Goal: Task Accomplishment & Management: Use online tool/utility

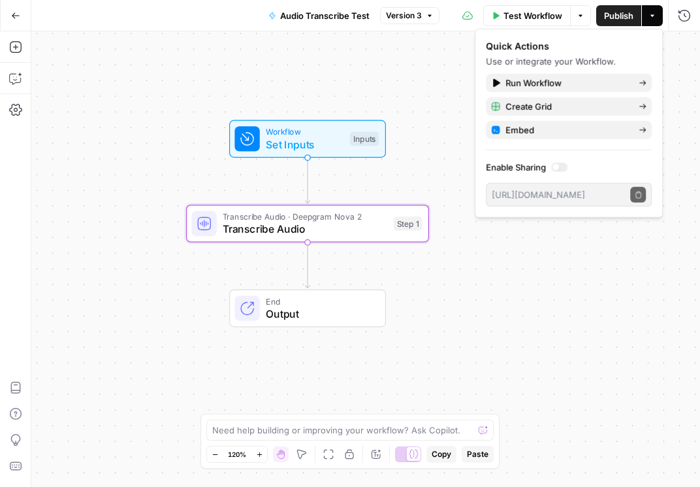
click at [429, 94] on div "Workflow Set Inputs Inputs Transcribe Audio · Deepgram Nova 2 Transcribe Audio …" at bounding box center [365, 258] width 669 height 455
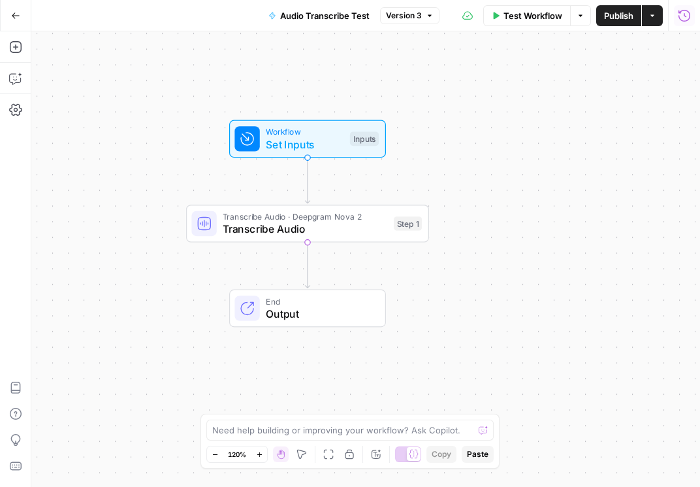
click at [476, 21] on icon "button" at bounding box center [684, 15] width 13 height 13
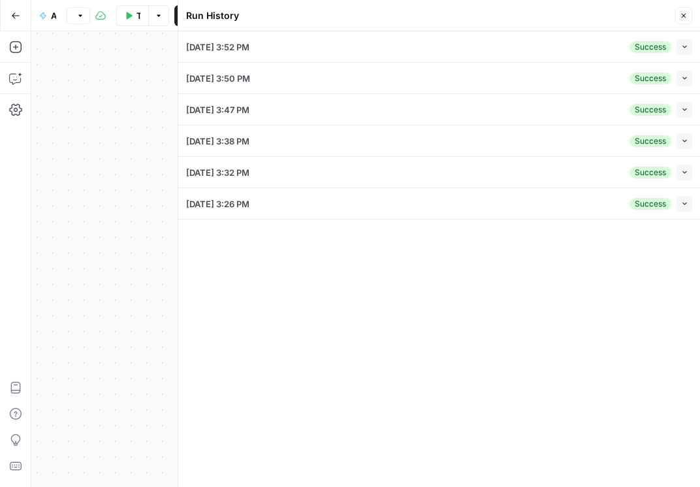
click at [476, 48] on button "Collapse" at bounding box center [685, 47] width 16 height 16
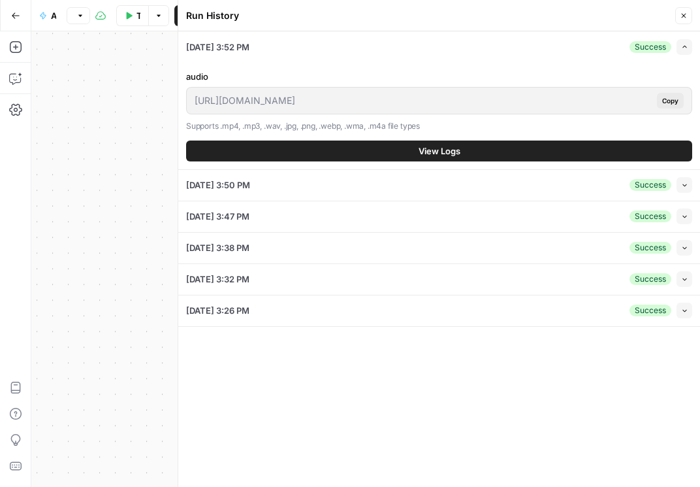
click at [442, 152] on span "View Logs" at bounding box center [440, 150] width 42 height 13
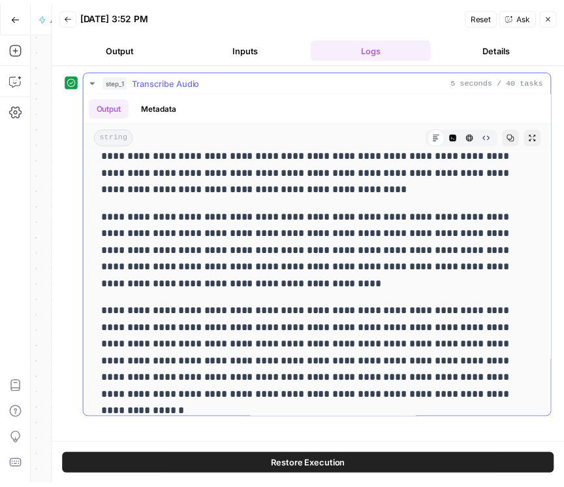
scroll to position [746, 0]
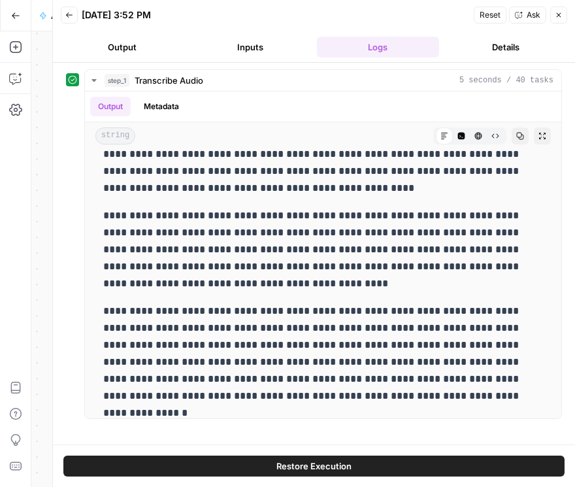
click at [476, 20] on button "Close" at bounding box center [558, 15] width 17 height 17
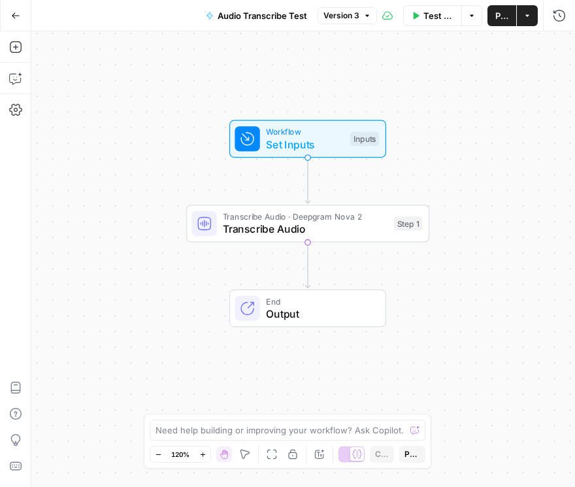
click at [287, 19] on span "Audio Transcribe Test" at bounding box center [263, 15] width 90 height 13
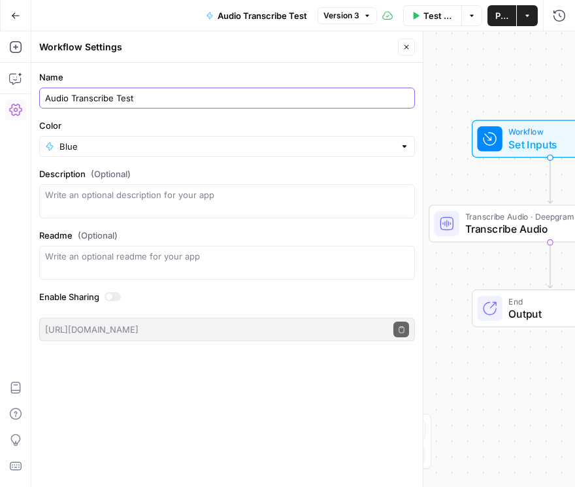
drag, startPoint x: 144, startPoint y: 97, endPoint x: 114, endPoint y: 97, distance: 30.7
click at [114, 97] on input "Audio Transcribe Test" at bounding box center [227, 97] width 364 height 13
type input "Audio Transcribe"
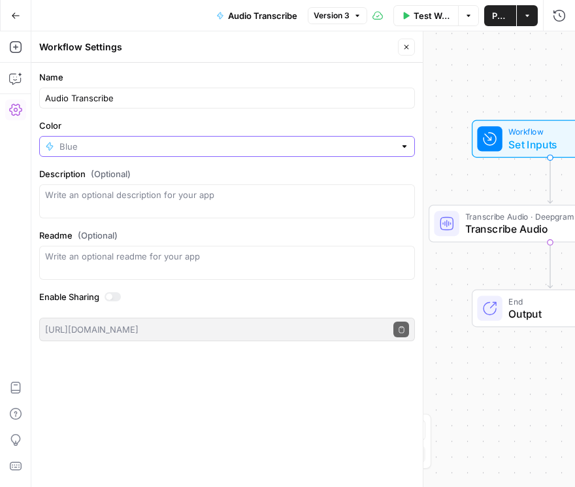
click at [169, 144] on input "Color" at bounding box center [226, 146] width 335 height 13
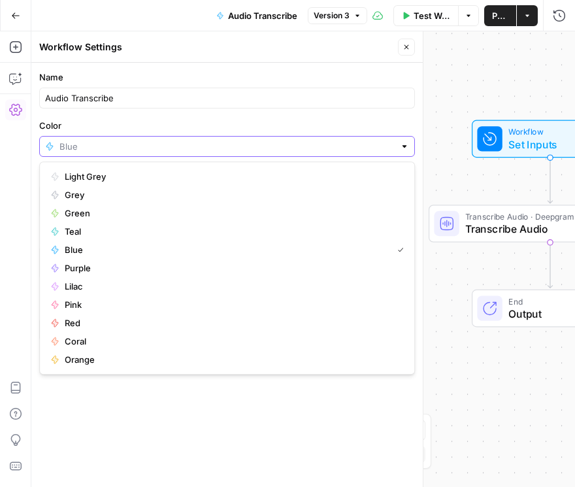
click at [169, 144] on input "Color" at bounding box center [226, 146] width 335 height 13
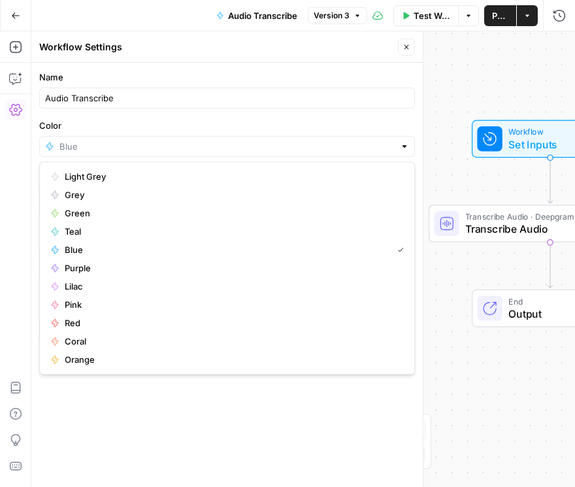
type input "Blue"
click at [221, 120] on label "Color" at bounding box center [227, 125] width 376 height 13
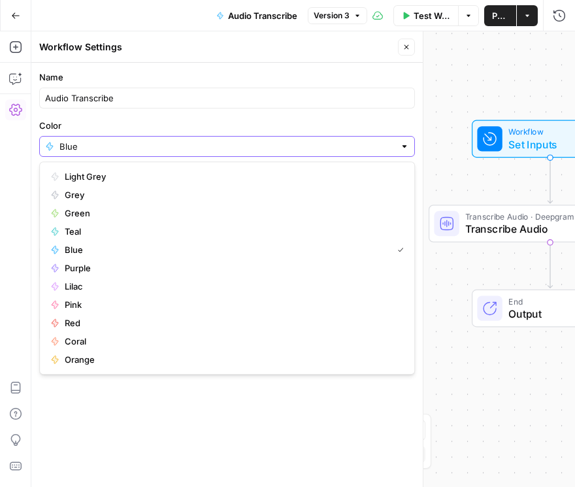
click at [221, 140] on input "Blue" at bounding box center [226, 146] width 335 height 13
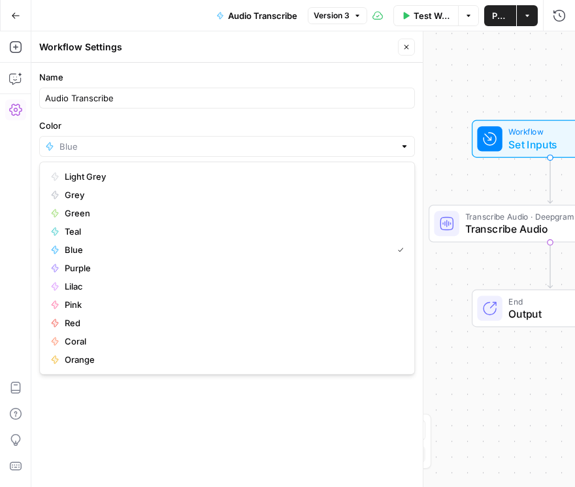
type input "Blue"
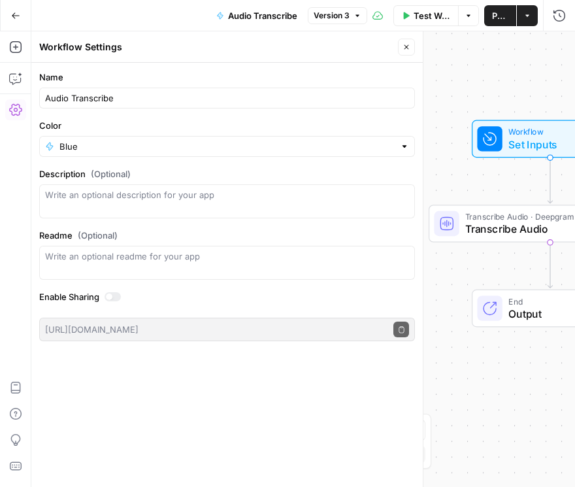
click at [330, 448] on div "Name Audio Transcribe Color Blue Description (Optional) Readme (Optional) Write…" at bounding box center [226, 275] width 391 height 424
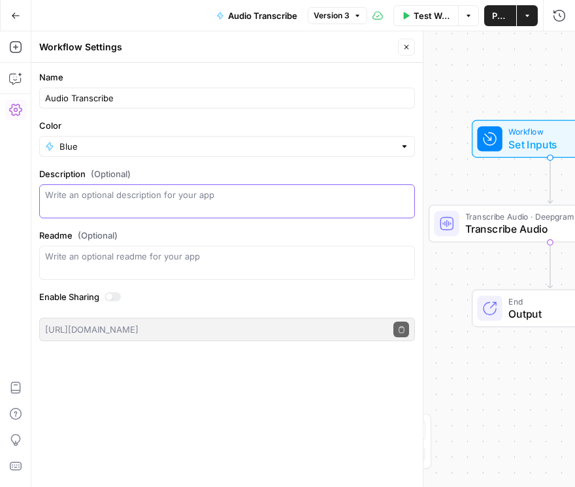
click at [153, 196] on textarea "Description (Optional)" at bounding box center [227, 201] width 364 height 26
click at [126, 191] on textarea "Description (Optional)" at bounding box center [227, 201] width 364 height 26
type textarea "Transcription Application For Cicero Audio"
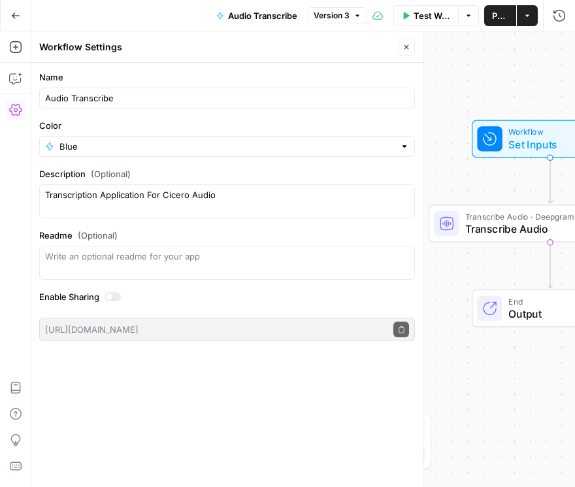
click at [476, 14] on span "Publish" at bounding box center [500, 15] width 16 height 13
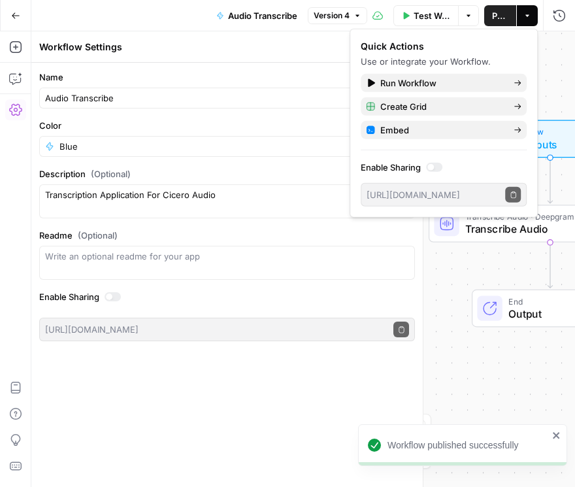
click at [407, 47] on div "Quick Actions" at bounding box center [444, 46] width 166 height 13
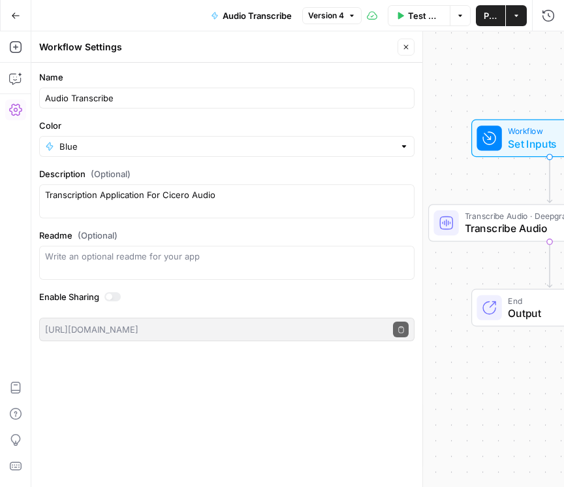
click at [460, 304] on div "End Output" at bounding box center [550, 308] width 243 height 38
click at [402, 46] on button "Close" at bounding box center [404, 47] width 17 height 17
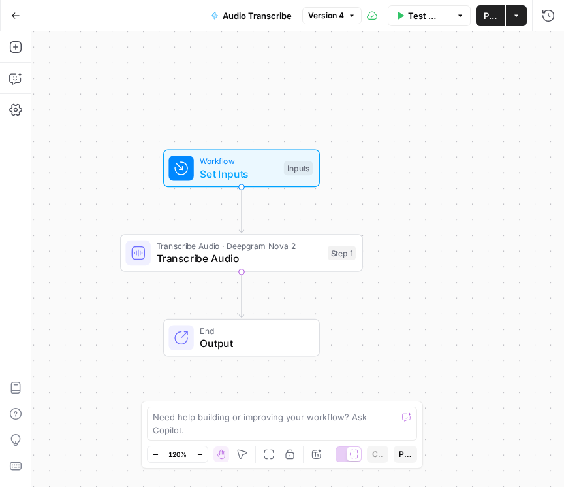
drag, startPoint x: 212, startPoint y: 123, endPoint x: 171, endPoint y: 242, distance: 125.8
click at [106, 170] on div "Workflow Set Inputs Inputs Transcribe Audio · Deepgram Nova 2 Transcribe Audio …" at bounding box center [297, 258] width 533 height 455
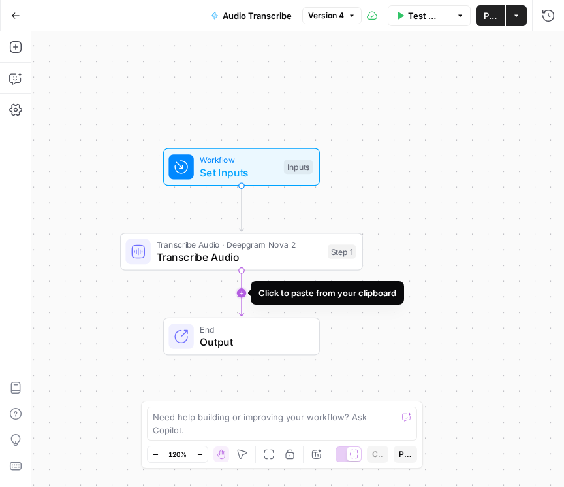
click at [243, 293] on icon "Edge from step_1 to end" at bounding box center [241, 293] width 5 height 46
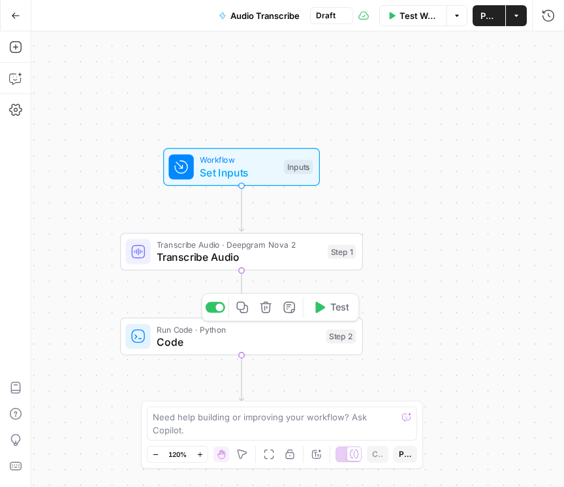
click at [221, 335] on span "Code" at bounding box center [238, 342] width 163 height 16
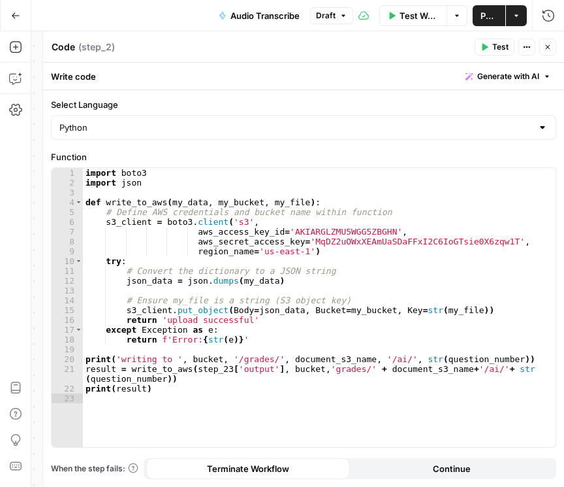
click at [476, 46] on icon "button" at bounding box center [548, 47] width 8 height 8
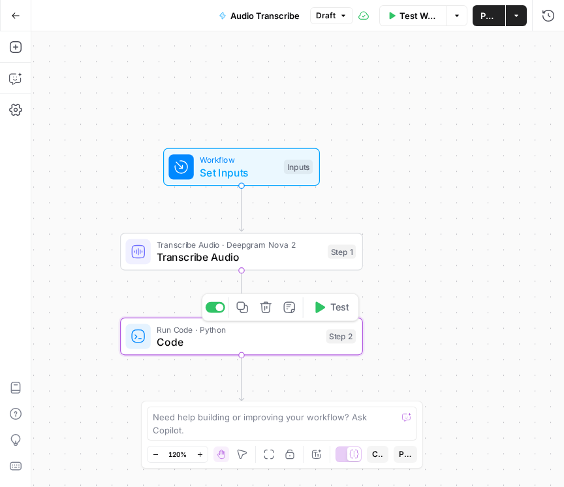
click at [263, 310] on icon "button" at bounding box center [266, 307] width 12 height 12
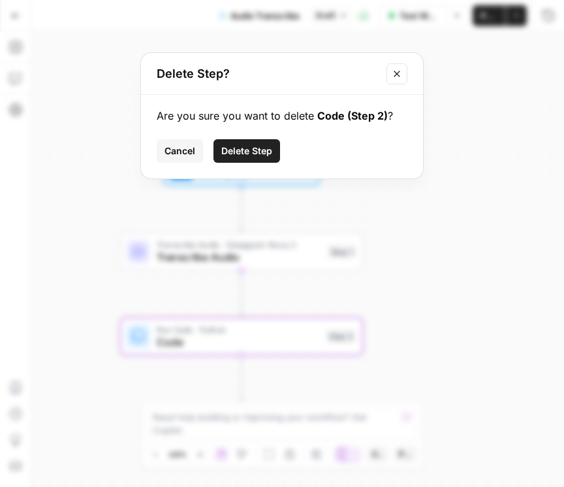
click at [253, 155] on span "Delete Step" at bounding box center [246, 150] width 51 height 13
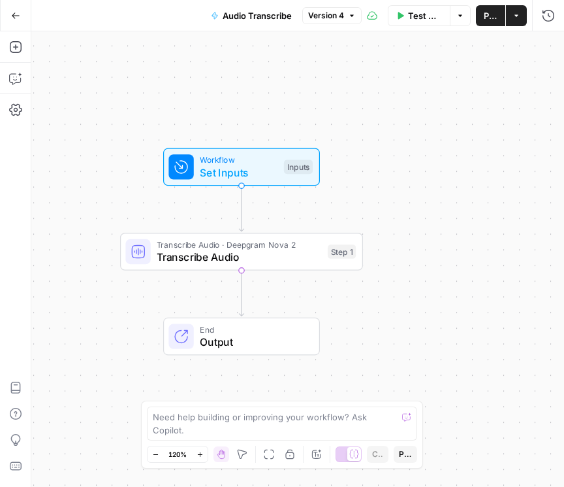
click at [476, 23] on button "Publish" at bounding box center [491, 15] width 30 height 21
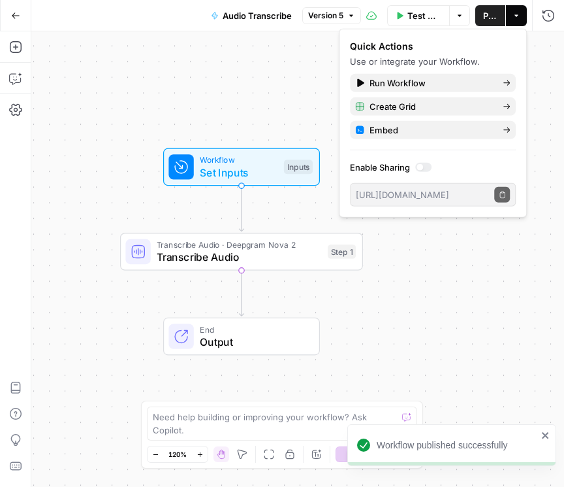
click at [216, 163] on span "Workflow" at bounding box center [239, 160] width 78 height 12
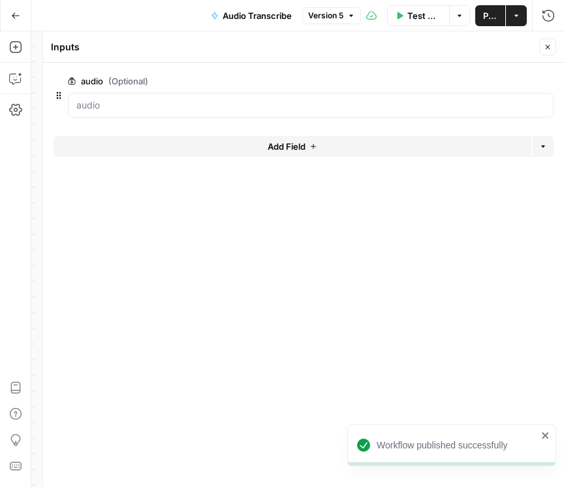
click at [476, 46] on icon "button" at bounding box center [548, 47] width 8 height 8
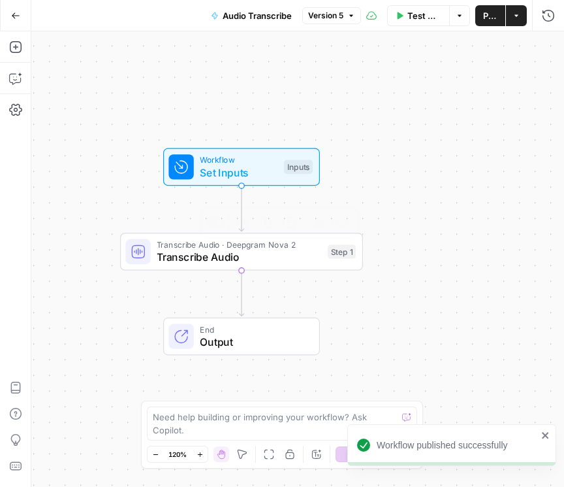
click at [199, 258] on span "Transcribe Audio" at bounding box center [239, 257] width 165 height 16
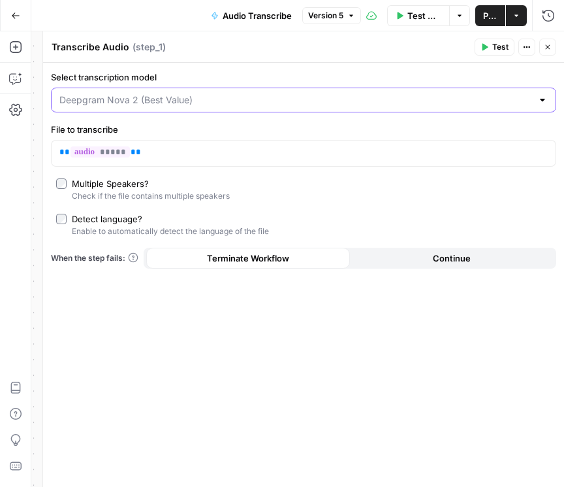
click at [164, 105] on input "Select transcription model" at bounding box center [295, 99] width 473 height 13
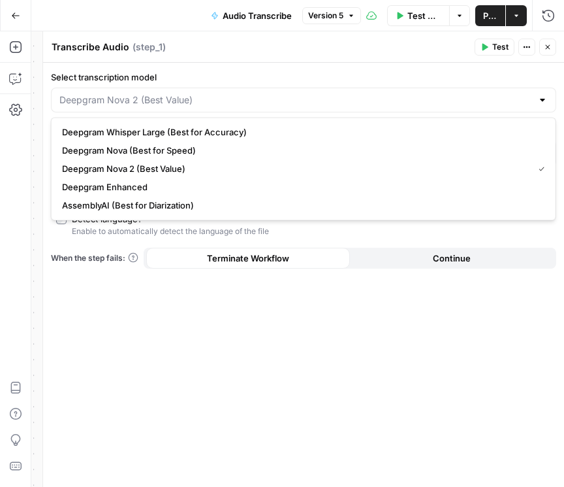
type input "Deepgram Nova 2 (Best Value)"
click at [139, 323] on div "Select transcription model Deepgram Nova 2 (Best Value) File to transcribe ** *…" at bounding box center [303, 275] width 521 height 424
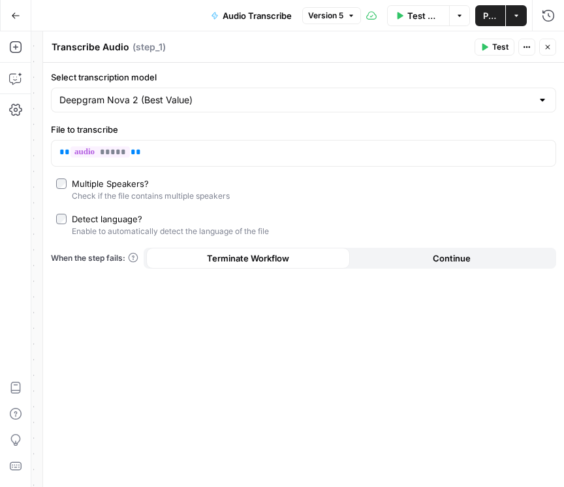
click at [476, 41] on button "Close" at bounding box center [548, 47] width 17 height 17
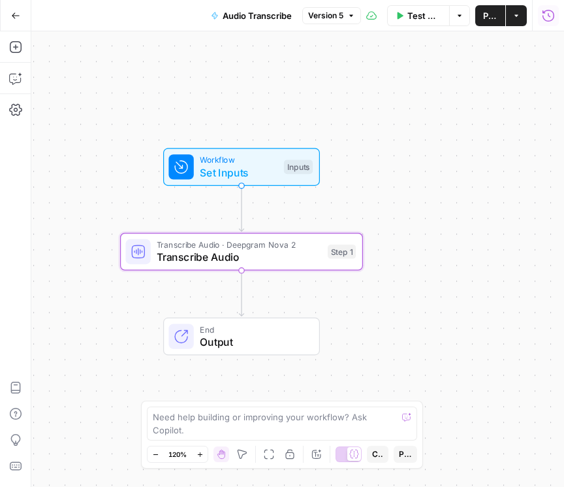
click at [476, 10] on icon "button" at bounding box center [548, 15] width 13 height 13
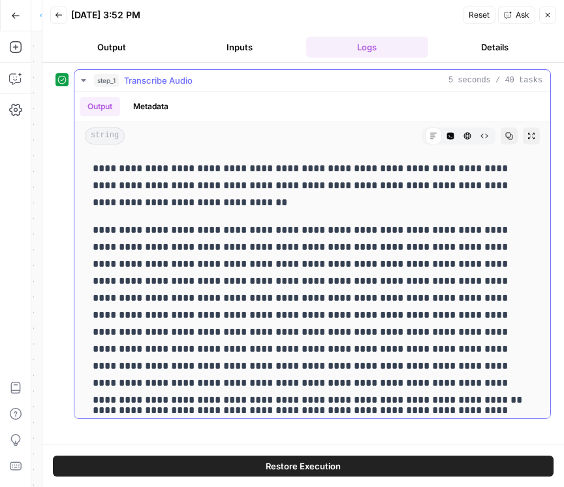
click at [76, 82] on button "step_1 Transcribe Audio 5 seconds / 40 tasks" at bounding box center [312, 80] width 476 height 21
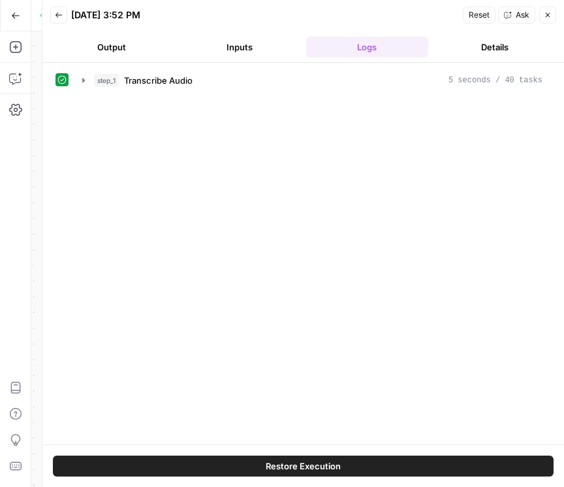
click at [239, 50] on button "Inputs" at bounding box center [239, 47] width 123 height 21
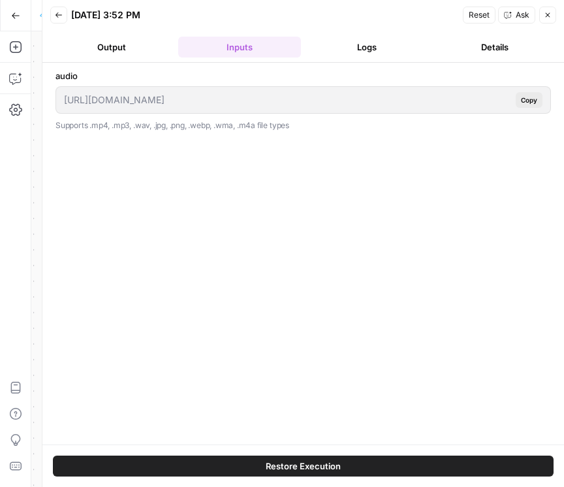
click at [124, 39] on button "Output" at bounding box center [111, 47] width 123 height 21
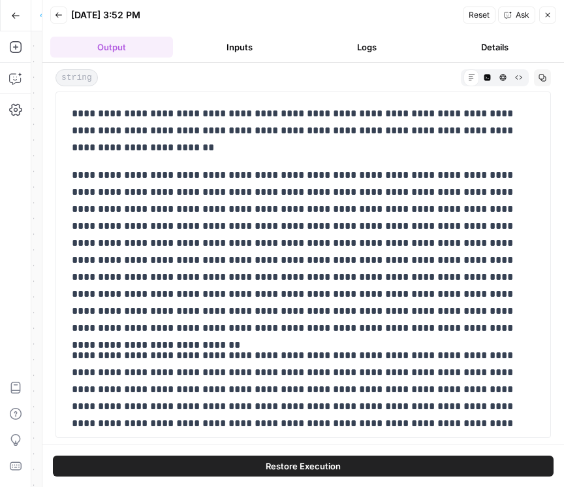
click at [60, 18] on div "Go Back" at bounding box center [58, 16] width 34 height 13
click at [61, 15] on icon "button" at bounding box center [59, 14] width 7 height 5
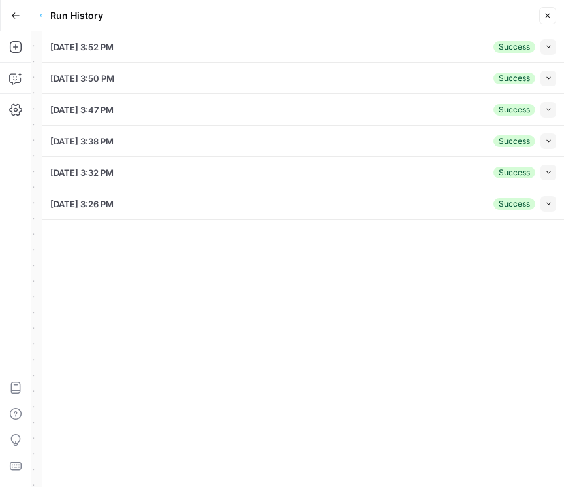
click at [476, 112] on button "Collapse" at bounding box center [549, 110] width 16 height 16
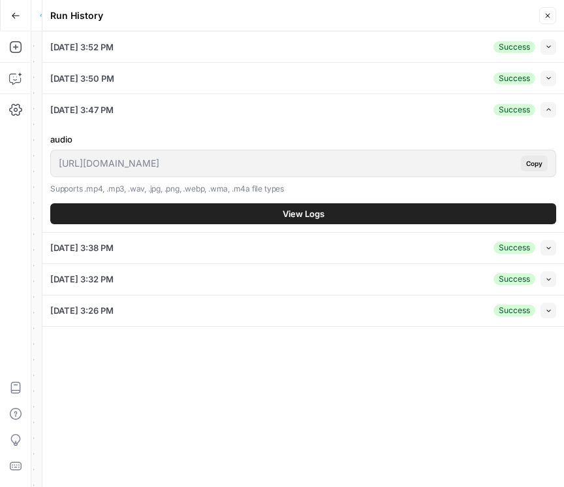
click at [401, 203] on button "View Logs" at bounding box center [303, 213] width 506 height 21
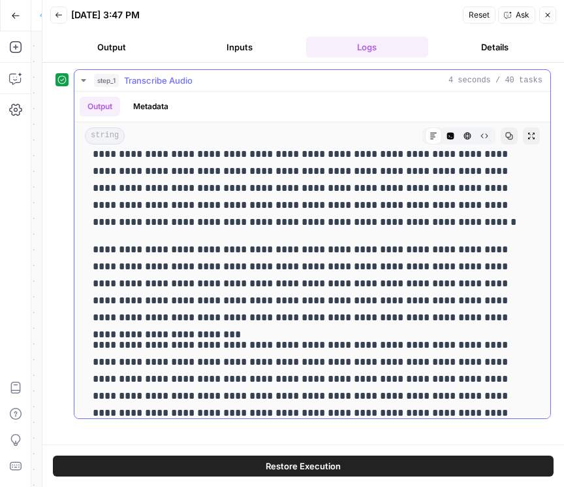
scroll to position [1493, 0]
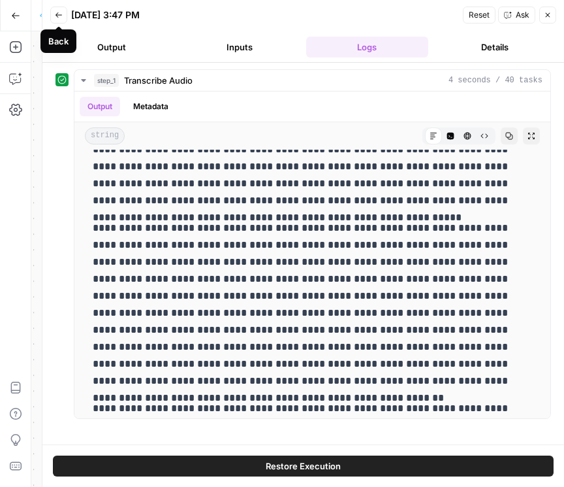
click at [60, 18] on icon "button" at bounding box center [59, 15] width 8 height 8
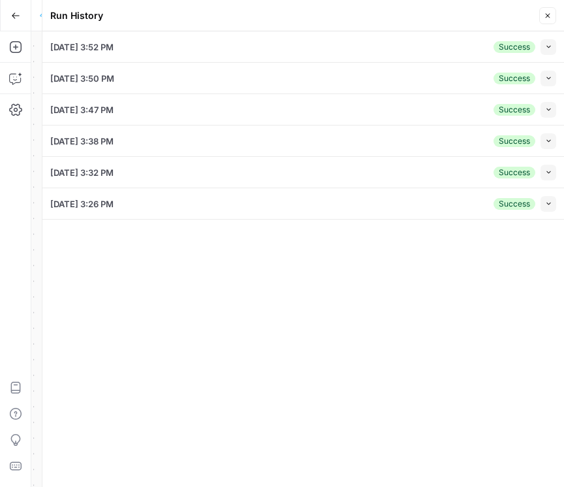
click at [476, 12] on button "Close" at bounding box center [548, 15] width 17 height 17
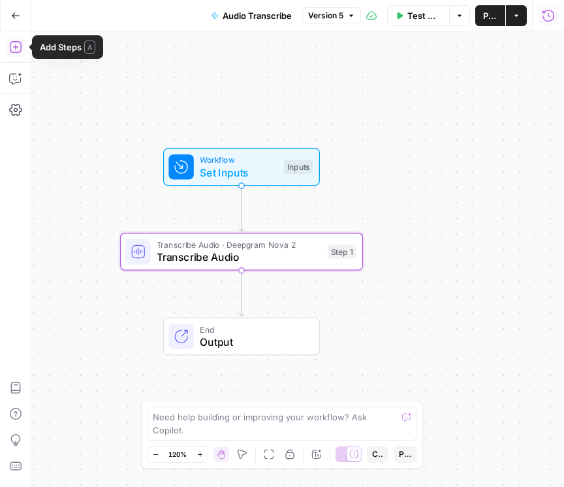
click at [14, 46] on icon "button" at bounding box center [15, 47] width 13 height 13
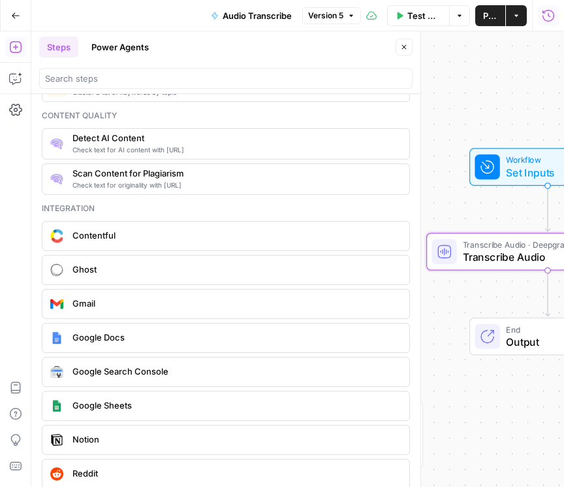
scroll to position [2058, 0]
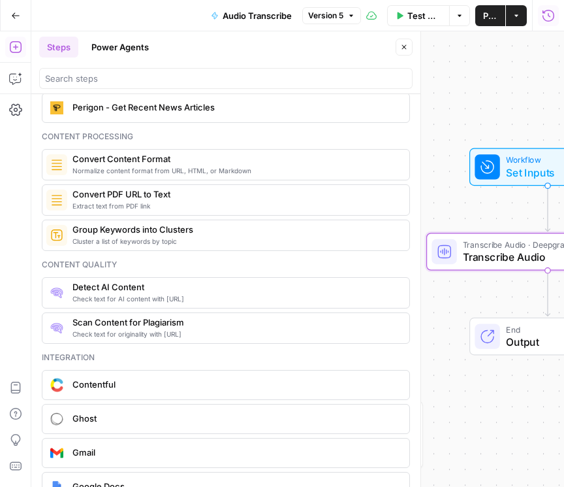
click at [410, 52] on button "Close" at bounding box center [404, 47] width 17 height 17
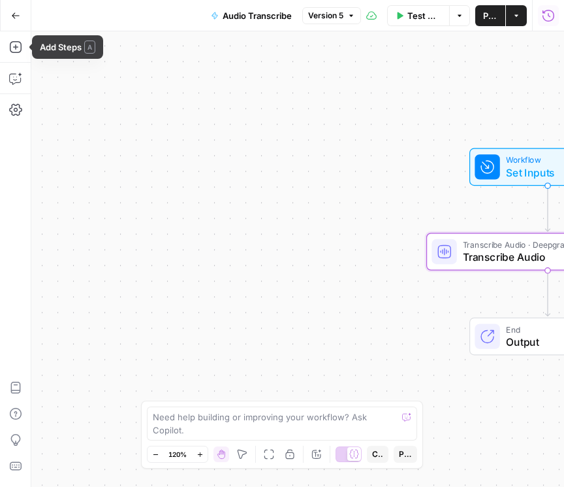
click at [16, 16] on icon "button" at bounding box center [15, 15] width 9 height 9
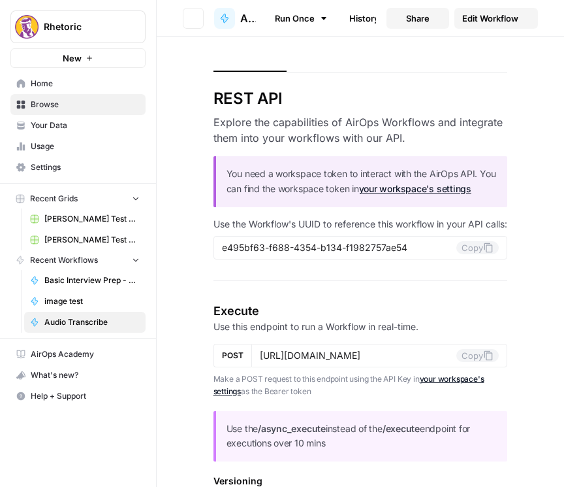
type input "https://api.airops.com/public_api/airops_apps/e495bf63-f688-4354-b134-f1982757a…"
click at [197, 17] on icon "button" at bounding box center [193, 18] width 8 height 8
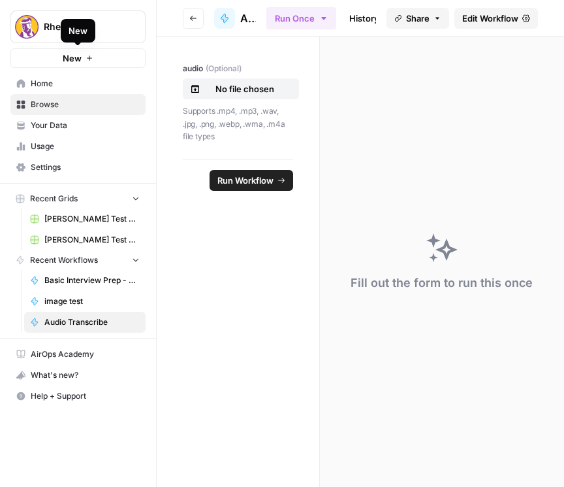
click at [201, 13] on button "Go back" at bounding box center [193, 18] width 21 height 21
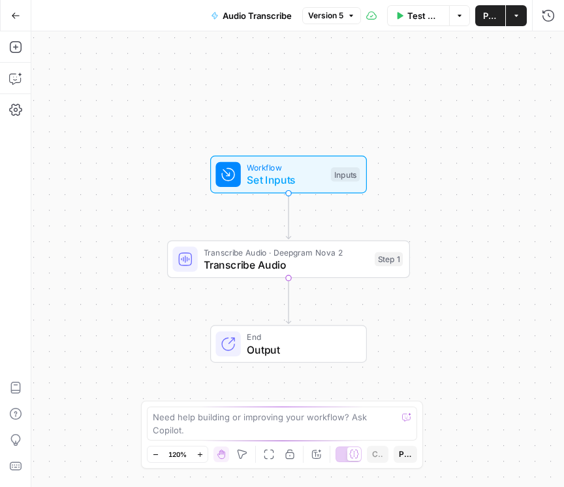
click at [23, 17] on button "Go Back" at bounding box center [16, 16] width 24 height 24
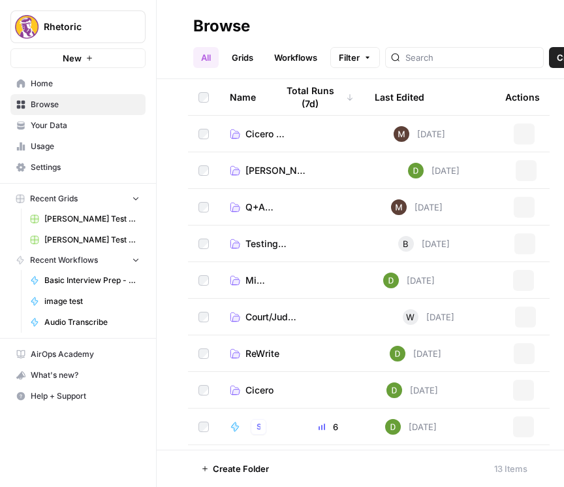
click at [59, 59] on button "New" at bounding box center [77, 58] width 135 height 20
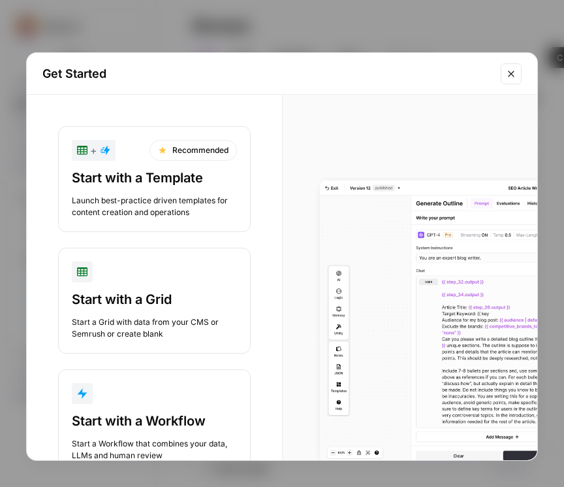
click at [137, 423] on div "Start with a Workflow" at bounding box center [154, 421] width 165 height 18
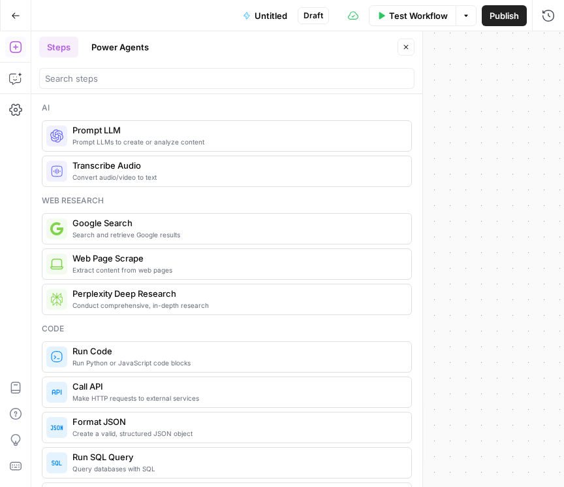
click at [121, 137] on span "Prompt LLMs to create or analyze content" at bounding box center [237, 142] width 329 height 10
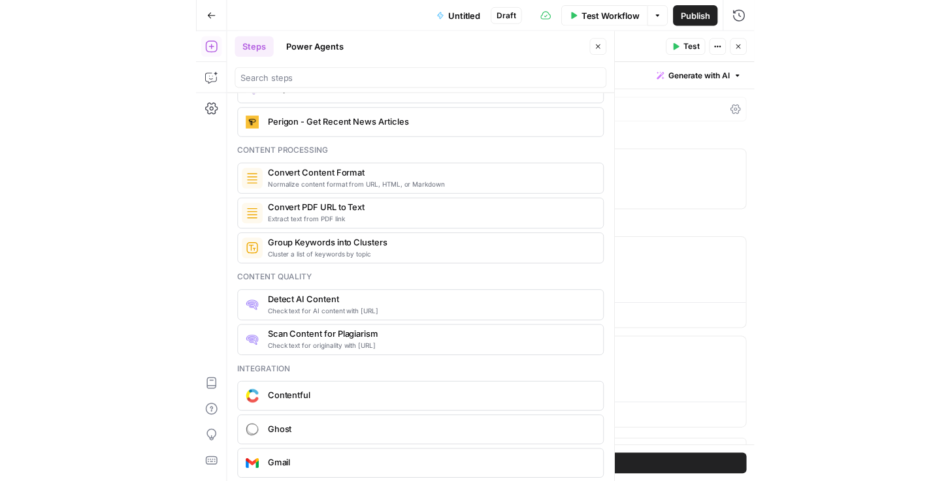
scroll to position [2053, 0]
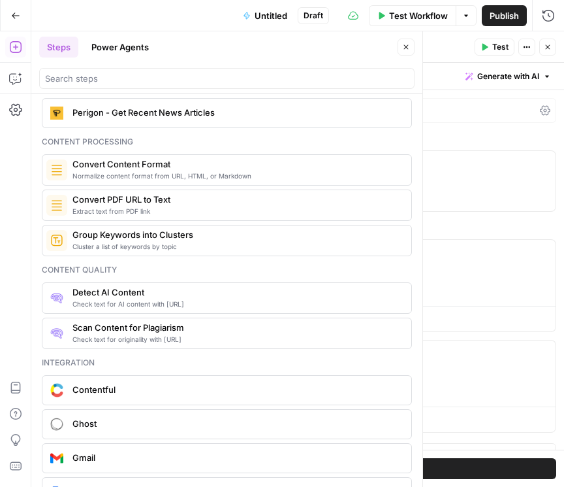
click at [123, 292] on div "Check text for AI content with Originality.ai Detect AI Content" at bounding box center [227, 297] width 370 height 31
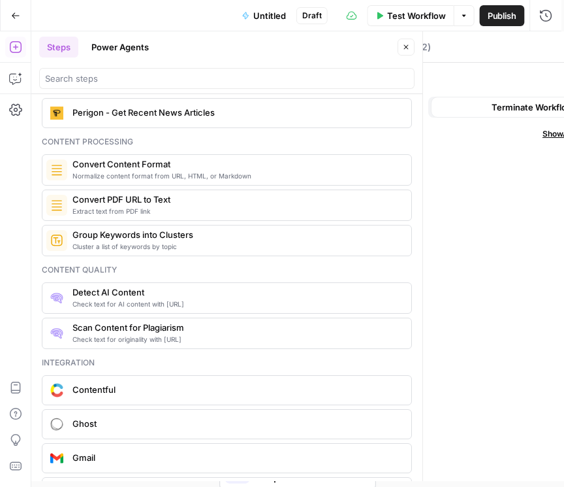
type textarea "Detect AI Content"
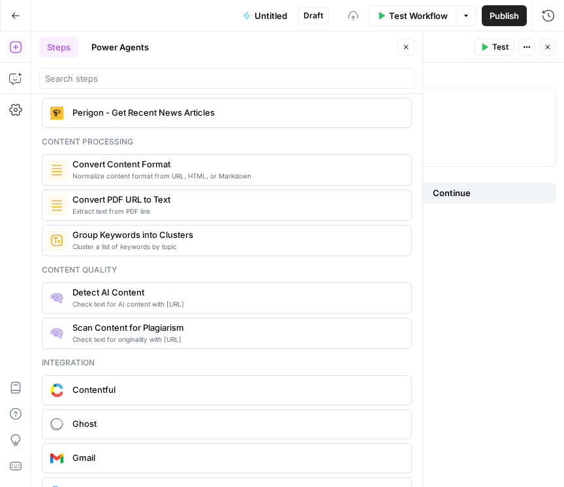
click at [125, 321] on span "Scan Content for Plagiarism" at bounding box center [237, 327] width 329 height 13
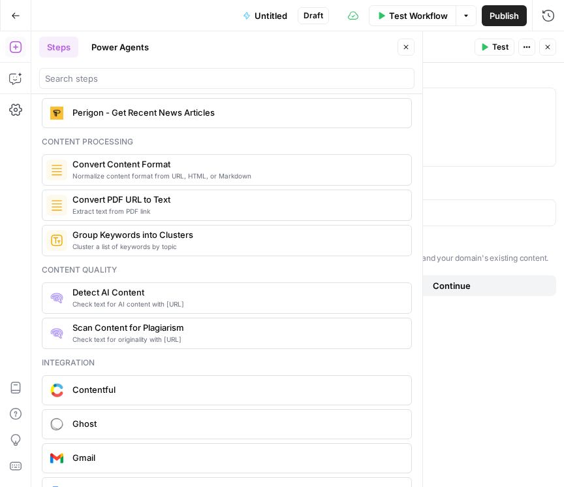
click at [476, 50] on button "Close" at bounding box center [548, 47] width 17 height 17
click at [465, 138] on div "Workflow Set Inputs Inputs LLM · GPT-4.1 Prompt LLM Step 1 Content Quality Dete…" at bounding box center [297, 258] width 533 height 455
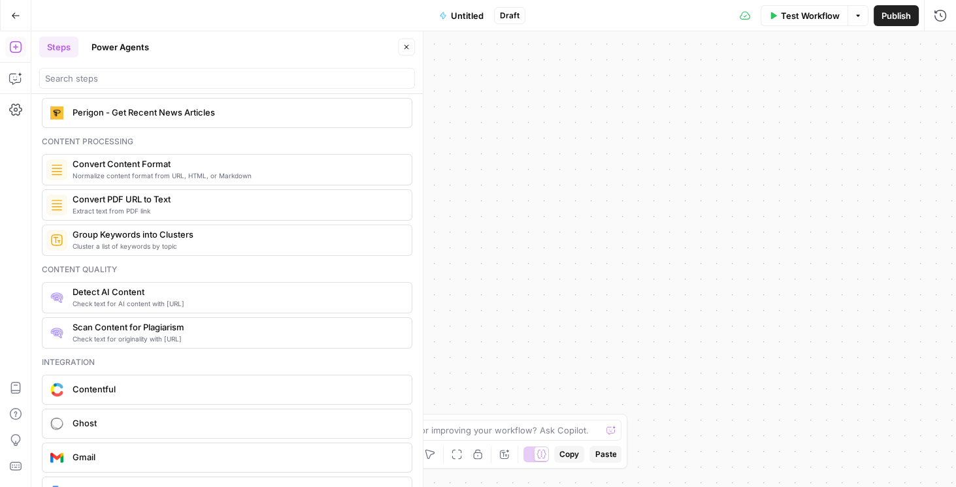
click at [476, 261] on div "Workflow Set Inputs Inputs LLM · GPT-4.1 Prompt LLM Step 1 Content Quality Dete…" at bounding box center [493, 259] width 924 height 456
click at [410, 44] on icon "button" at bounding box center [406, 47] width 8 height 8
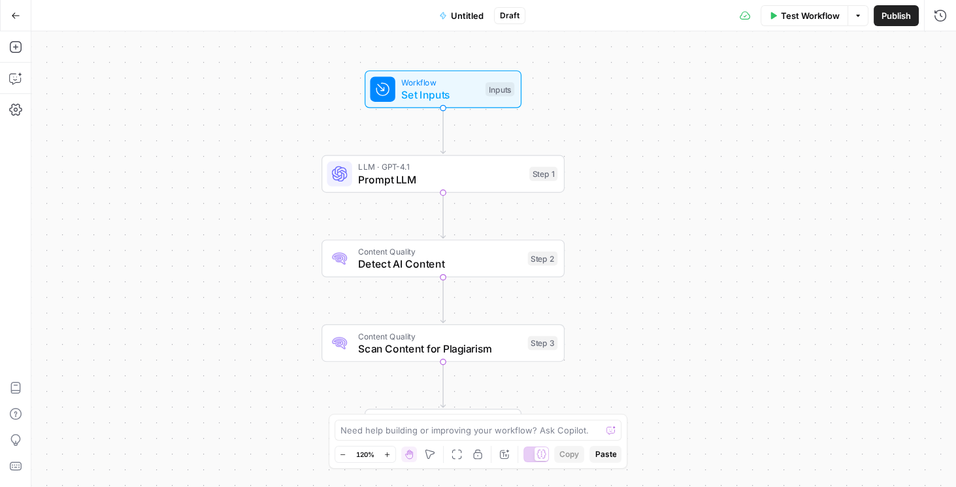
drag, startPoint x: 479, startPoint y: 148, endPoint x: 595, endPoint y: 14, distance: 177.4
click at [476, 14] on div "Go Back Untitled Draft Test Workflow Options Publish Run History Add Steps Copi…" at bounding box center [478, 243] width 956 height 487
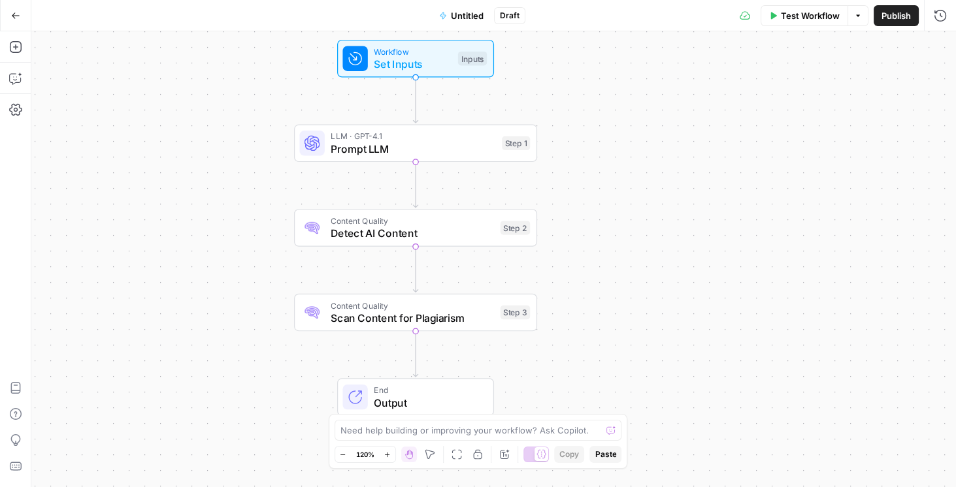
drag, startPoint x: 603, startPoint y: 270, endPoint x: 548, endPoint y: 259, distance: 56.1
click at [476, 252] on div "Workflow Set Inputs Inputs LLM · GPT-4.1 Prompt LLM Step 1 Content Quality Dete…" at bounding box center [493, 259] width 924 height 456
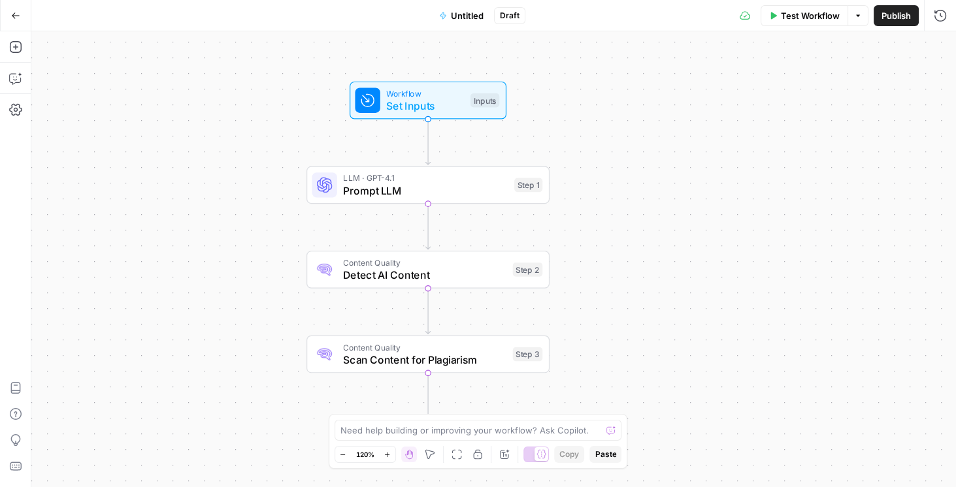
drag, startPoint x: 632, startPoint y: 178, endPoint x: 602, endPoint y: 209, distance: 43.0
click at [476, 223] on div "Workflow Set Inputs Inputs LLM · GPT-4.1 Prompt LLM Step 1 Content Quality Dete…" at bounding box center [493, 259] width 924 height 456
click at [428, 105] on span "Set Inputs" at bounding box center [425, 107] width 78 height 16
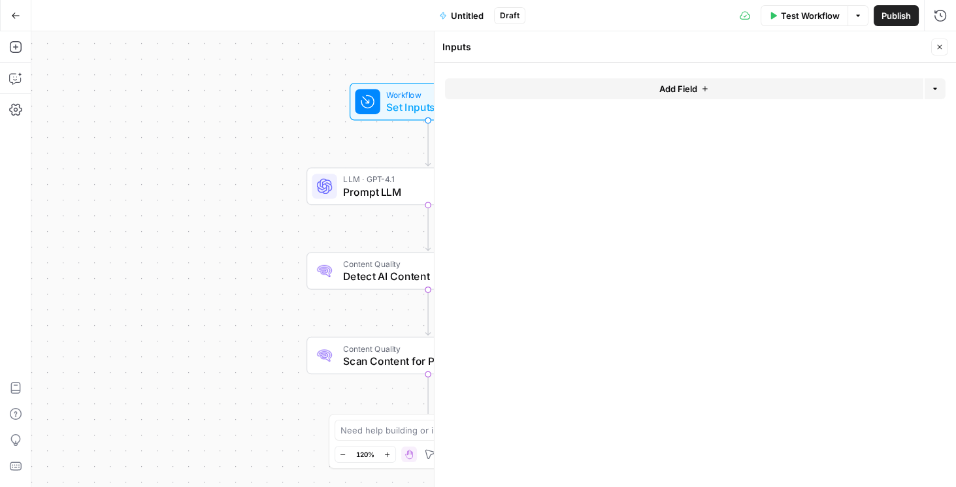
click at [476, 93] on button "Add Field" at bounding box center [684, 88] width 478 height 21
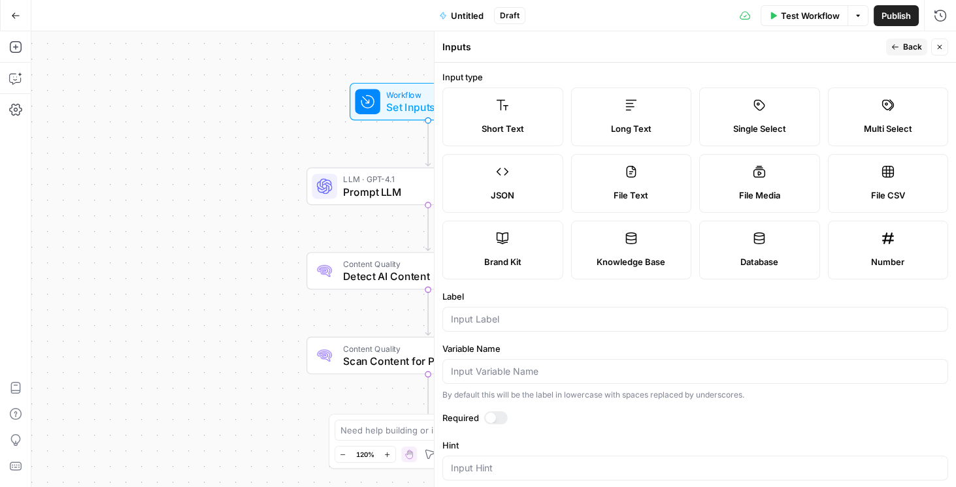
click at [476, 103] on label "Long Text" at bounding box center [630, 117] width 121 height 59
click at [476, 116] on label "Short Text" at bounding box center [502, 117] width 121 height 59
click at [476, 328] on div at bounding box center [695, 319] width 506 height 25
drag, startPoint x: 513, startPoint y: 316, endPoint x: 425, endPoint y: 319, distance: 87.6
click at [425, 319] on body "Rhetoric New Home Browse Your Data Usage Settings Recent Grids Brett Test Workf…" at bounding box center [478, 243] width 956 height 487
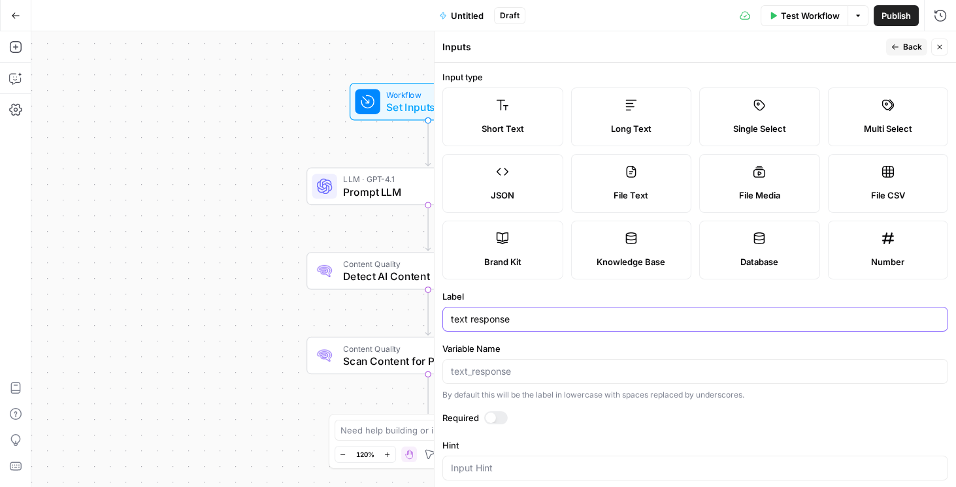
drag, startPoint x: 510, startPoint y: 323, endPoint x: 450, endPoint y: 323, distance: 59.5
click at [451, 323] on input "text response" at bounding box center [695, 319] width 489 height 13
type input "input"
click at [476, 409] on form "Input type Short Text Long Text Single Select Multi Select JSON File Text File …" at bounding box center [694, 275] width 521 height 425
click at [476, 412] on div at bounding box center [496, 418] width 24 height 13
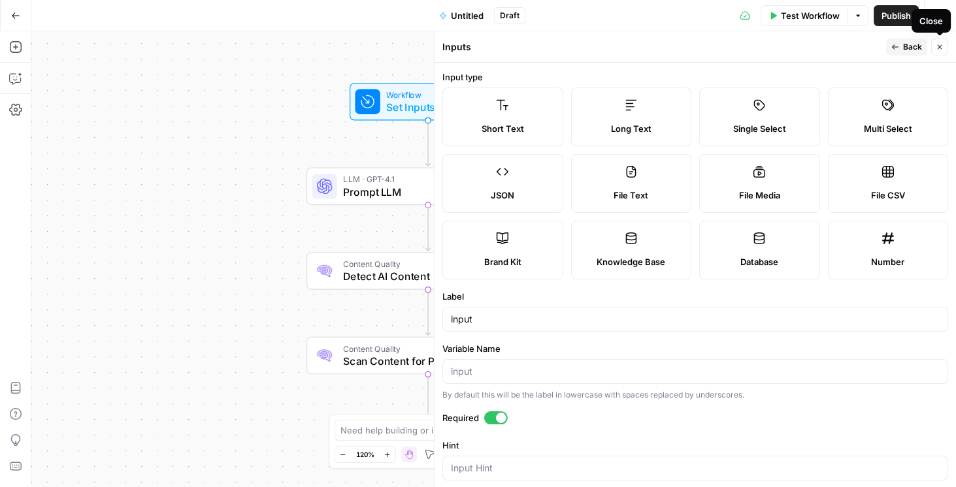
click at [476, 50] on icon "button" at bounding box center [940, 47] width 8 height 8
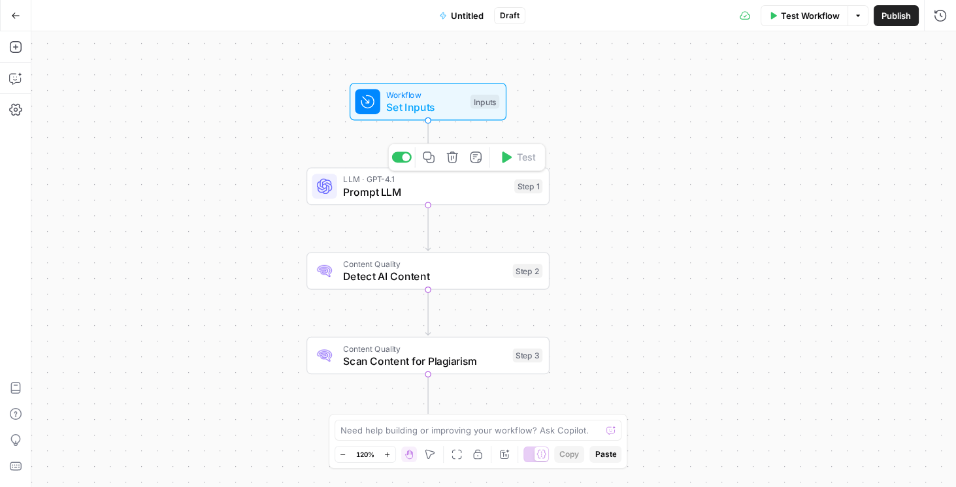
click at [365, 272] on span "Detect AI Content" at bounding box center [424, 277] width 163 height 16
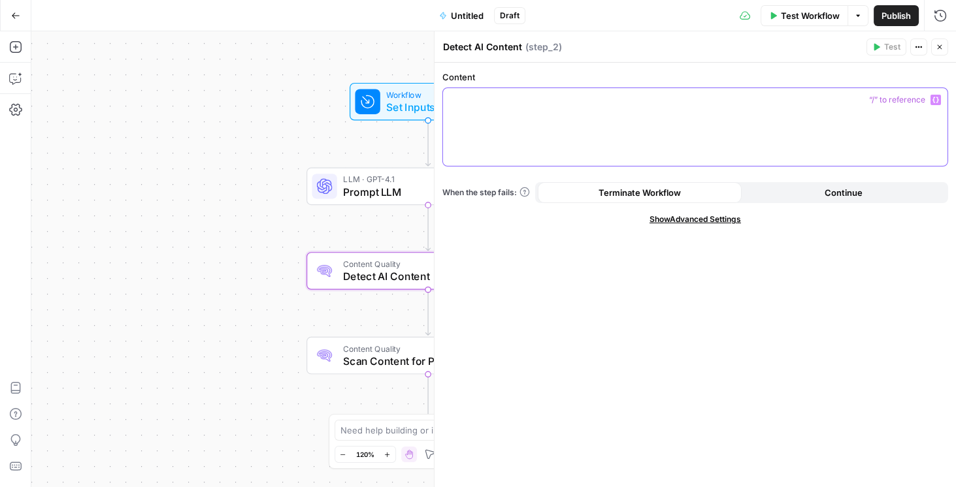
click at [476, 108] on div at bounding box center [695, 127] width 504 height 78
click at [365, 357] on span "Scan Content for Plagiarism" at bounding box center [424, 361] width 163 height 16
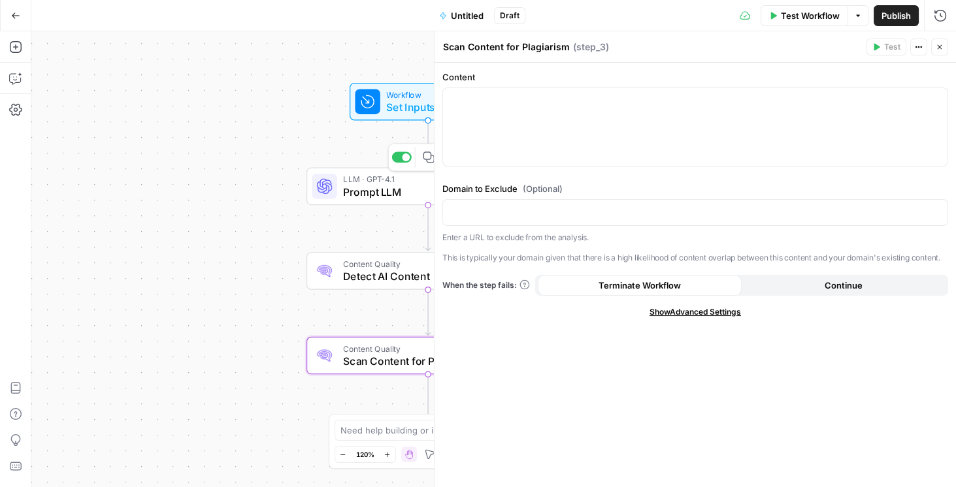
click at [370, 191] on span "Prompt LLM" at bounding box center [425, 192] width 165 height 16
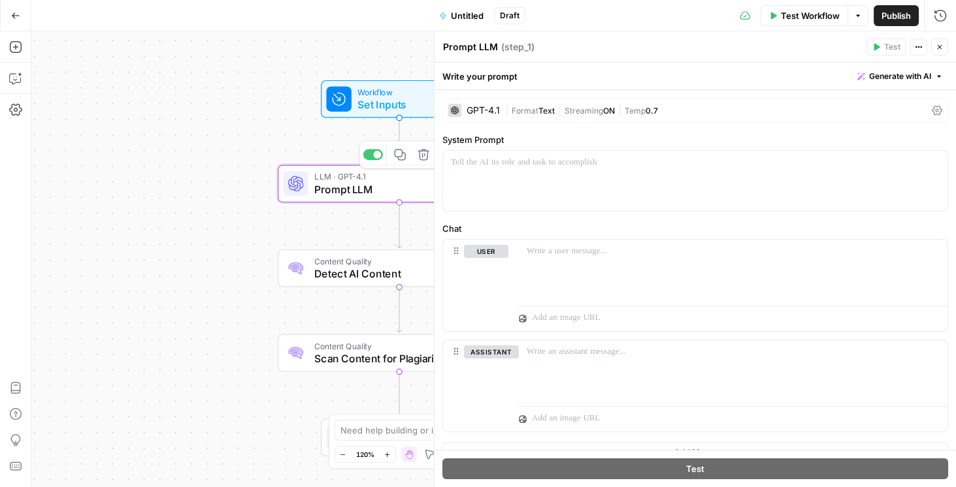
drag, startPoint x: 253, startPoint y: 142, endPoint x: 163, endPoint y: 150, distance: 89.8
click at [120, 143] on div "Workflow Set Inputs Inputs LLM · GPT-4.1 Prompt LLM Step 1 Copy step Delete ste…" at bounding box center [493, 259] width 924 height 456
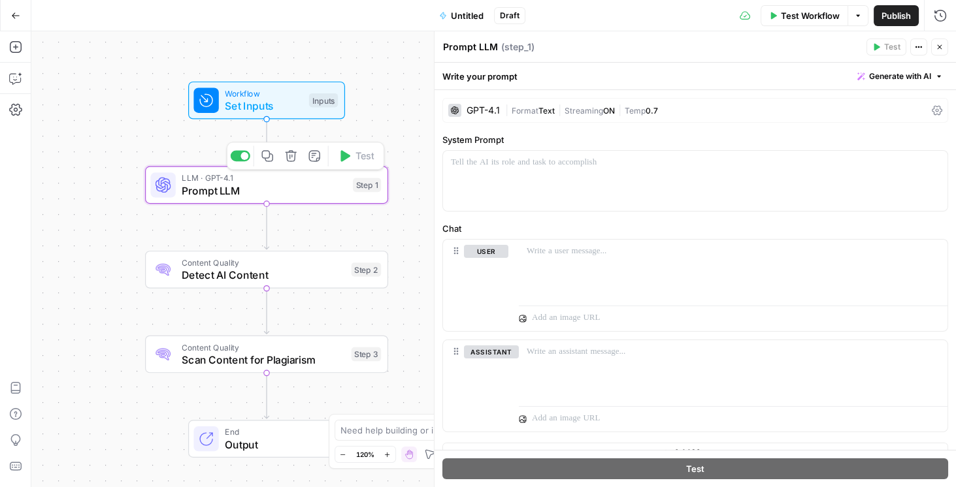
click at [293, 159] on icon "button" at bounding box center [291, 156] width 12 height 12
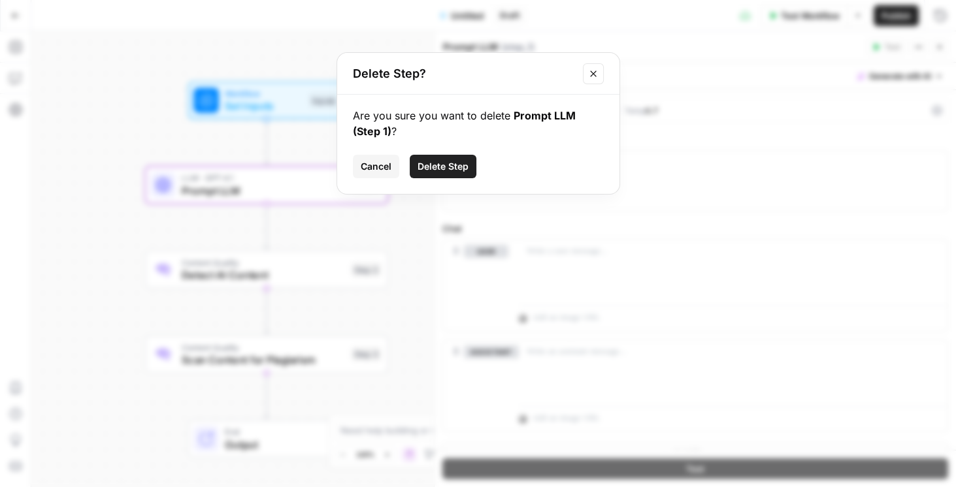
click at [444, 172] on span "Delete Step" at bounding box center [442, 166] width 51 height 13
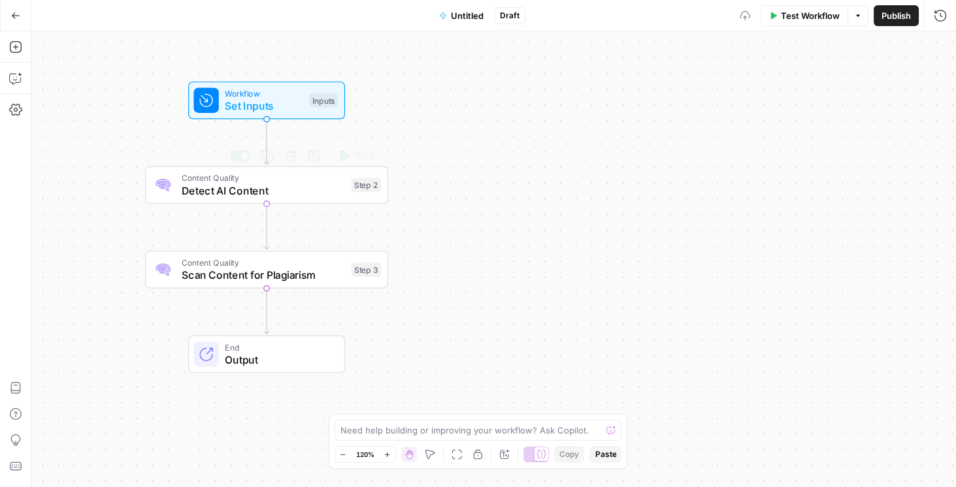
click at [278, 193] on span "Detect AI Content" at bounding box center [263, 191] width 163 height 16
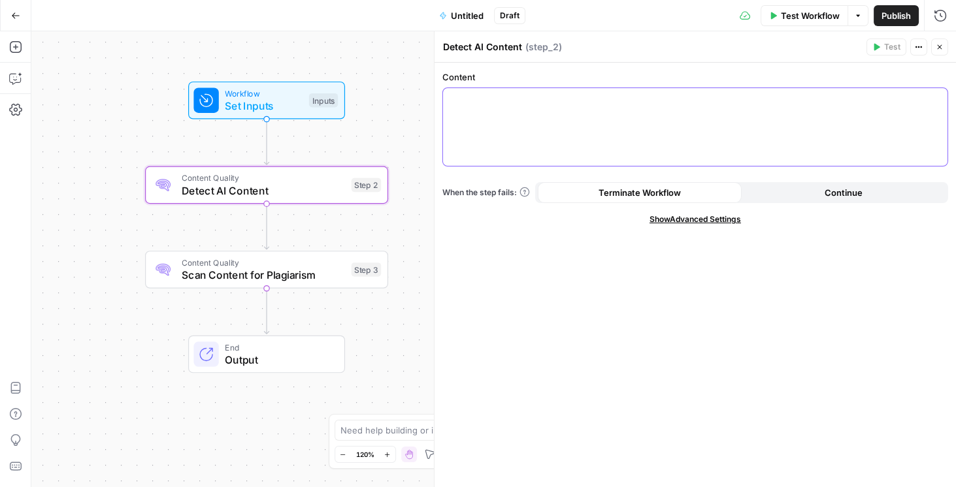
click at [476, 131] on div at bounding box center [695, 127] width 504 height 78
click at [476, 99] on icon "button" at bounding box center [935, 100] width 7 height 6
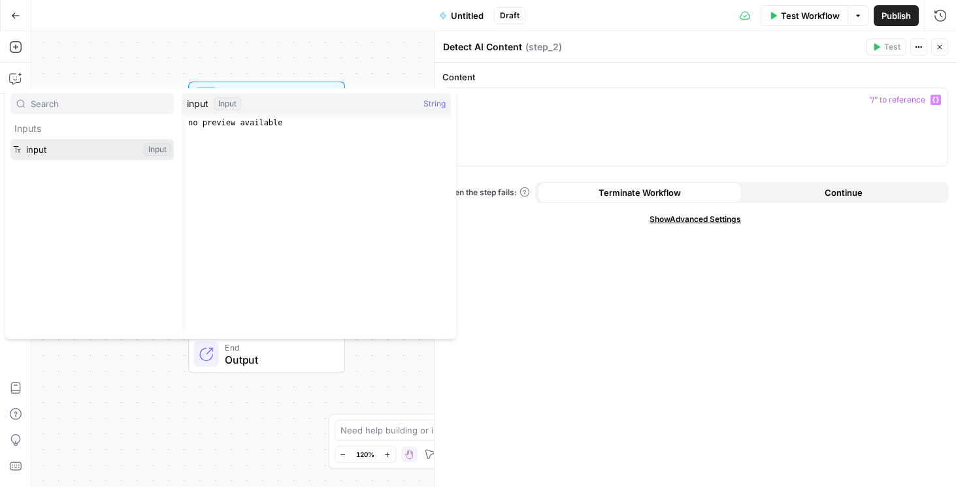
click at [80, 146] on button "Select variable input" at bounding box center [91, 149] width 163 height 21
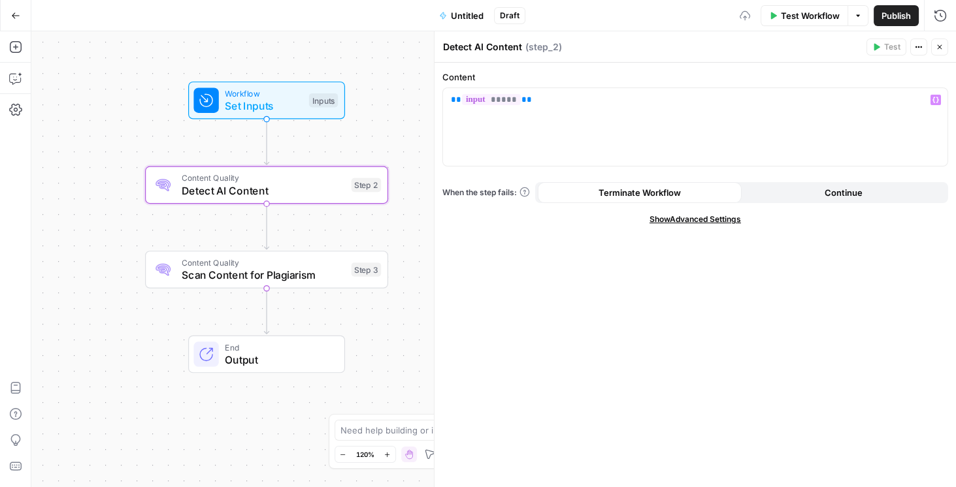
click at [314, 235] on div "Workflow Set Inputs Inputs Content Quality Detect AI Content Step 2 Content Qua…" at bounding box center [493, 259] width 924 height 456
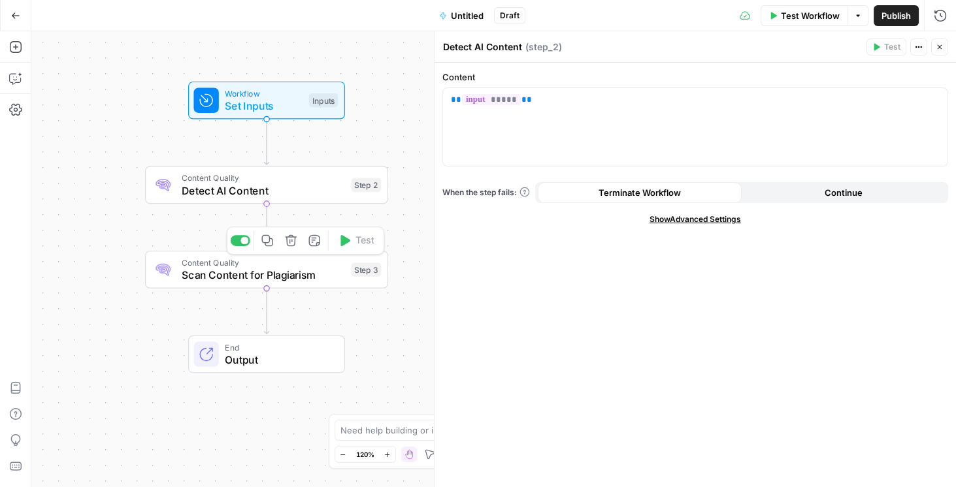
click at [292, 275] on span "Scan Content for Plagiarism" at bounding box center [263, 275] width 163 height 16
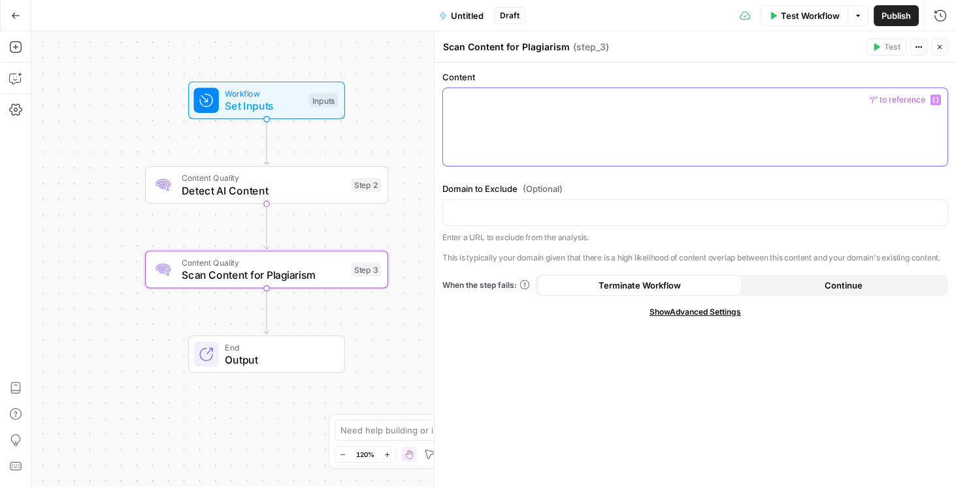
click at [476, 130] on div at bounding box center [695, 127] width 504 height 78
click at [476, 101] on icon "button" at bounding box center [935, 100] width 7 height 6
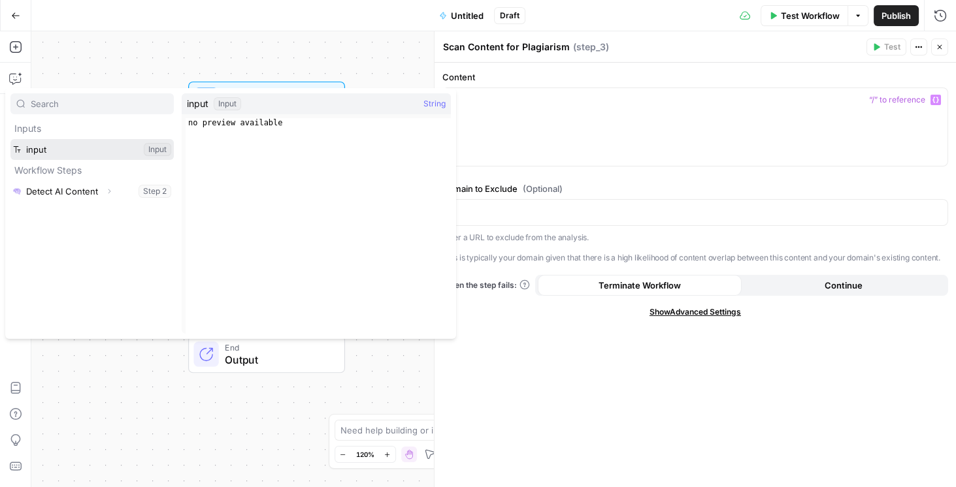
click at [74, 150] on button "Select variable input" at bounding box center [91, 149] width 163 height 21
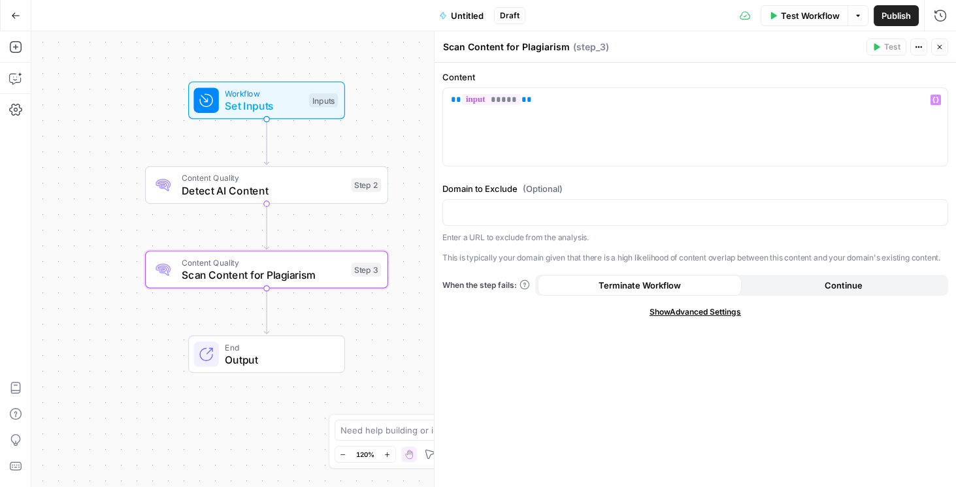
click at [380, 331] on div "Workflow Set Inputs Inputs Content Quality Detect AI Content Step 2 Content Qua…" at bounding box center [493, 259] width 924 height 456
click at [476, 43] on icon "button" at bounding box center [940, 47] width 8 height 8
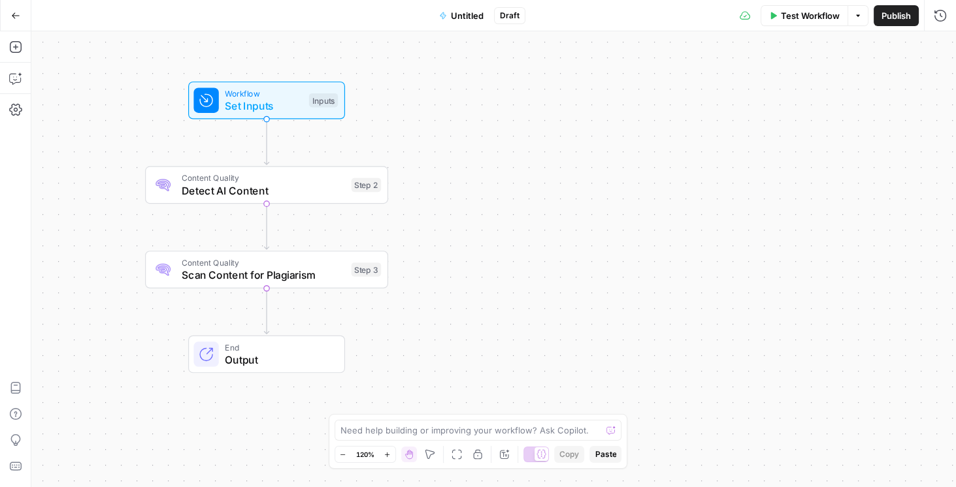
click at [476, 22] on span "Publish" at bounding box center [895, 15] width 29 height 13
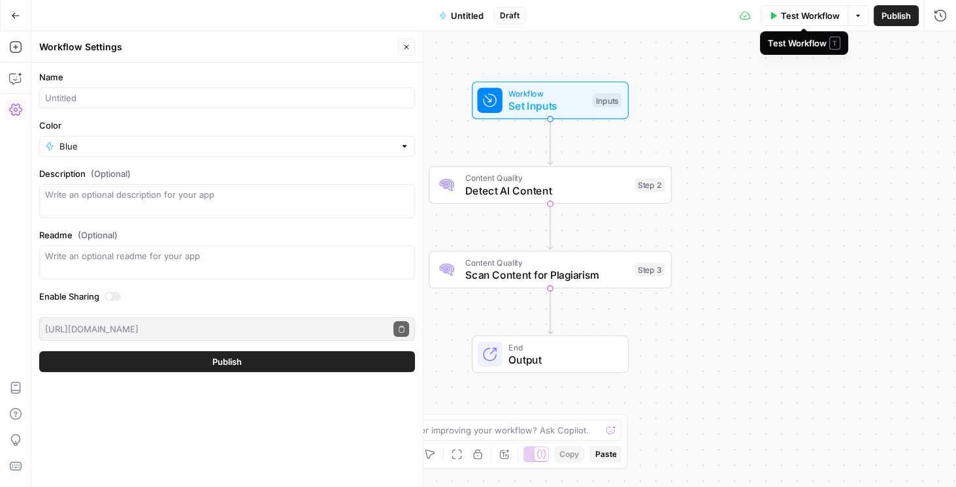
click at [476, 21] on span "Test Workflow" at bounding box center [810, 15] width 59 height 13
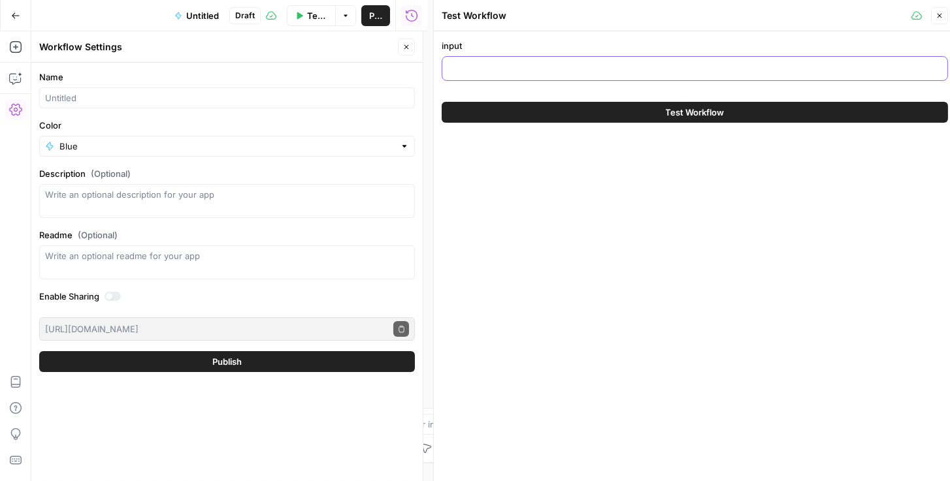
click at [476, 73] on input "input" at bounding box center [694, 68] width 489 height 13
paste input "So, the court concluded that TriCoast couldn't get mandatory relief because the…"
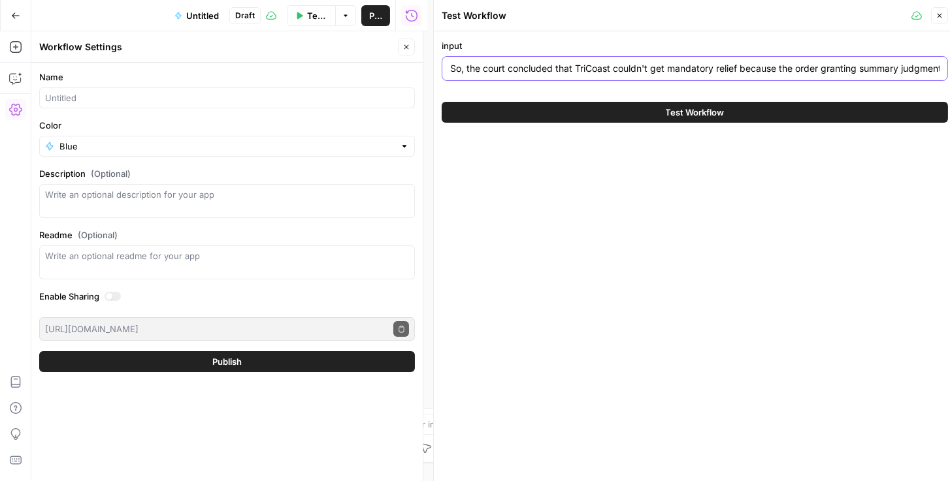
scroll to position [0, 3772]
type input "So, the court concluded that TriCoast couldn't get mandatory relief because the…"
click at [476, 109] on button "Test Workflow" at bounding box center [695, 112] width 506 height 21
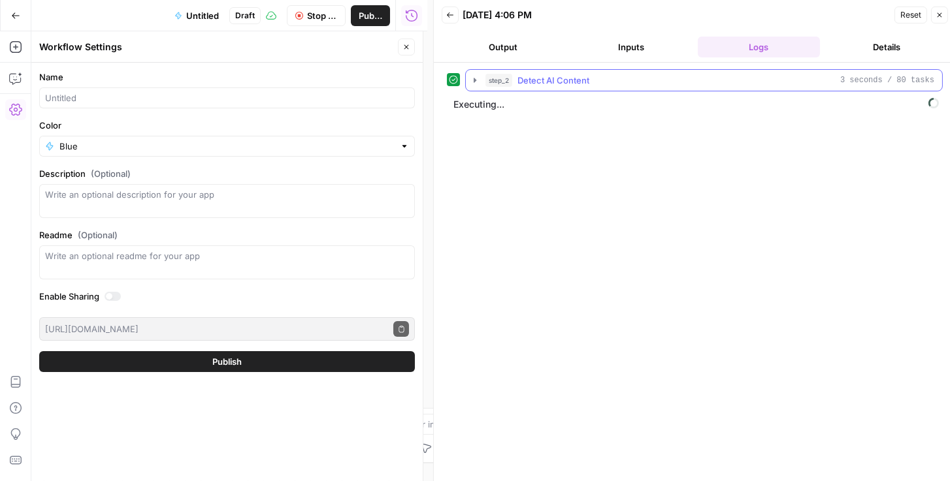
click at [476, 82] on icon "button" at bounding box center [475, 80] width 10 height 10
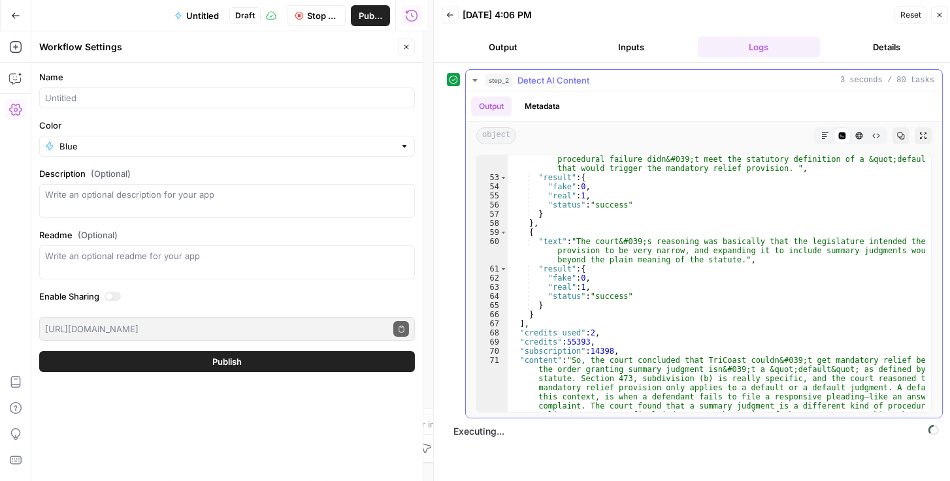
scroll to position [495, 0]
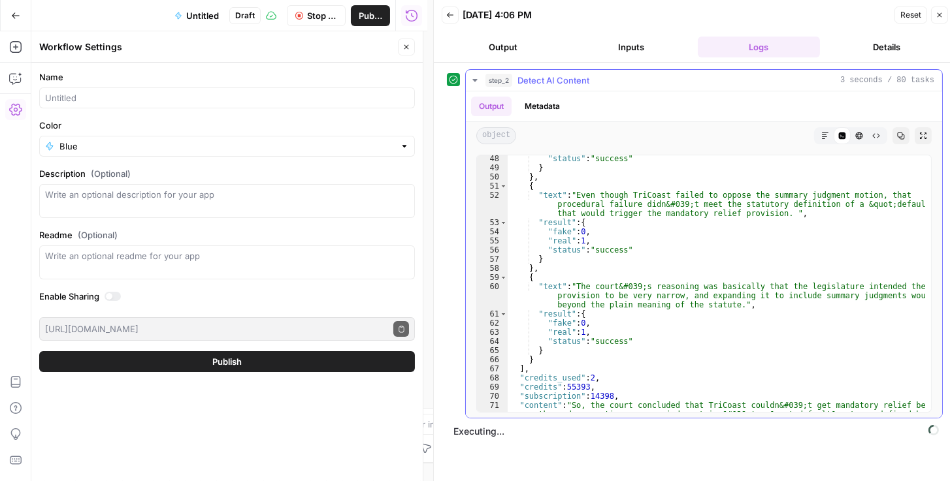
click at [476, 80] on button "step_2 Detect AI Content 3 seconds / 80 tasks" at bounding box center [704, 80] width 476 height 21
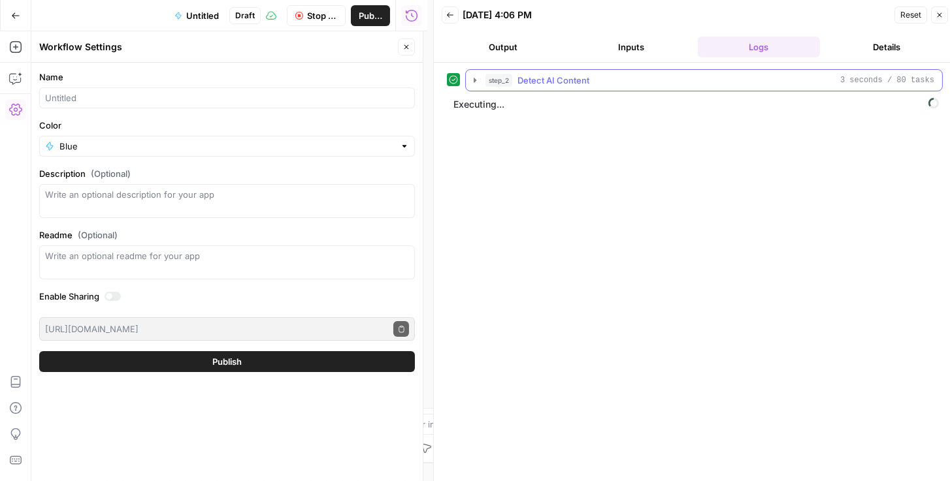
click at [476, 82] on icon "button" at bounding box center [475, 80] width 10 height 10
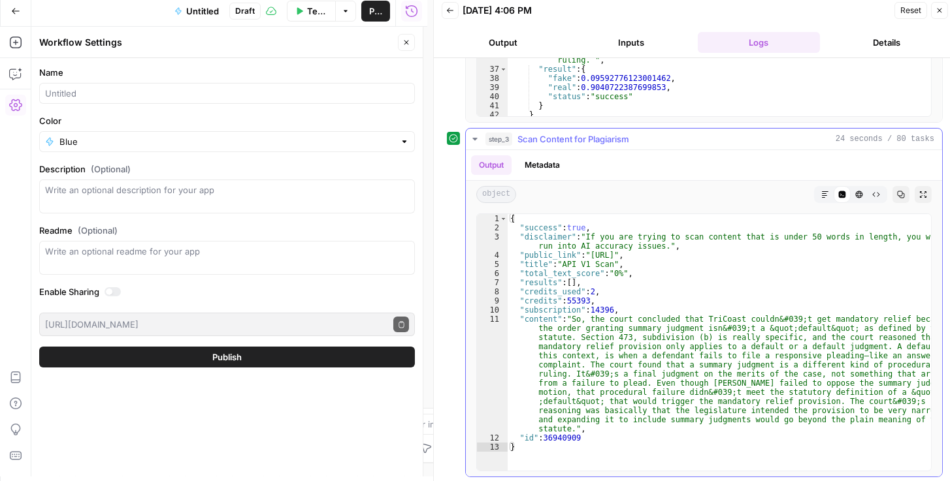
scroll to position [5, 0]
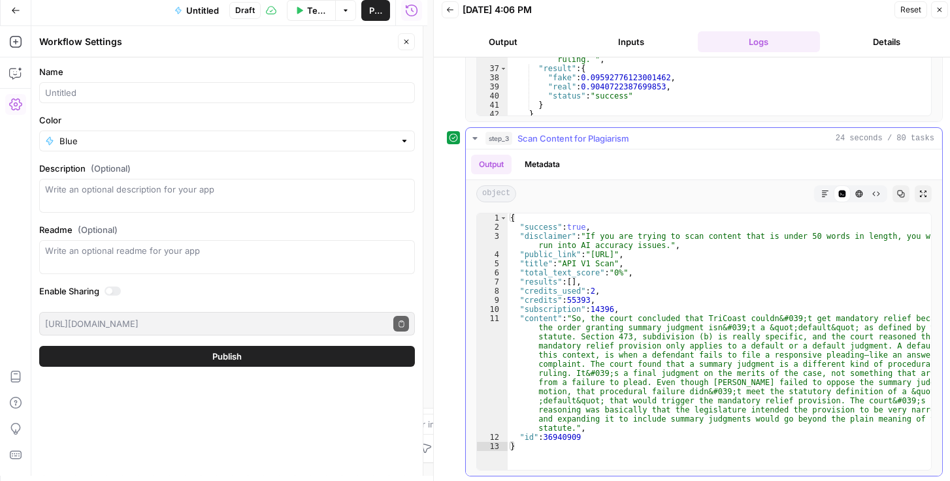
click at [476, 139] on icon "button" at bounding box center [475, 138] width 10 height 10
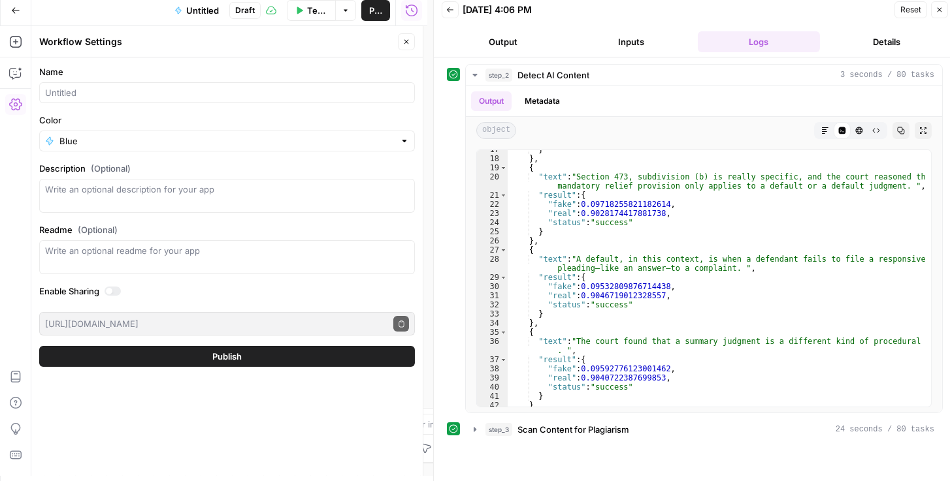
click at [476, 40] on button "Output" at bounding box center [503, 41] width 123 height 21
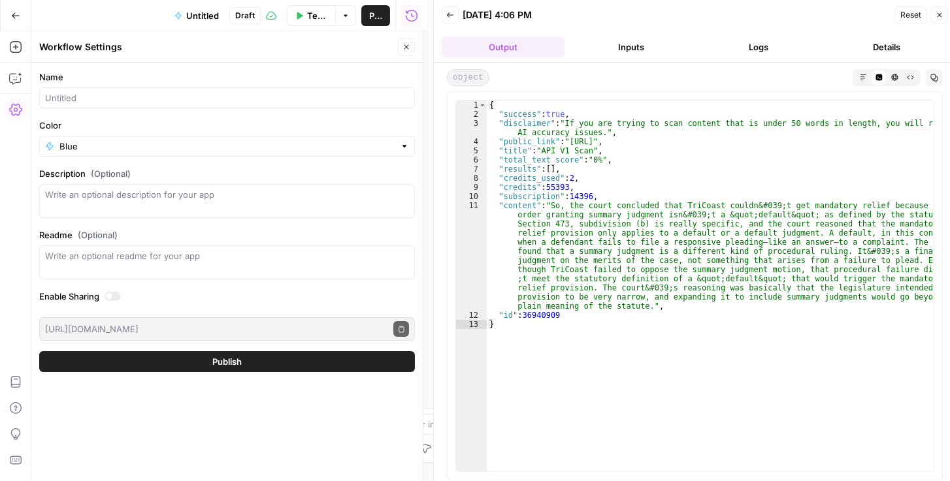
click at [448, 11] on icon "button" at bounding box center [450, 15] width 8 height 8
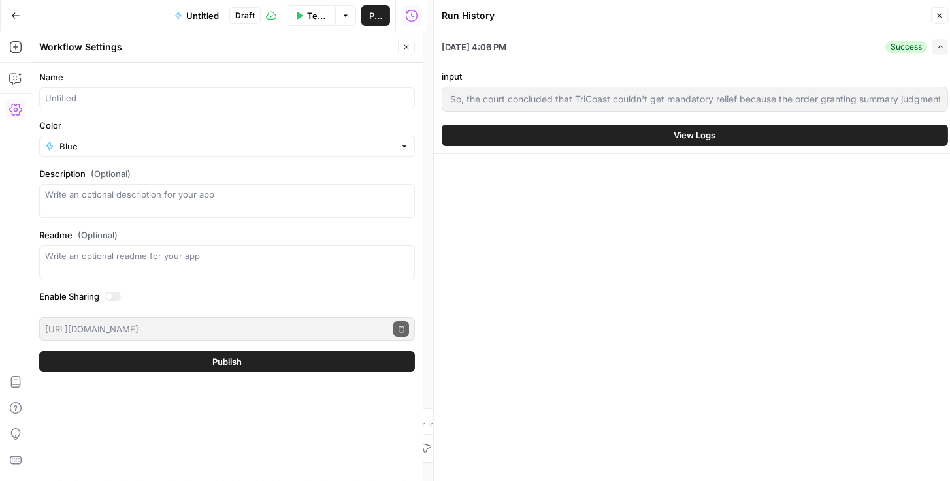
click at [404, 44] on icon "button" at bounding box center [406, 47] width 8 height 8
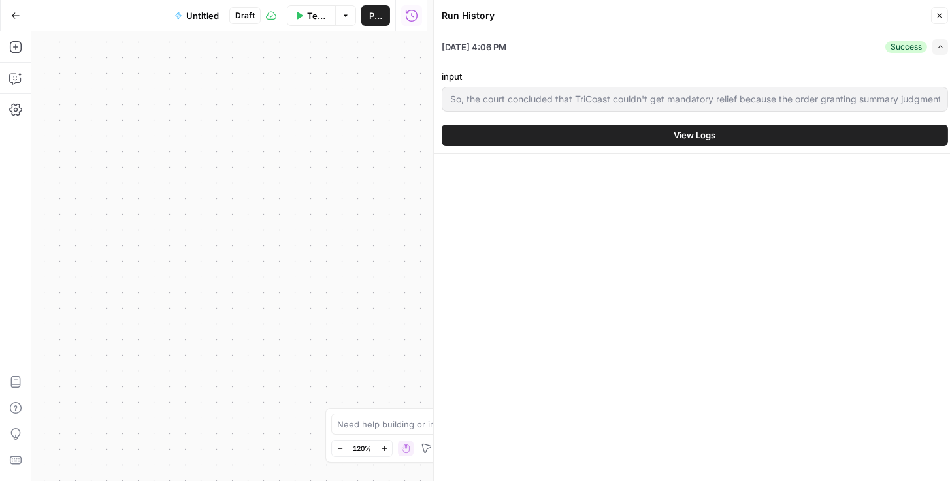
click at [476, 118] on div "input So, the court concluded that TriCoast couldn't get mandatory relief becau…" at bounding box center [695, 107] width 506 height 91
click at [476, 128] on button "View Logs" at bounding box center [695, 135] width 506 height 21
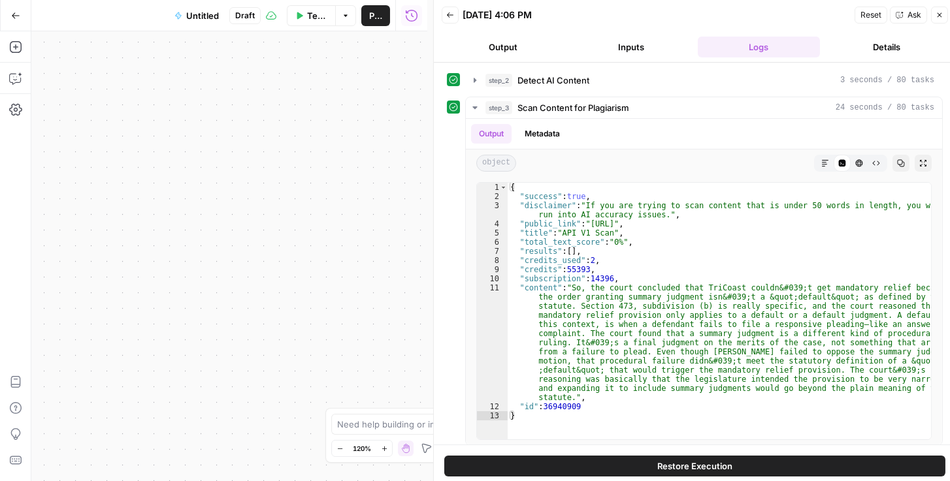
click at [476, 52] on button "Output" at bounding box center [503, 47] width 123 height 21
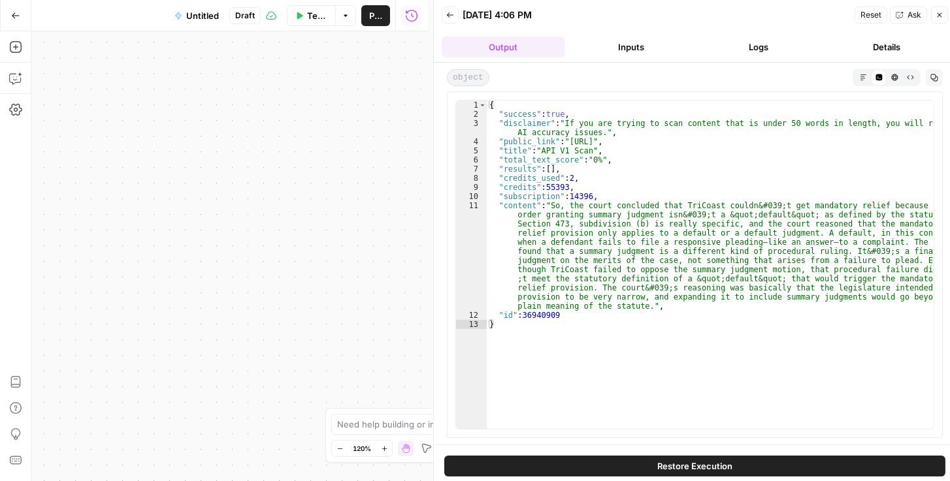
drag, startPoint x: 648, startPoint y: 47, endPoint x: 655, endPoint y: 49, distance: 6.8
click at [476, 48] on button "Inputs" at bounding box center [631, 47] width 123 height 21
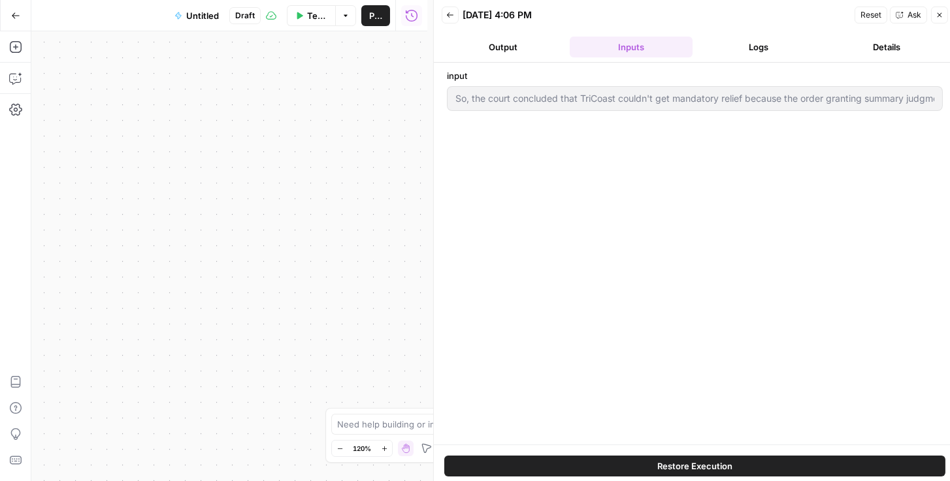
click at [476, 48] on button "Logs" at bounding box center [759, 47] width 123 height 21
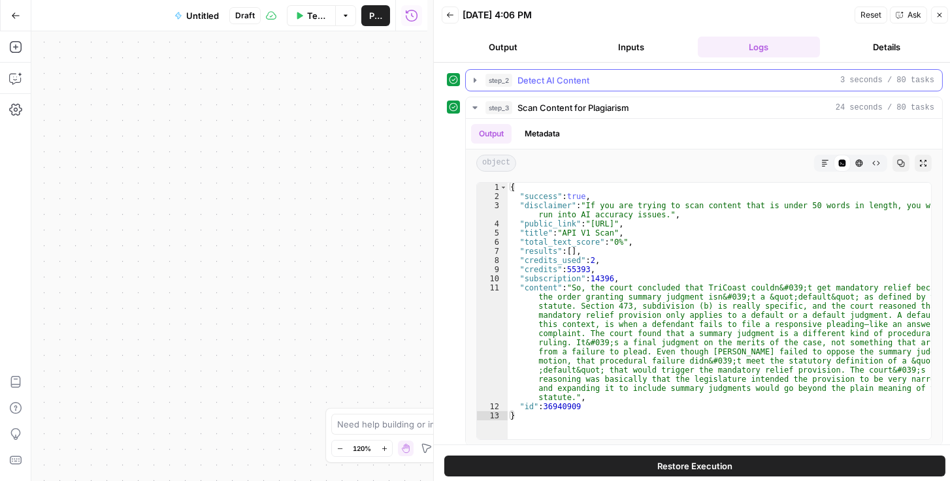
click at [471, 80] on icon "button" at bounding box center [475, 80] width 10 height 10
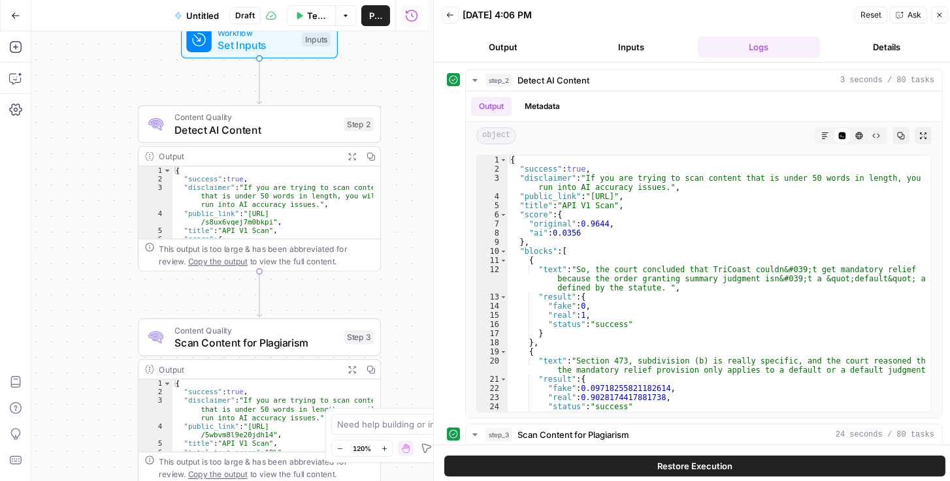
drag, startPoint x: 350, startPoint y: 135, endPoint x: 92, endPoint y: 116, distance: 258.1
click at [61, 65] on div "Workflow Set Inputs Inputs Content Quality Detect AI Content Step 2 Output Expa…" at bounding box center [229, 256] width 396 height 450
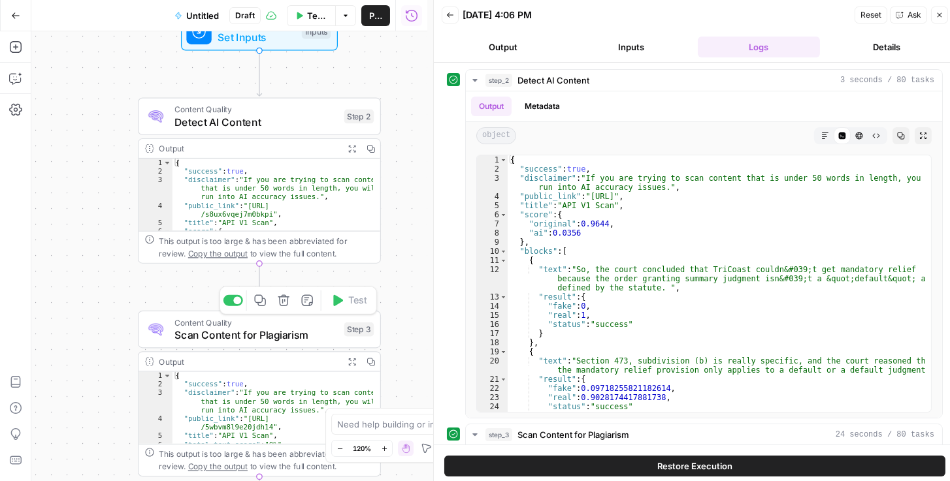
click at [288, 306] on icon "button" at bounding box center [284, 301] width 12 height 12
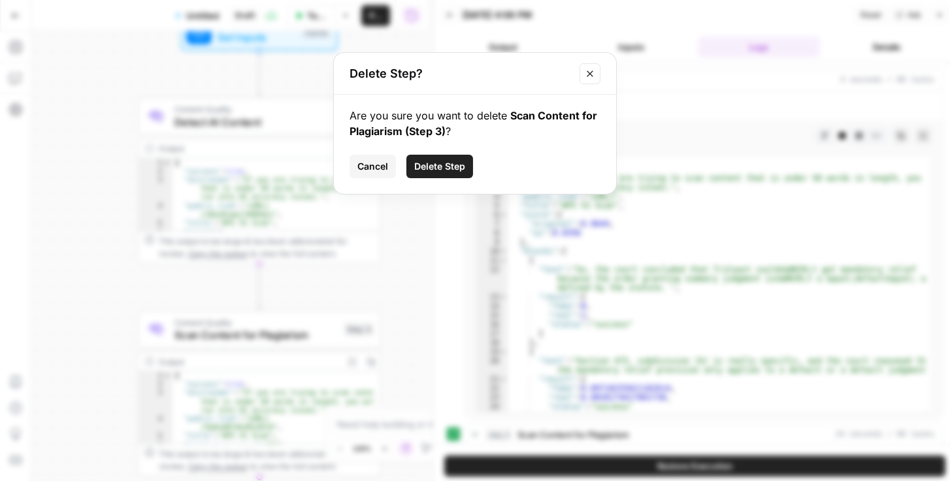
click at [444, 171] on span "Delete Step" at bounding box center [439, 166] width 51 height 13
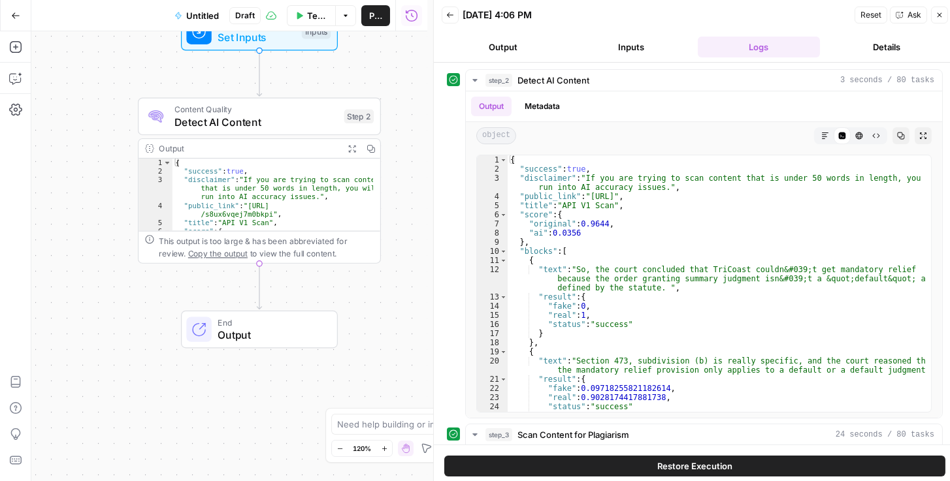
click at [380, 19] on span "Publish" at bounding box center [375, 15] width 13 height 13
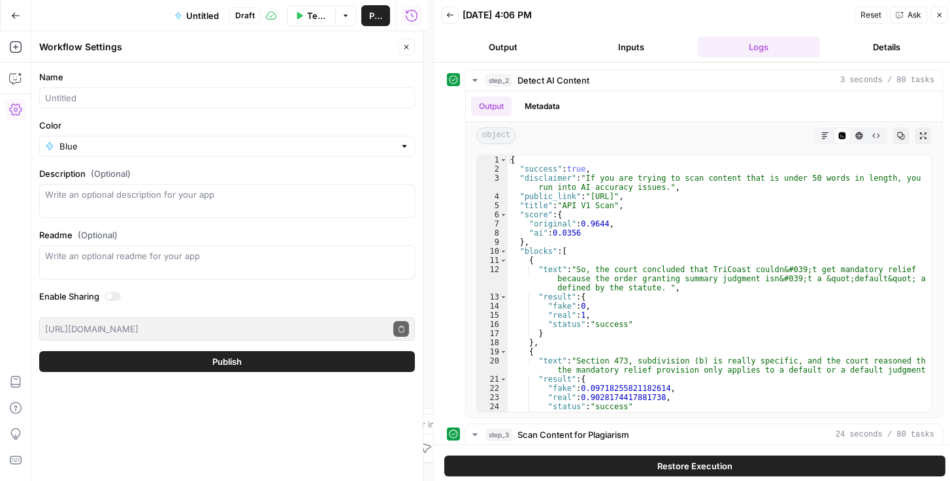
click at [476, 43] on button "Output" at bounding box center [503, 47] width 123 height 21
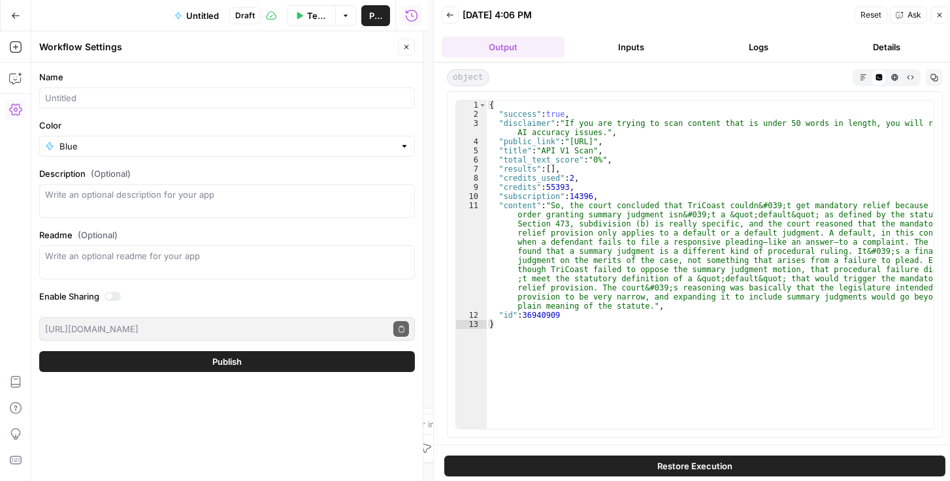
click at [449, 16] on icon "button" at bounding box center [450, 15] width 8 height 8
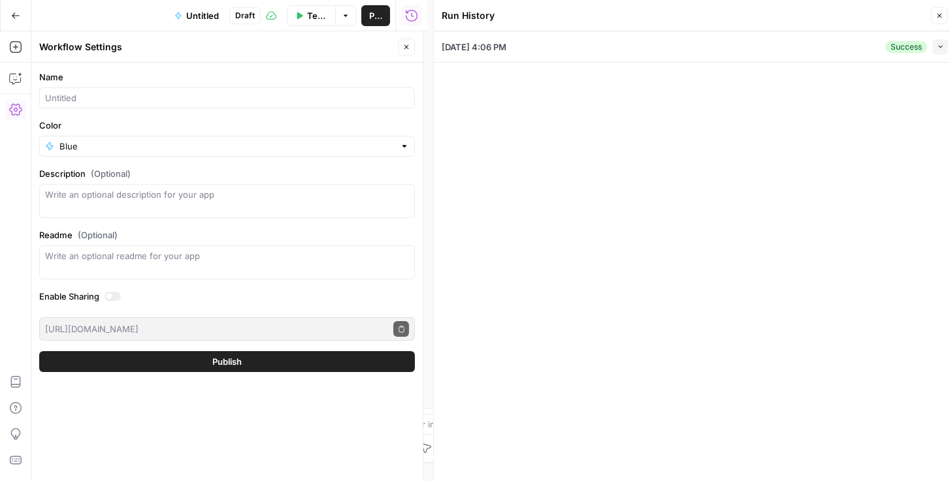
click at [476, 17] on icon "button" at bounding box center [940, 16] width 8 height 8
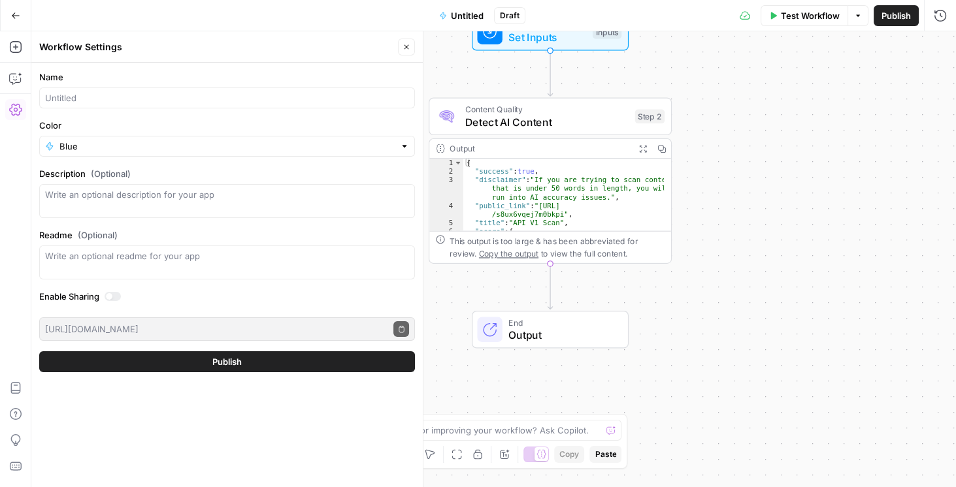
drag, startPoint x: 762, startPoint y: 75, endPoint x: 772, endPoint y: 108, distance: 34.6
click at [476, 104] on div "Workflow Set Inputs Inputs Content Quality Detect AI Content Step 2 Output Expa…" at bounding box center [493, 259] width 924 height 456
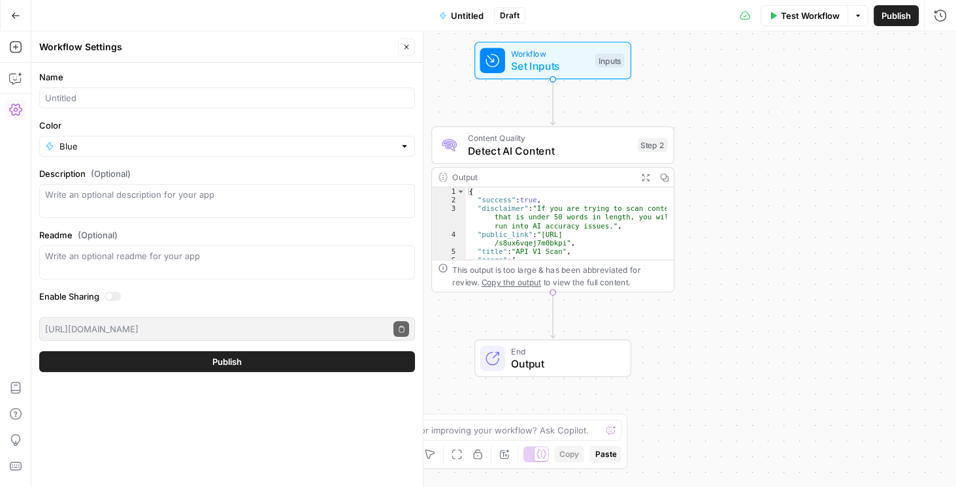
click at [476, 18] on span "Test Workflow" at bounding box center [810, 15] width 59 height 13
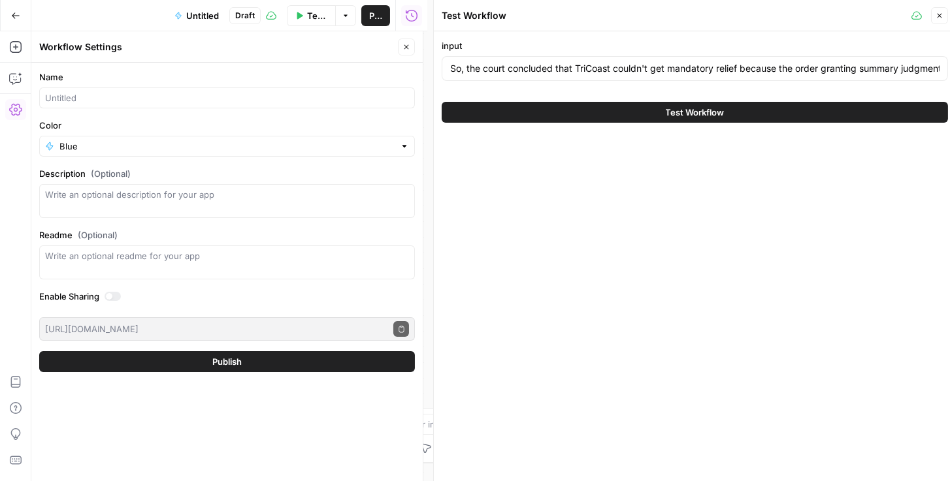
click at [476, 76] on div "So, the court concluded that TriCoast couldn't get mandatory relief because the…" at bounding box center [695, 68] width 506 height 25
paste input "Good afternoon. The court concluded that TriCoast failed to demonstrate entitle…"
type input "Good afternoon. The court concluded that TriCoast failed to demonstrate entitle…"
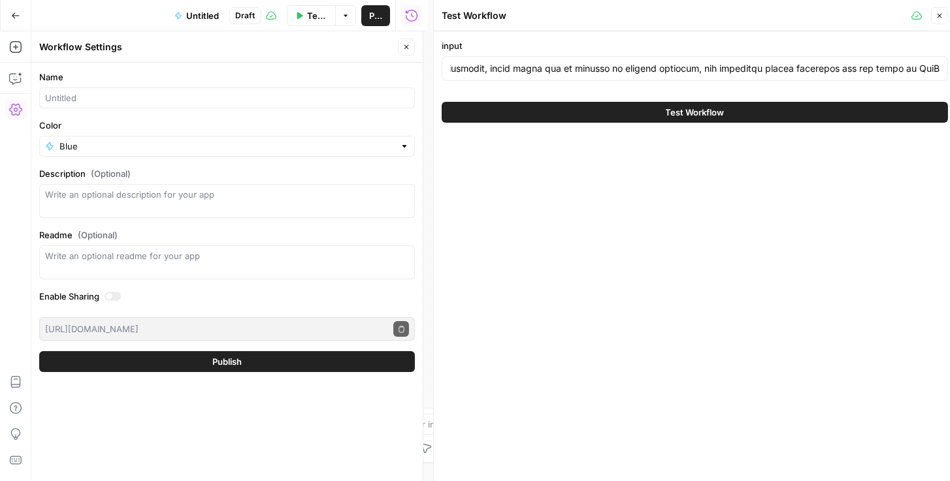
scroll to position [0, 0]
click at [476, 110] on span "Test Workflow" at bounding box center [695, 112] width 59 height 13
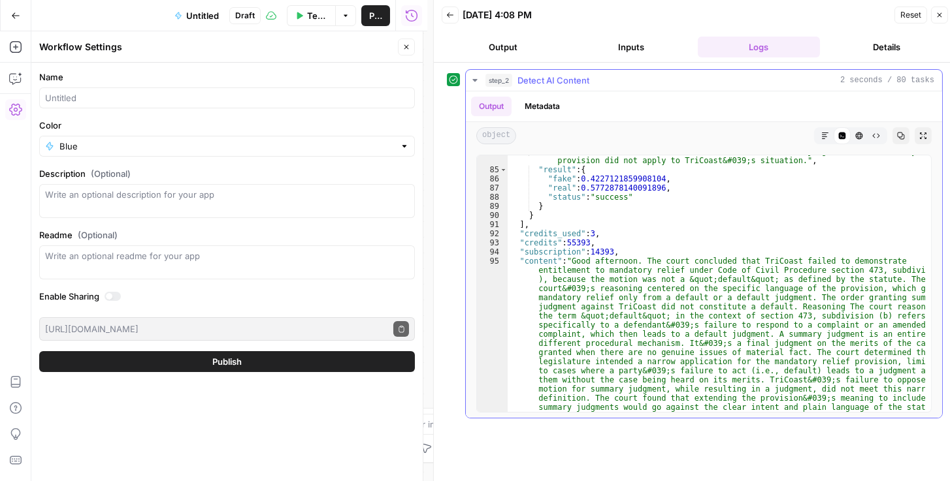
scroll to position [883, 0]
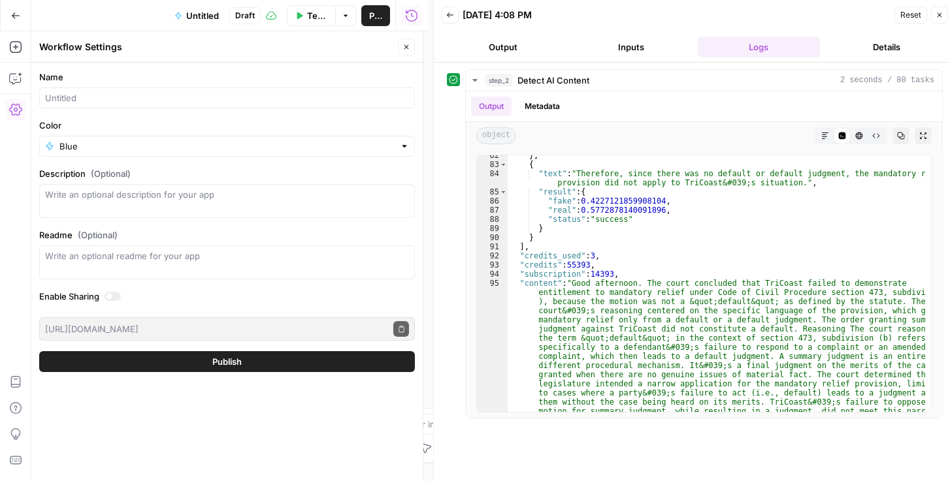
click at [476, 45] on button "Output" at bounding box center [503, 47] width 123 height 21
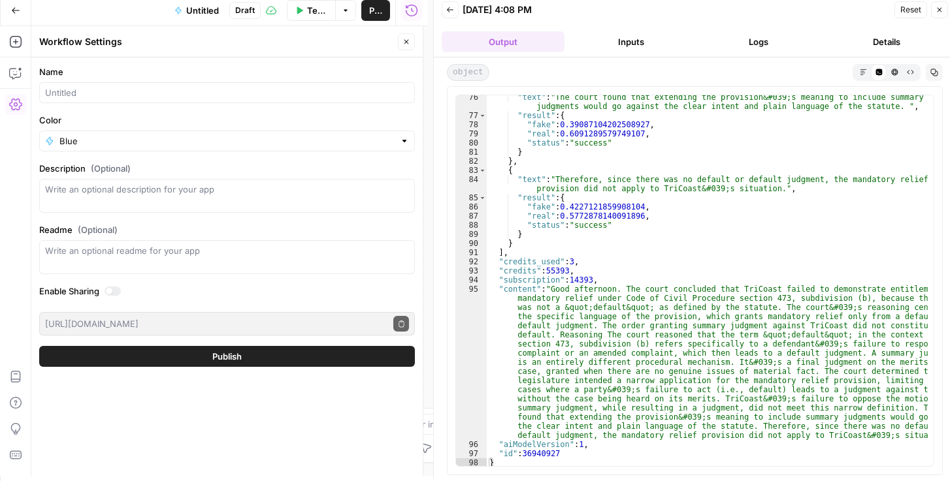
scroll to position [757, 0]
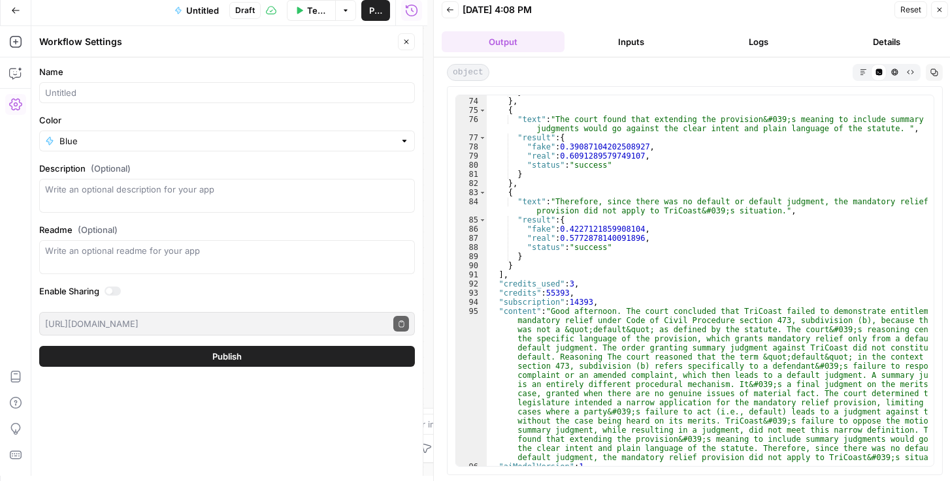
click at [411, 43] on button "Close" at bounding box center [406, 41] width 17 height 17
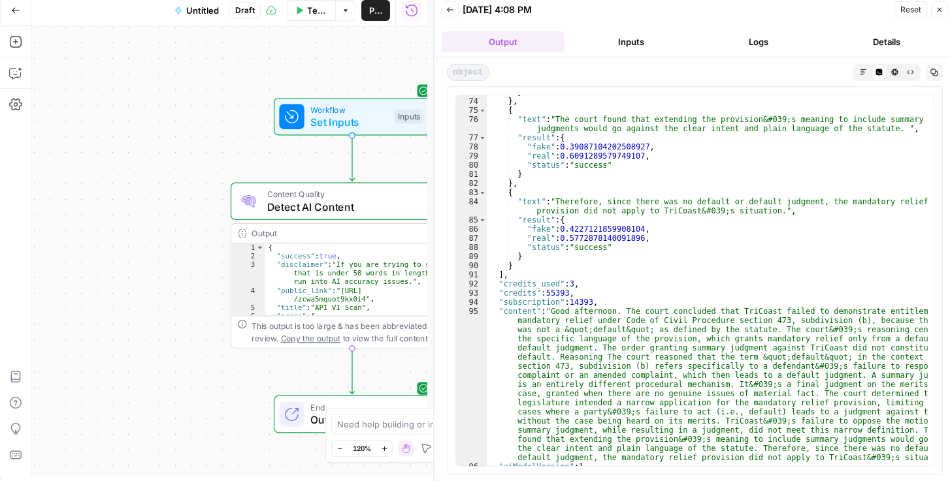
drag, startPoint x: 351, startPoint y: 178, endPoint x: 119, endPoint y: 228, distance: 237.3
click at [118, 229] on div "Workflow Set Inputs Inputs Content Quality Detect AI Content Step 2 Output Expa…" at bounding box center [229, 251] width 396 height 450
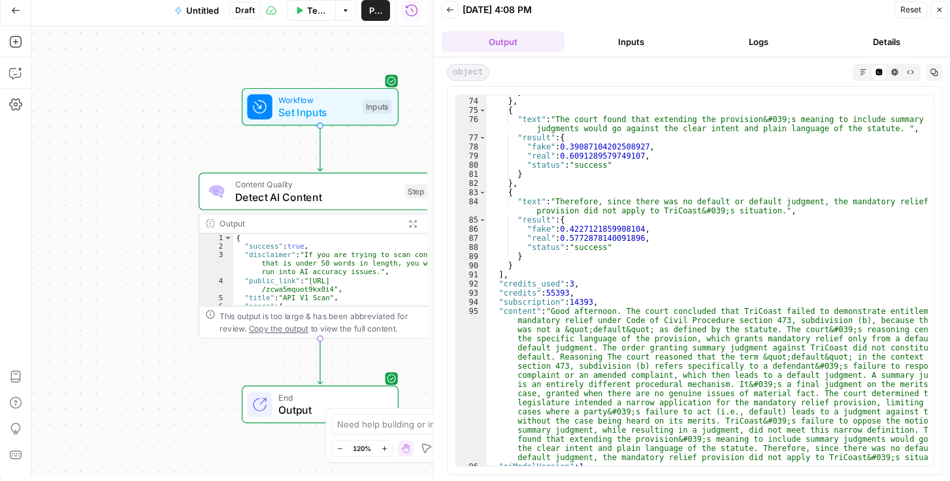
drag, startPoint x: 75, startPoint y: 148, endPoint x: 59, endPoint y: 124, distance: 28.3
click at [59, 124] on div "Workflow Set Inputs Inputs Content Quality Detect AI Content Step 2 Output Expa…" at bounding box center [229, 251] width 396 height 450
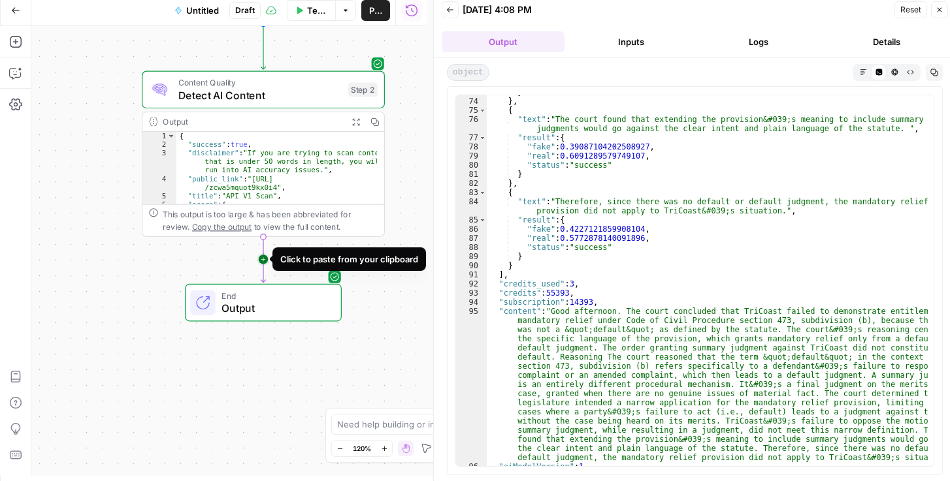
click at [262, 262] on icon "Edge from step_2 to end" at bounding box center [263, 259] width 5 height 46
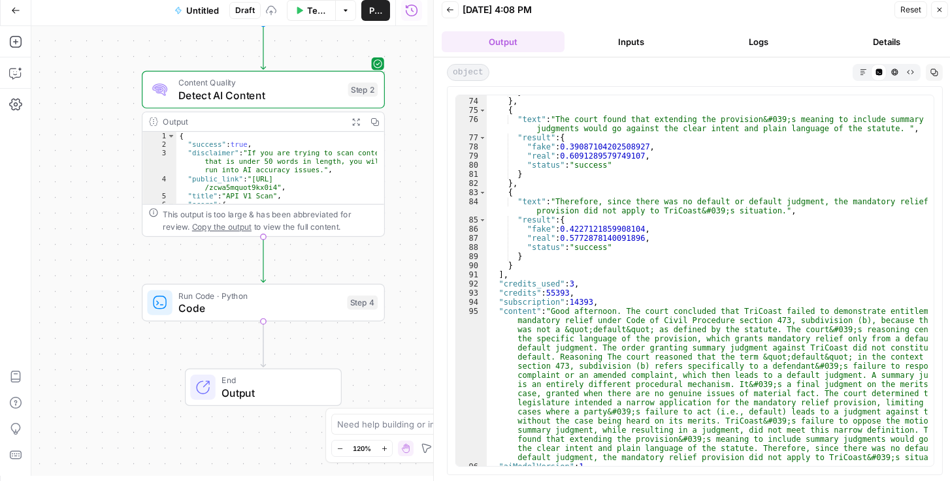
click at [226, 313] on span "Code" at bounding box center [259, 309] width 162 height 16
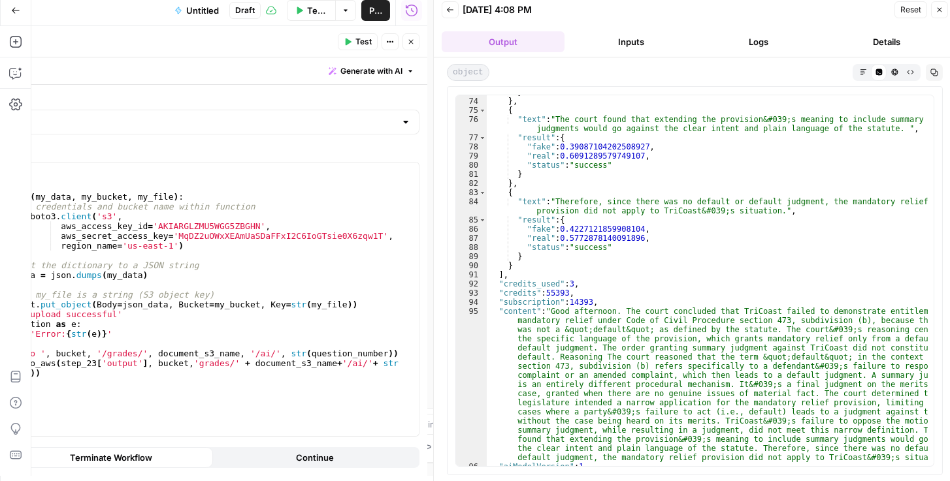
click at [412, 39] on icon "button" at bounding box center [411, 42] width 8 height 8
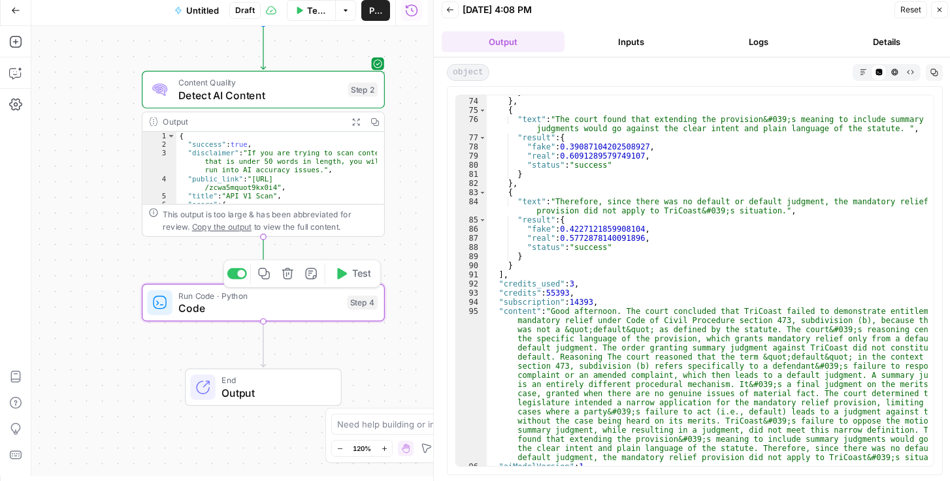
click at [292, 277] on icon "button" at bounding box center [288, 274] width 12 height 12
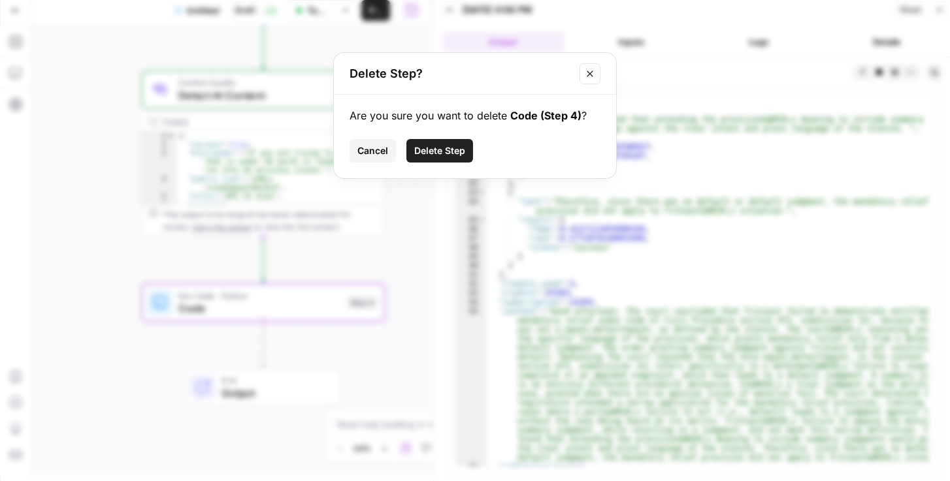
click at [450, 148] on span "Delete Step" at bounding box center [439, 150] width 51 height 13
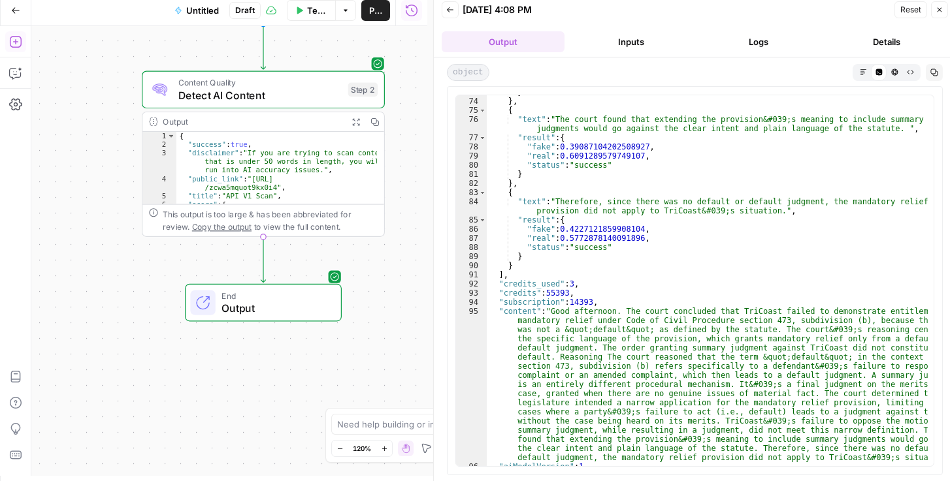
click at [16, 48] on button "Add Steps" at bounding box center [15, 41] width 21 height 21
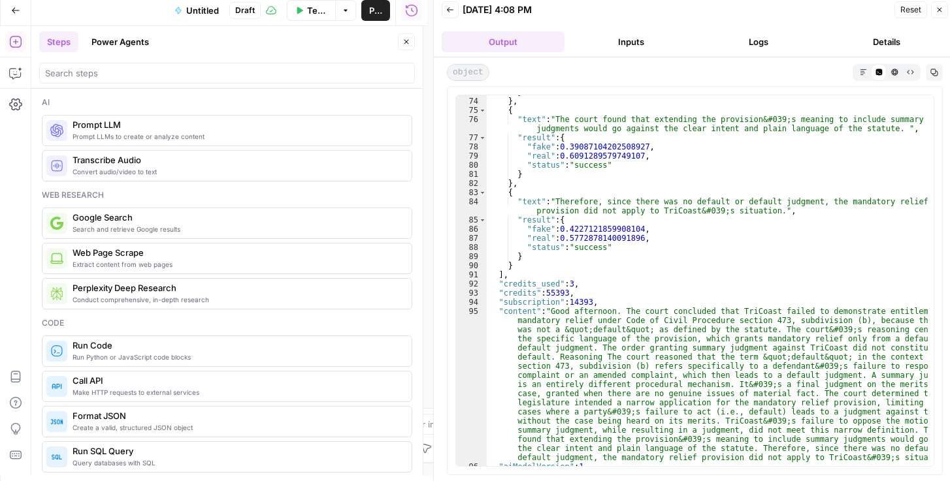
click at [140, 136] on span "Prompt LLMs to create or analyze content" at bounding box center [237, 136] width 329 height 10
click at [410, 44] on button "Close" at bounding box center [406, 41] width 17 height 17
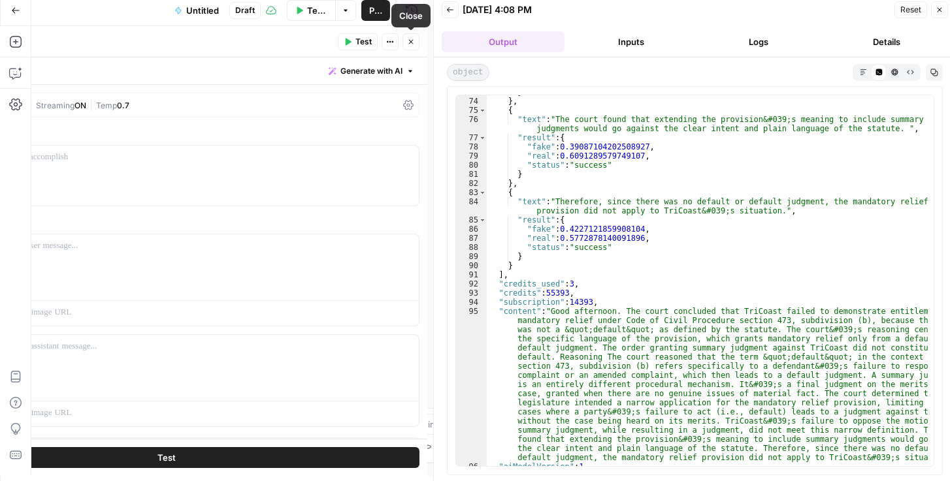
click at [412, 41] on icon "button" at bounding box center [411, 42] width 5 height 5
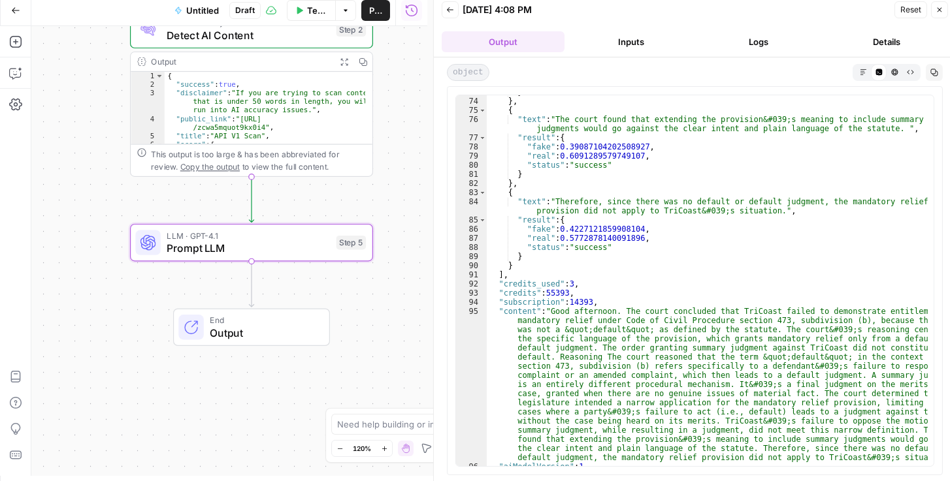
drag, startPoint x: 169, startPoint y: 130, endPoint x: 37, endPoint y: 171, distance: 137.6
click at [37, 171] on div "Workflow Set Inputs Inputs Content Quality Detect AI Content Step 2 Output Expa…" at bounding box center [229, 251] width 396 height 450
click at [233, 256] on div "LLM · GPT-4.1 Prompt LLM Step 5 Copy step Delete step Add Note Test" at bounding box center [251, 244] width 243 height 38
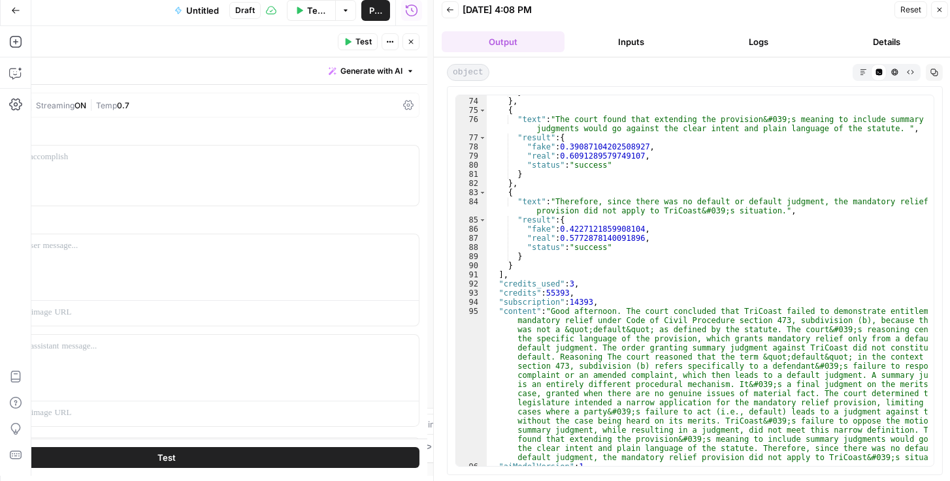
click at [403, 106] on icon at bounding box center [408, 105] width 10 height 10
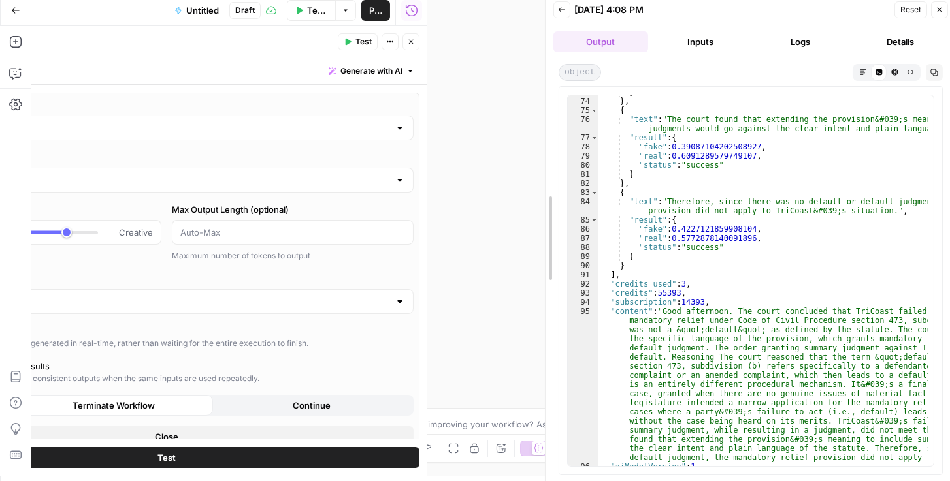
scroll to position [849, 0]
drag, startPoint x: 431, startPoint y: 132, endPoint x: 576, endPoint y: 135, distance: 145.1
click at [476, 135] on div at bounding box center [545, 238] width 13 height 487
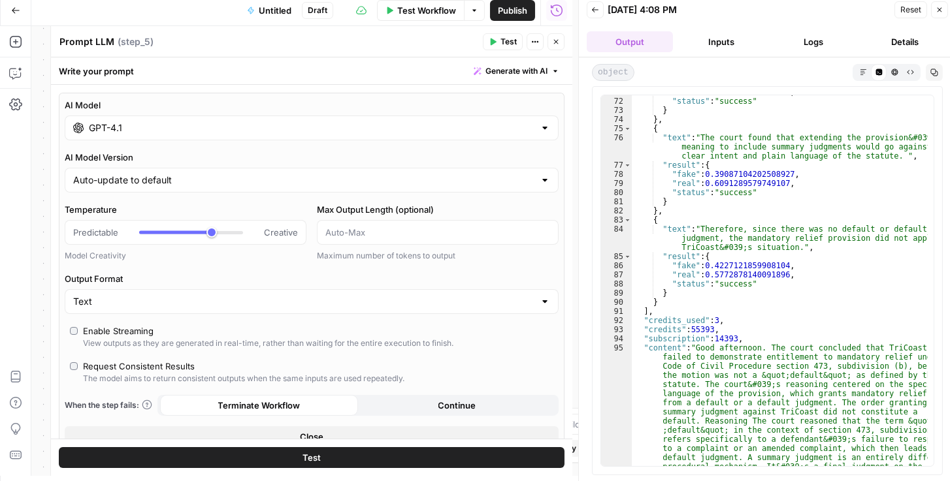
click at [154, 131] on input "GPT-4.1" at bounding box center [312, 128] width 446 height 13
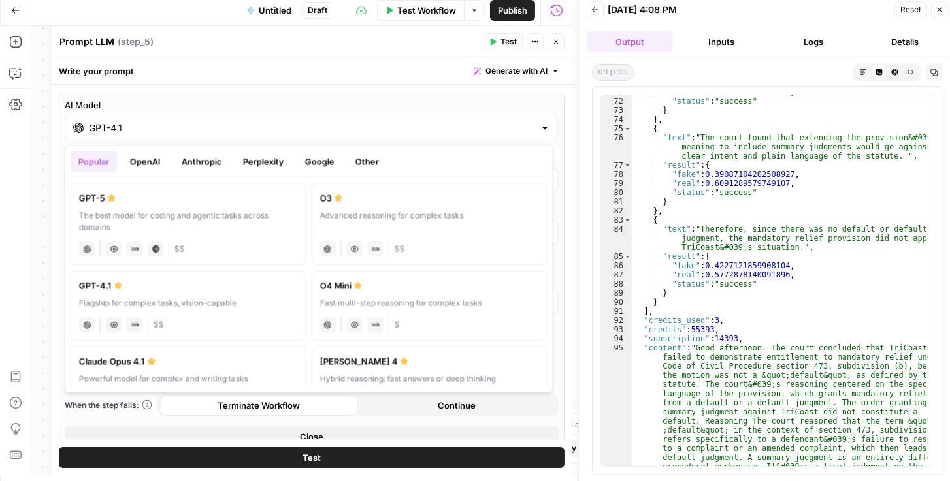
click at [157, 162] on button "OpenAI" at bounding box center [145, 161] width 46 height 21
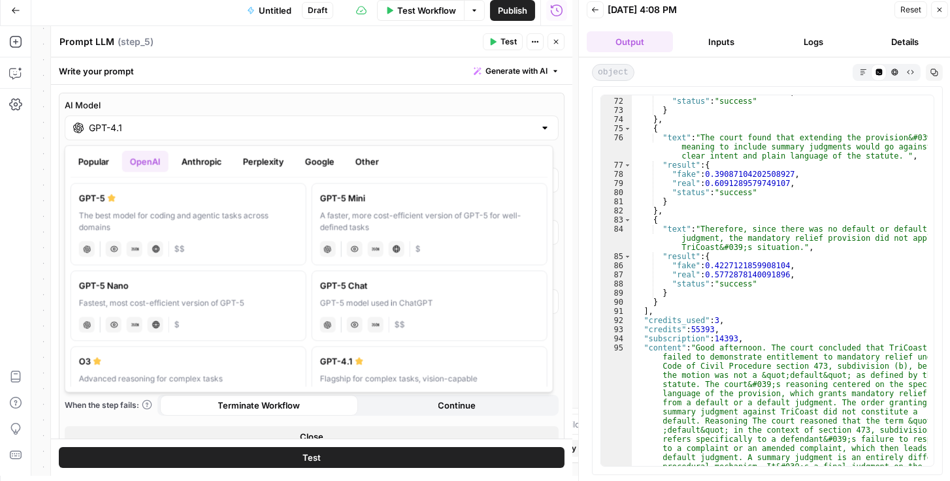
click at [372, 218] on div "A faster, more cost-efficient version of GPT-5 for well-defined tasks" at bounding box center [429, 222] width 219 height 24
type input "GPT-5 Mini"
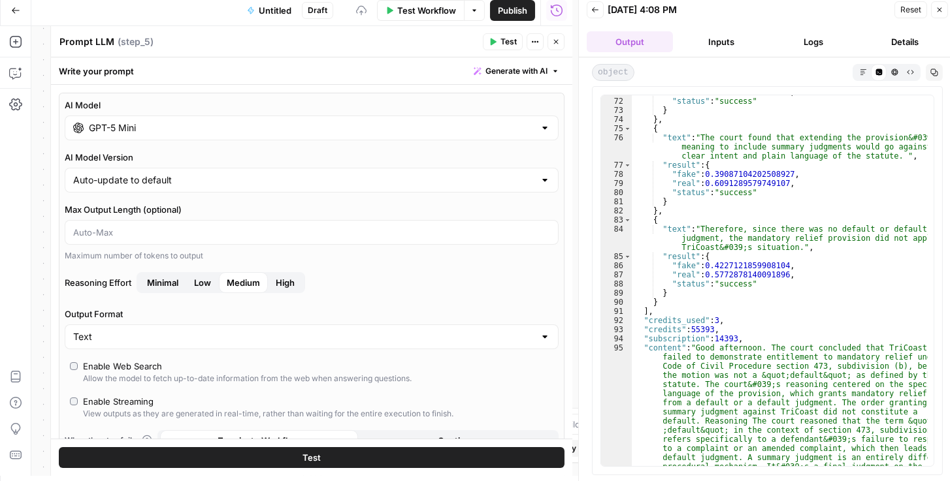
click at [274, 285] on button "High" at bounding box center [285, 282] width 35 height 21
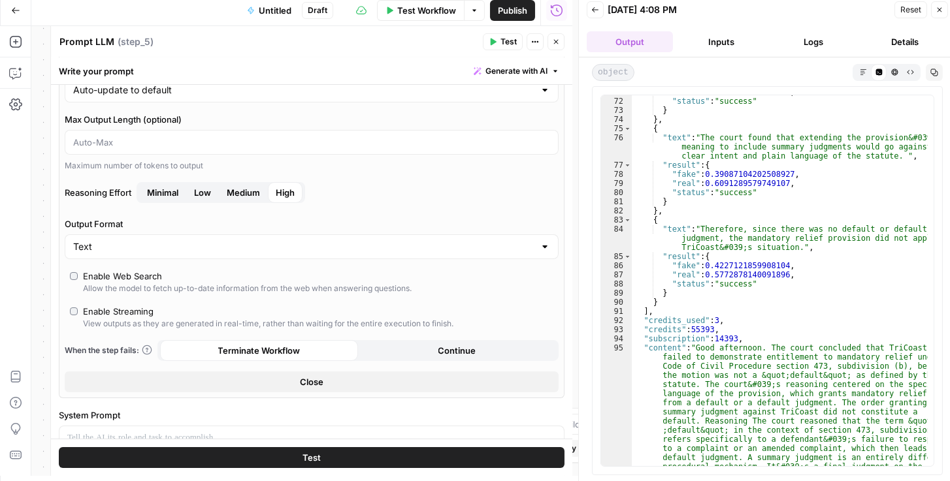
scroll to position [112, 0]
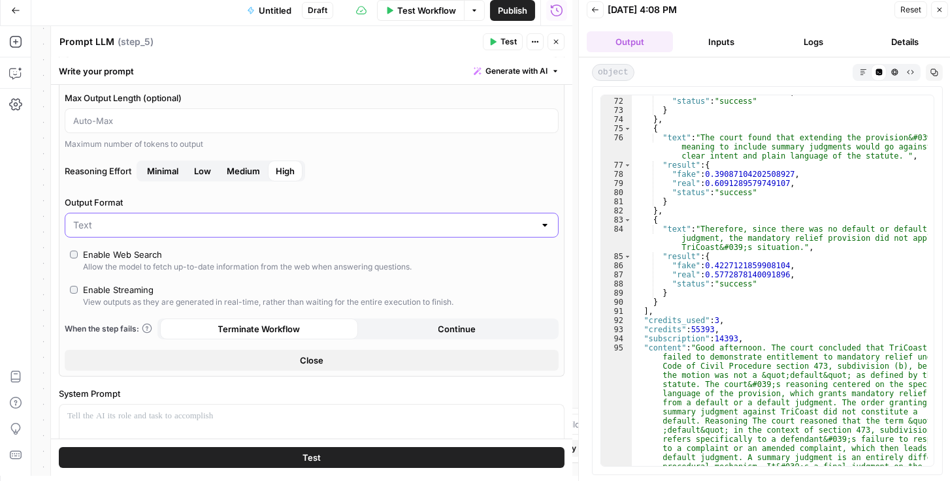
click at [277, 228] on input "Output Format" at bounding box center [303, 225] width 461 height 13
type input "Text"
click at [396, 200] on label "Output Format" at bounding box center [312, 202] width 494 height 13
click at [396, 219] on input "Text" at bounding box center [303, 225] width 461 height 13
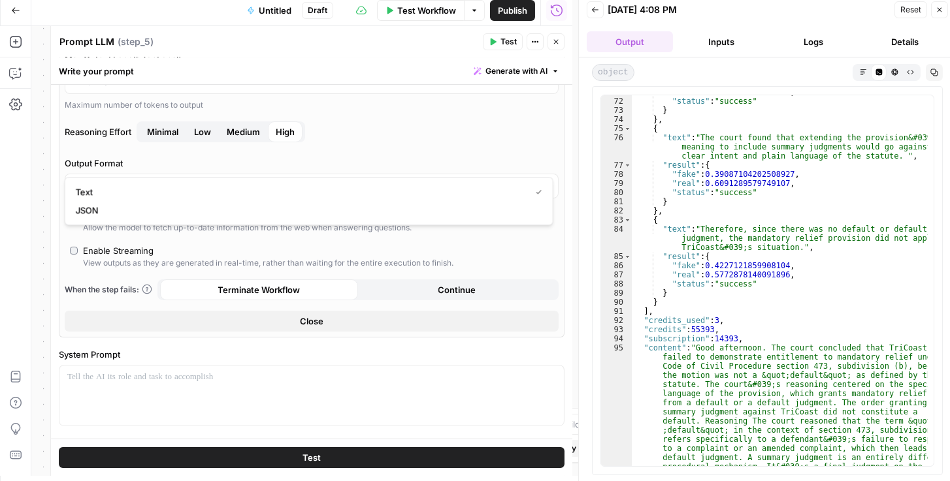
scroll to position [186, 0]
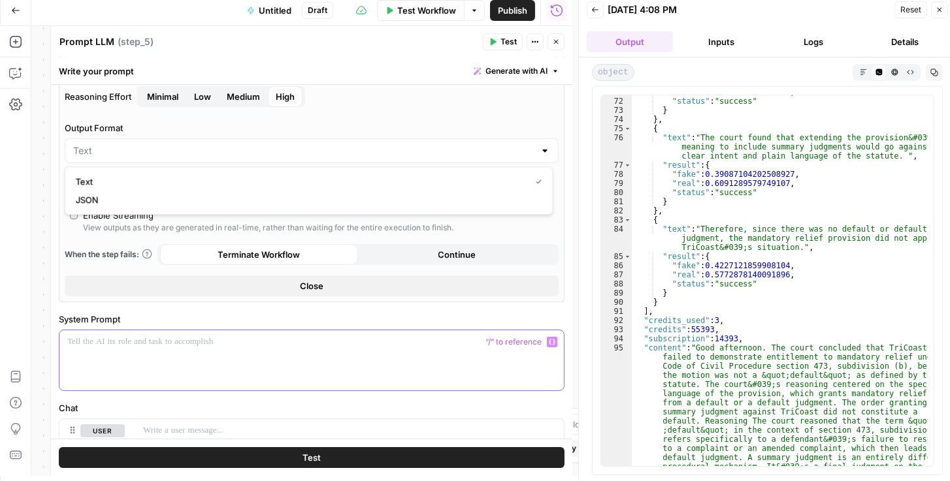
type input "Text"
click at [285, 349] on div at bounding box center [311, 361] width 504 height 60
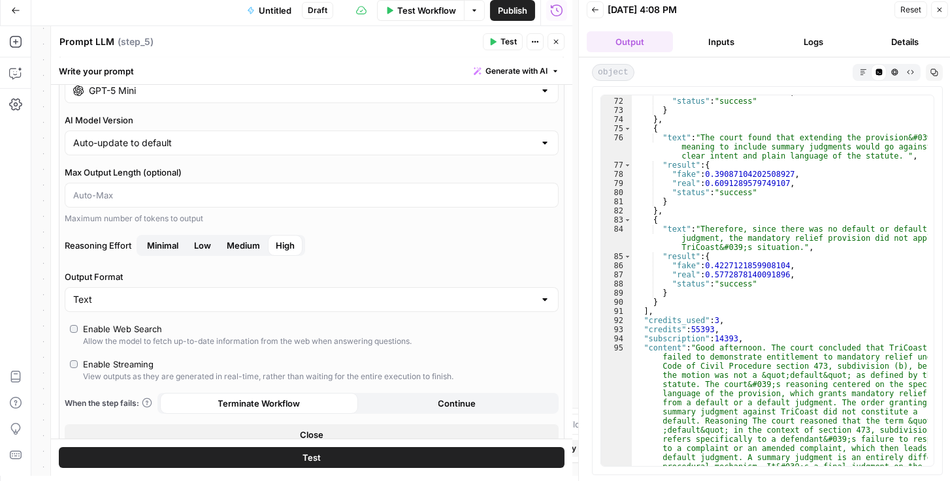
scroll to position [0, 0]
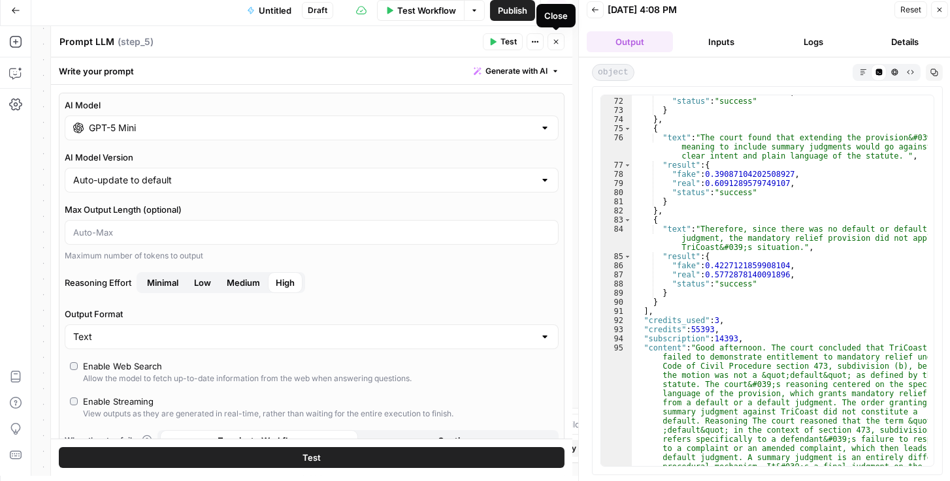
click at [476, 39] on icon "button" at bounding box center [556, 42] width 8 height 8
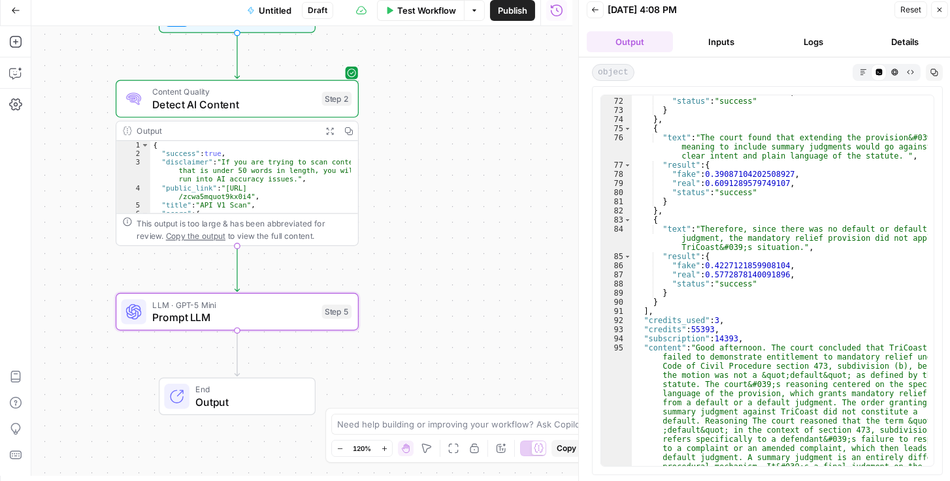
drag, startPoint x: 480, startPoint y: 276, endPoint x: 483, endPoint y: 261, distance: 14.7
click at [476, 262] on div "Workflow Set Inputs Inputs Content Quality Detect AI Content Step 2 Output Expa…" at bounding box center [301, 251] width 541 height 450
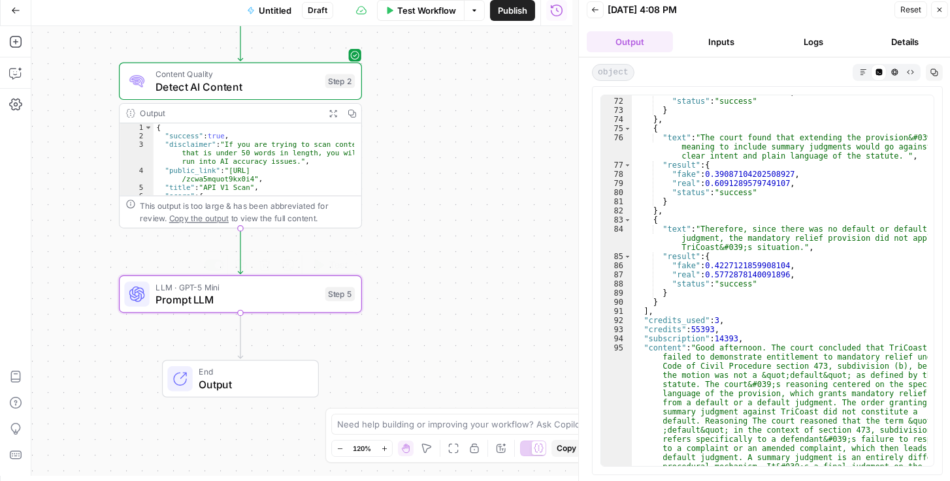
click at [279, 307] on div "LLM · GPT-5 Mini Prompt LLM Step 5 Copy step Delete step Add Note Test" at bounding box center [240, 295] width 243 height 38
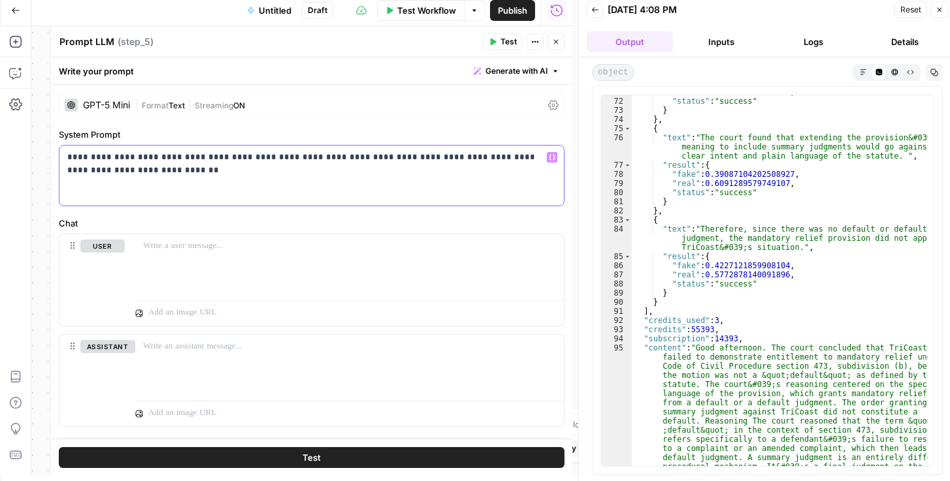
click at [389, 172] on p "**********" at bounding box center [308, 164] width 483 height 26
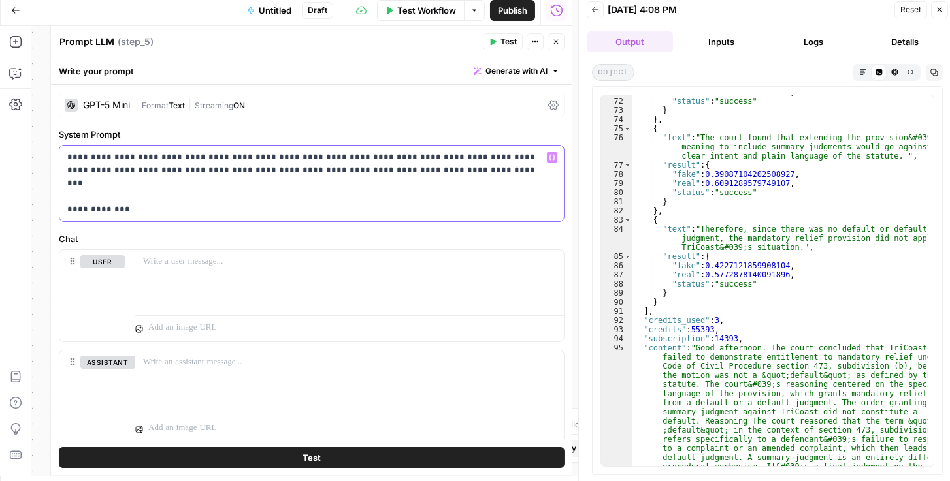
drag, startPoint x: 142, startPoint y: 201, endPoint x: 63, endPoint y: 197, distance: 79.2
click at [63, 197] on div "**********" at bounding box center [311, 184] width 504 height 76
copy p "**********"
click at [198, 205] on p "**********" at bounding box center [308, 183] width 483 height 65
drag, startPoint x: 140, startPoint y: 200, endPoint x: 68, endPoint y: 200, distance: 72.5
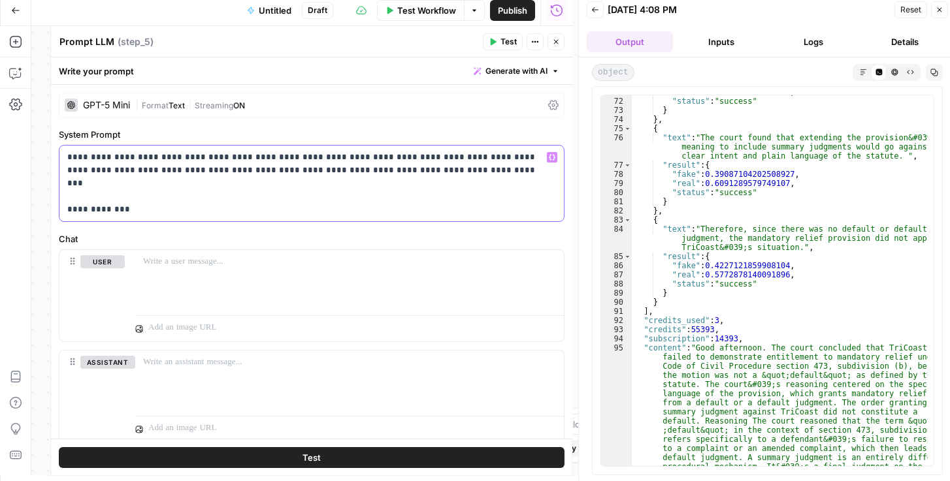
click at [67, 200] on p "**********" at bounding box center [308, 183] width 483 height 65
click at [117, 198] on p "**********" at bounding box center [308, 183] width 483 height 65
drag, startPoint x: 121, startPoint y: 198, endPoint x: 82, endPoint y: 195, distance: 38.6
click at [81, 197] on p "**********" at bounding box center [308, 183] width 483 height 65
click at [208, 195] on p "**********" at bounding box center [308, 183] width 483 height 65
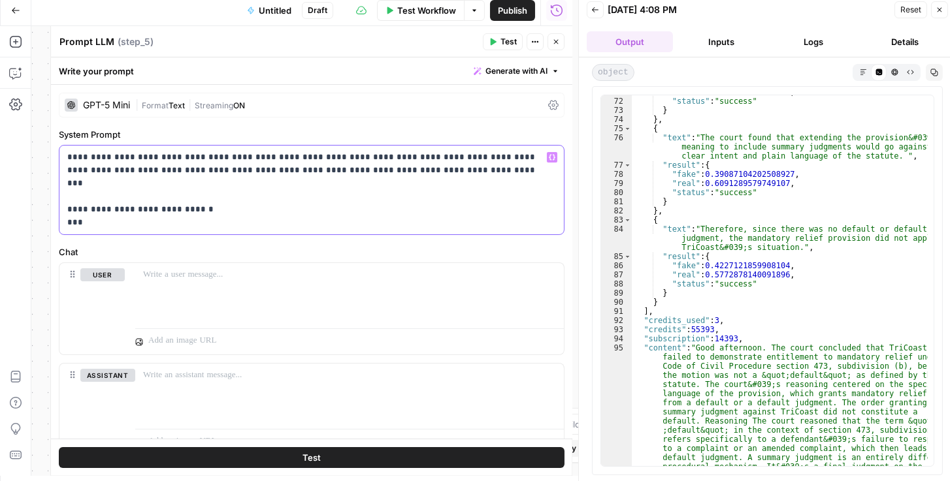
click at [85, 193] on p "**********" at bounding box center [308, 190] width 483 height 78
click at [84, 193] on p "**********" at bounding box center [308, 190] width 483 height 78
drag, startPoint x: 103, startPoint y: 197, endPoint x: 218, endPoint y: 195, distance: 115.7
click at [218, 195] on p "**********" at bounding box center [308, 190] width 483 height 78
copy p "**********"
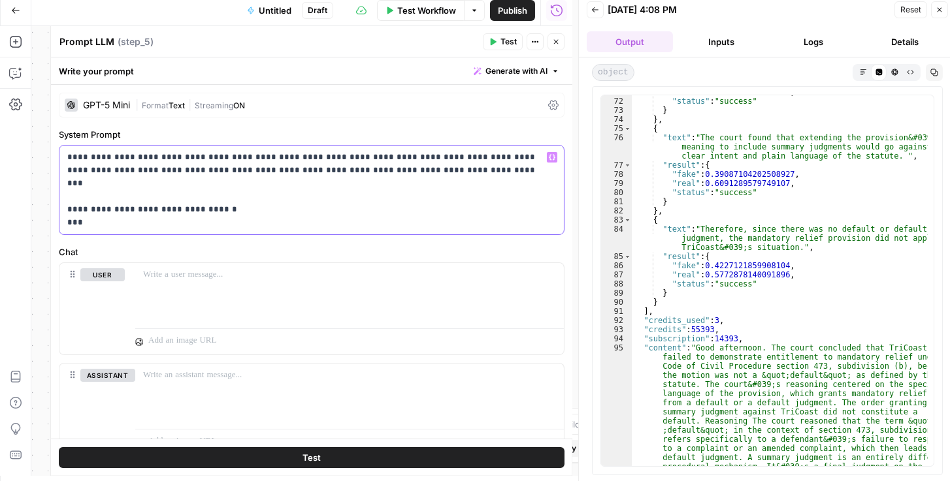
click at [124, 208] on p "**********" at bounding box center [308, 190] width 483 height 78
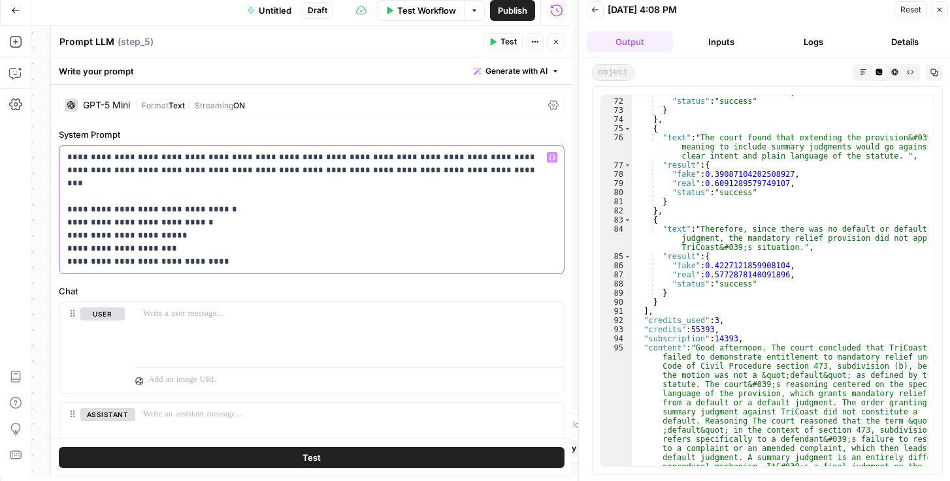
drag, startPoint x: 242, startPoint y: 248, endPoint x: 63, endPoint y: 193, distance: 187.9
click at [63, 193] on div "**********" at bounding box center [311, 210] width 504 height 128
copy p "**********"
click at [180, 332] on div at bounding box center [349, 332] width 429 height 60
click at [209, 318] on p at bounding box center [349, 314] width 413 height 13
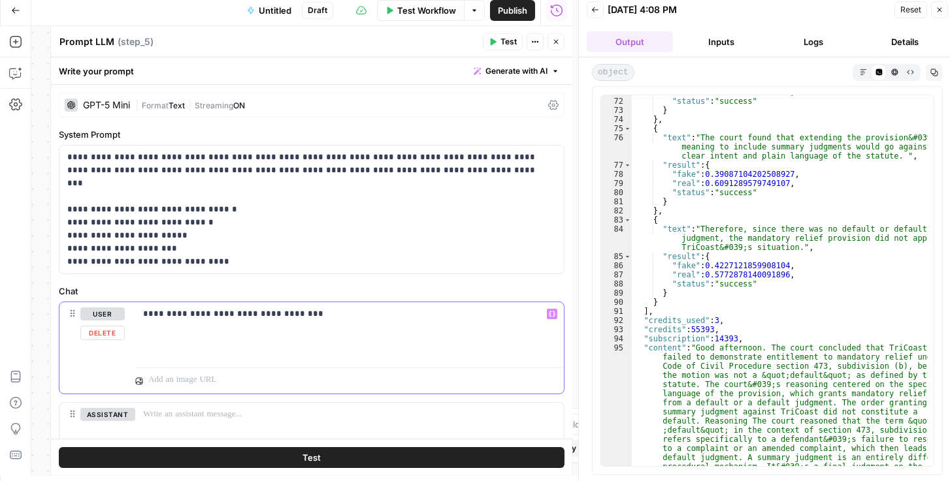
click at [294, 311] on p "**********" at bounding box center [347, 327] width 408 height 39
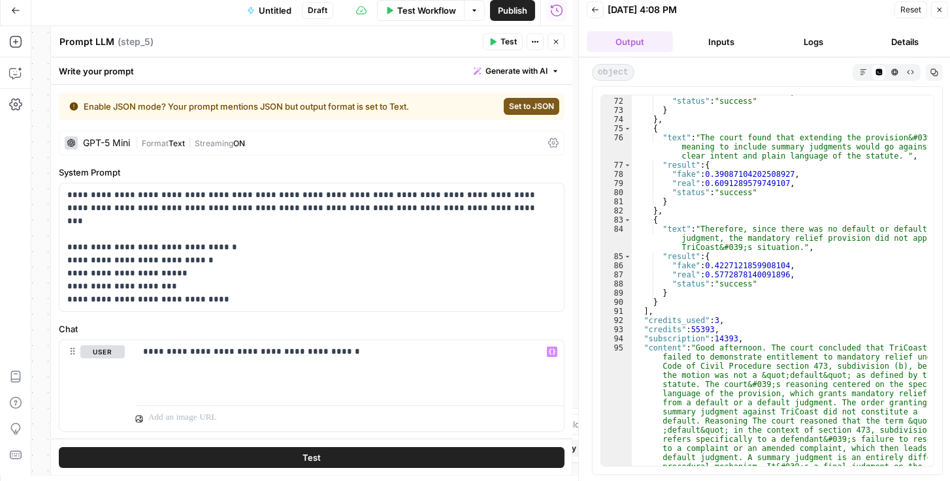
click at [476, 108] on span "Set to JSON" at bounding box center [531, 107] width 45 height 12
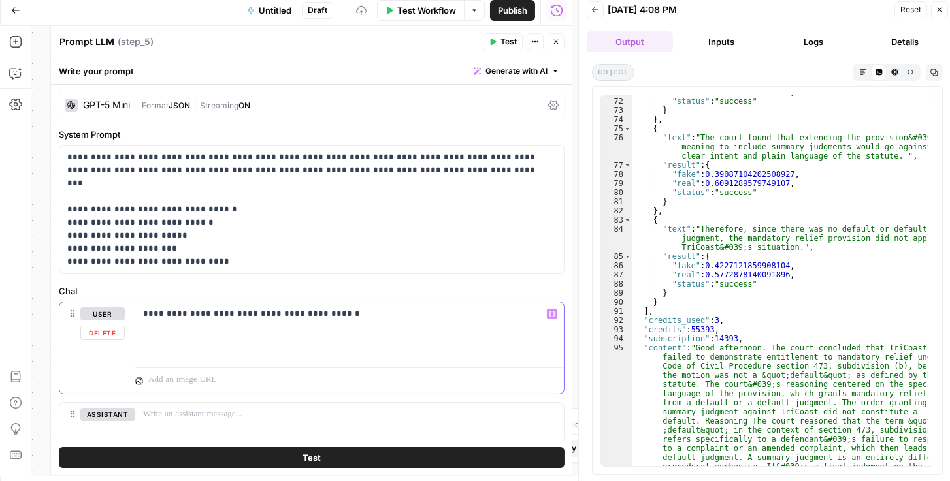
click at [340, 335] on p "**********" at bounding box center [347, 327] width 408 height 39
click at [312, 336] on p "**********" at bounding box center [347, 327] width 408 height 39
click at [277, 344] on p "**********" at bounding box center [347, 347] width 408 height 78
click at [277, 348] on p "**********" at bounding box center [347, 347] width 408 height 78
drag, startPoint x: 158, startPoint y: 235, endPoint x: 81, endPoint y: 235, distance: 77.1
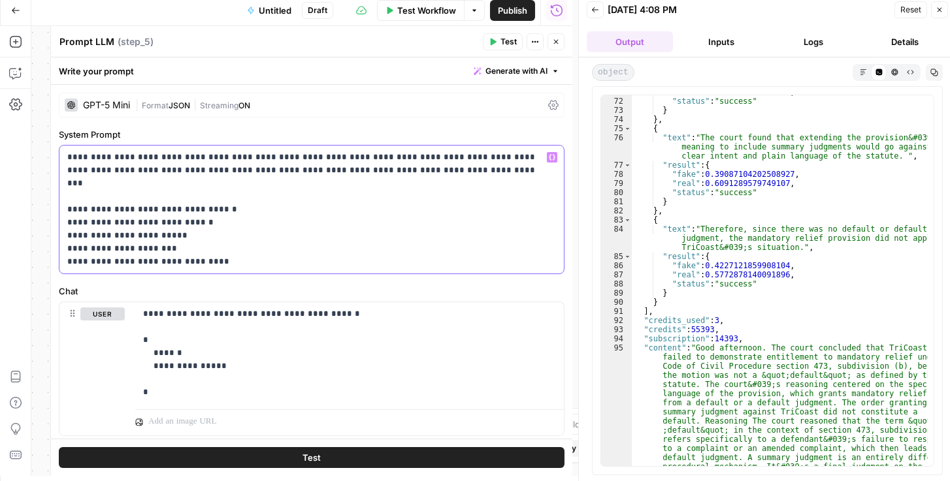
click at [81, 235] on p "**********" at bounding box center [308, 210] width 483 height 118
drag, startPoint x: 189, startPoint y: 210, endPoint x: 80, endPoint y: 212, distance: 108.5
click at [80, 212] on p "**********" at bounding box center [308, 210] width 483 height 118
click at [184, 351] on p "**********" at bounding box center [347, 353] width 408 height 91
click at [208, 367] on p "**********" at bounding box center [347, 353] width 408 height 91
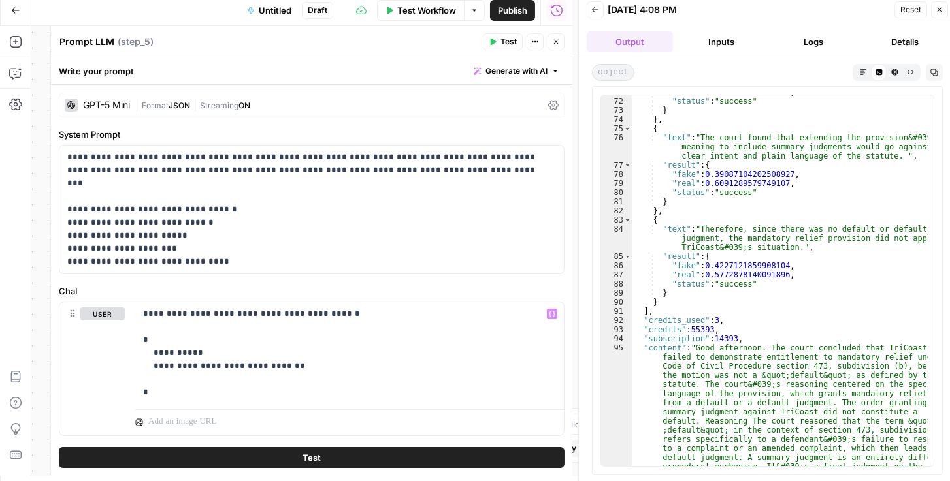
click at [476, 5] on span "Publish" at bounding box center [512, 10] width 29 height 13
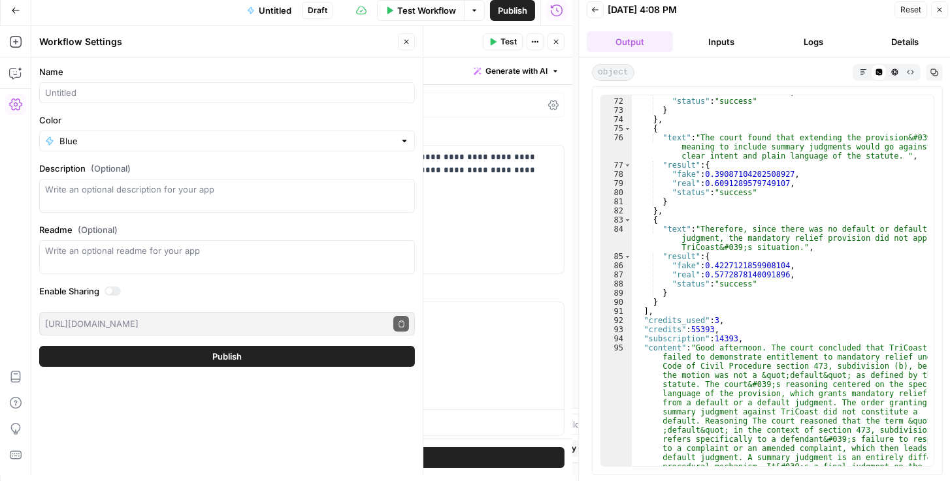
click at [476, 38] on button "Test" at bounding box center [503, 41] width 40 height 17
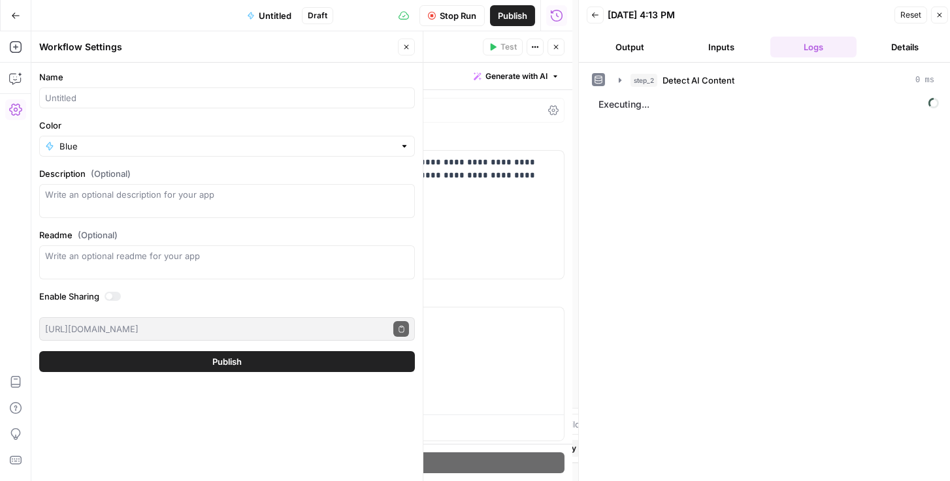
click at [476, 14] on button "Close" at bounding box center [939, 15] width 17 height 17
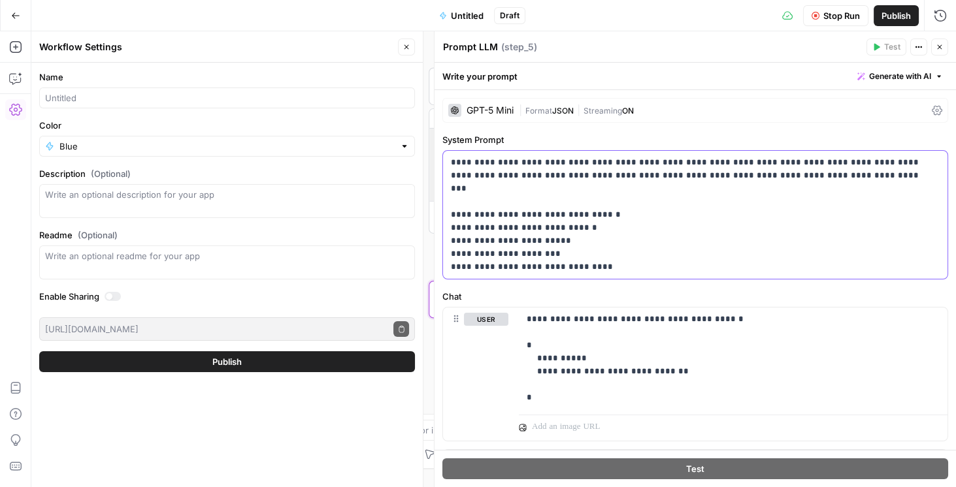
click at [476, 270] on p "**********" at bounding box center [692, 215] width 483 height 118
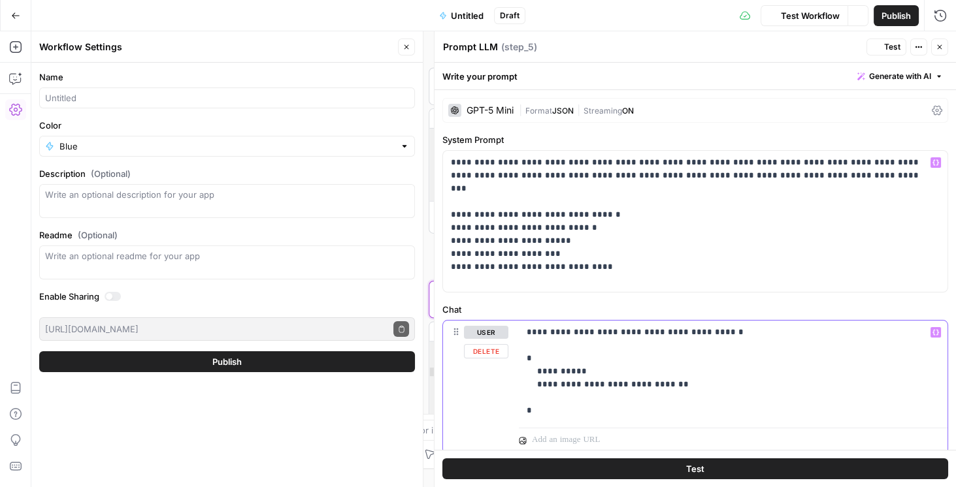
click at [476, 331] on p "**********" at bounding box center [731, 371] width 408 height 91
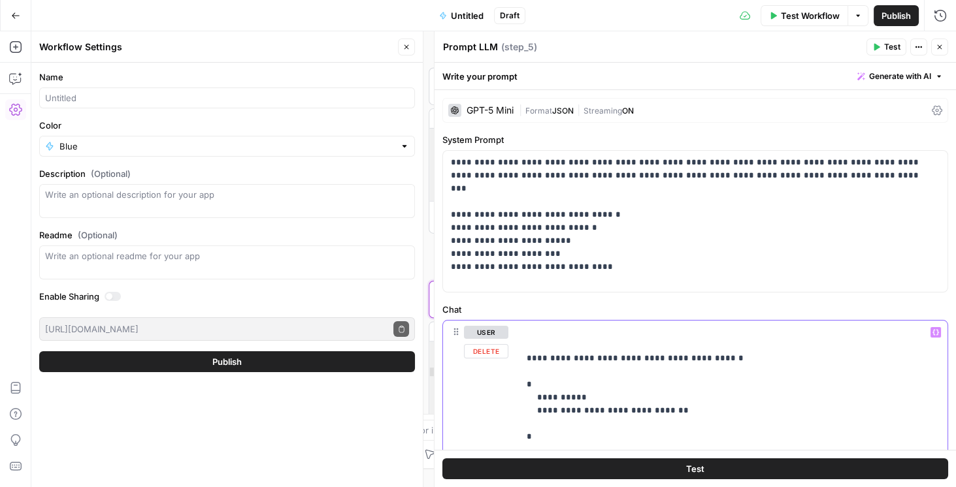
click at [476, 327] on p "**********" at bounding box center [731, 385] width 408 height 118
click at [476, 334] on icon "button" at bounding box center [935, 332] width 7 height 7
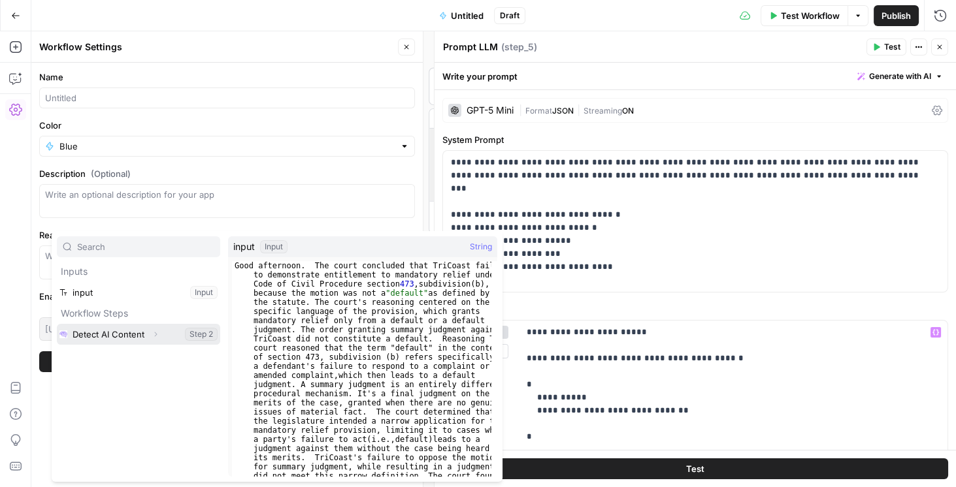
click at [148, 332] on button "Expand" at bounding box center [155, 334] width 17 height 17
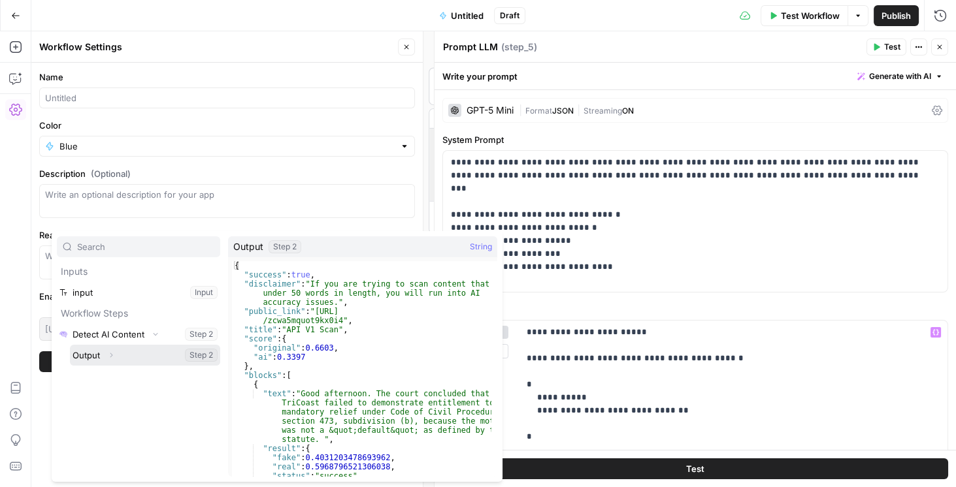
click at [118, 355] on button "Expand" at bounding box center [111, 355] width 17 height 17
click at [86, 353] on button "Select variable Output" at bounding box center [145, 355] width 150 height 21
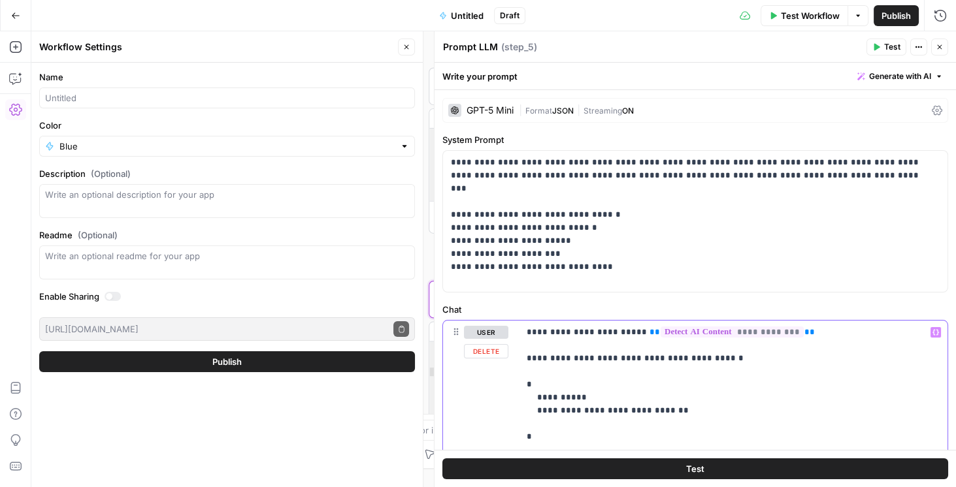
drag, startPoint x: 794, startPoint y: 334, endPoint x: 527, endPoint y: 324, distance: 267.4
click at [476, 325] on div "**********" at bounding box center [733, 385] width 429 height 128
copy p "**********"
click at [476, 278] on p "**********" at bounding box center [692, 221] width 483 height 131
click at [476, 344] on p "**********" at bounding box center [731, 385] width 408 height 118
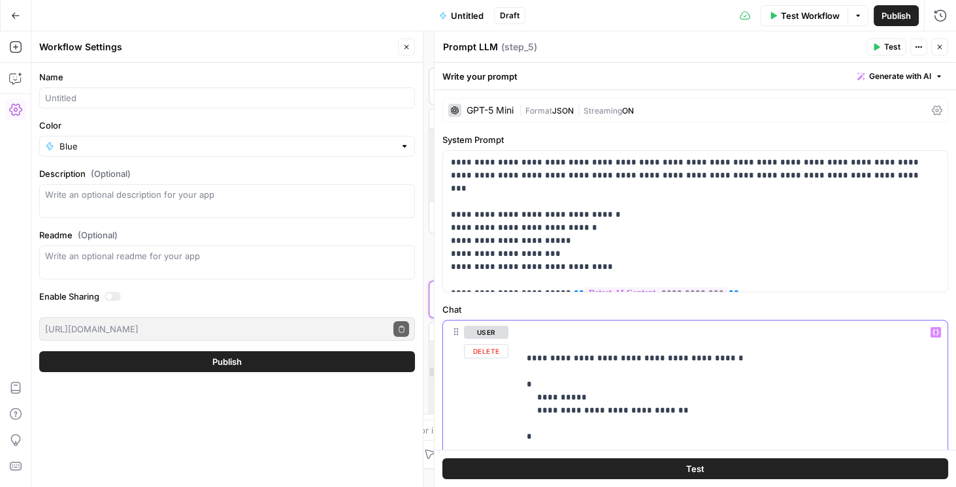
click at [476, 359] on p "**********" at bounding box center [731, 385] width 408 height 118
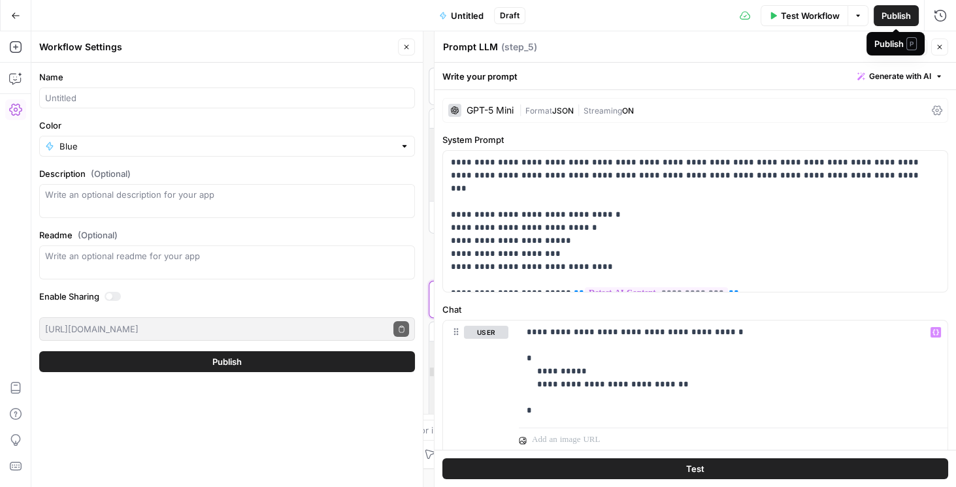
click at [476, 18] on span "Publish" at bounding box center [895, 15] width 29 height 13
click at [476, 9] on span "Publish" at bounding box center [895, 15] width 29 height 13
click at [476, 12] on span "Test Workflow" at bounding box center [810, 15] width 59 height 13
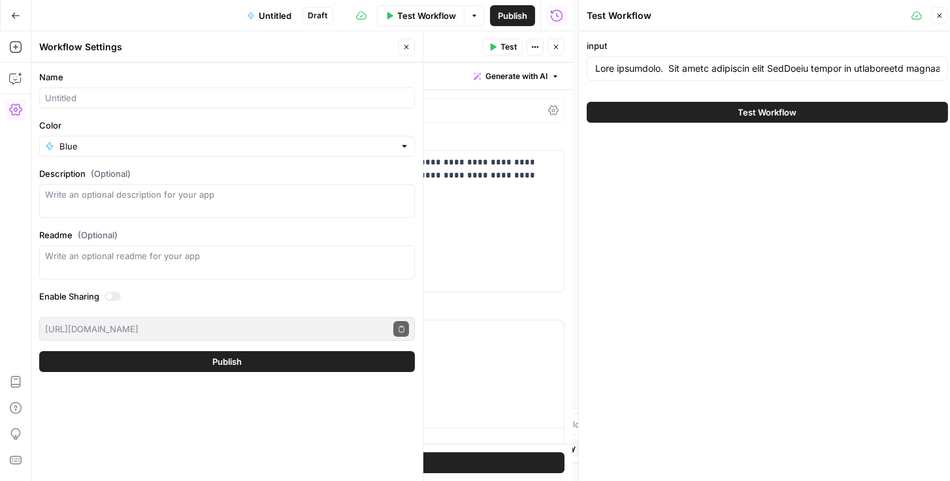
click at [476, 107] on span "Test Workflow" at bounding box center [767, 112] width 59 height 13
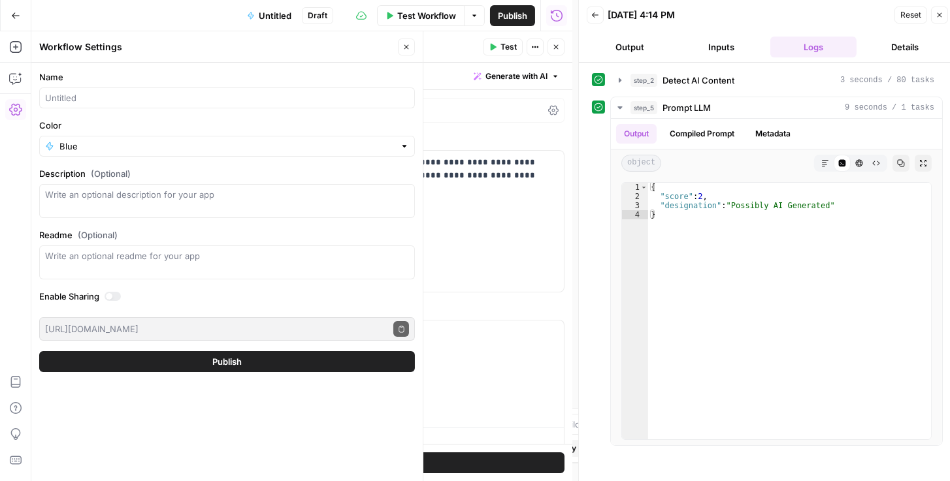
click at [476, 15] on span "Reset" at bounding box center [910, 15] width 21 height 12
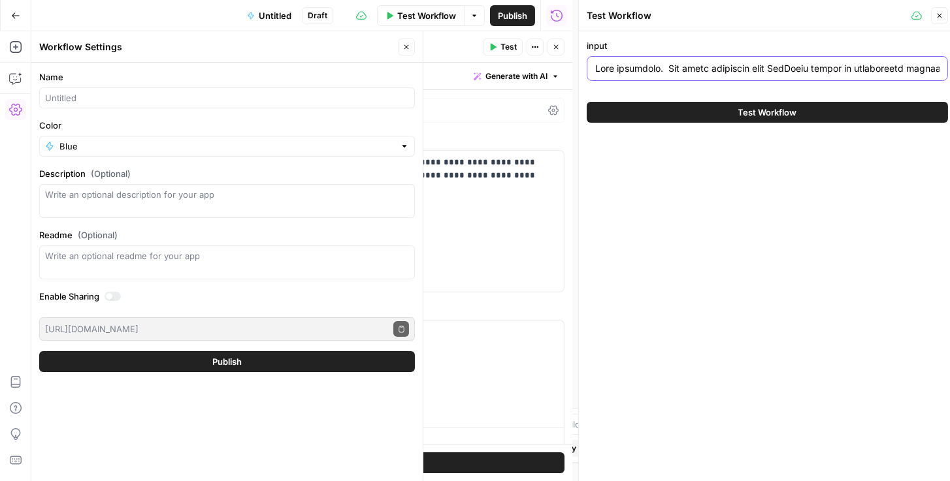
click at [476, 71] on input "input" at bounding box center [767, 68] width 344 height 13
type input "Honestly I have no idea."
click at [476, 110] on span "Test Workflow" at bounding box center [767, 112] width 59 height 13
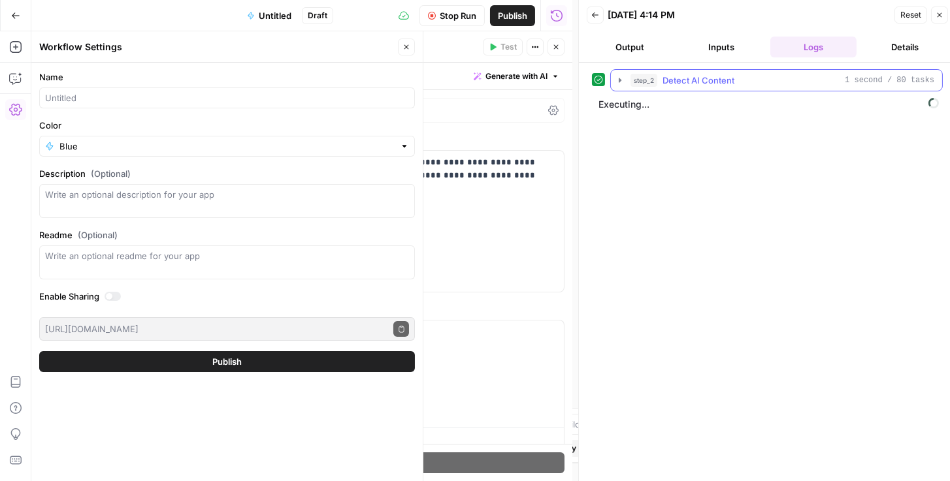
click at [476, 84] on icon "button" at bounding box center [620, 80] width 10 height 10
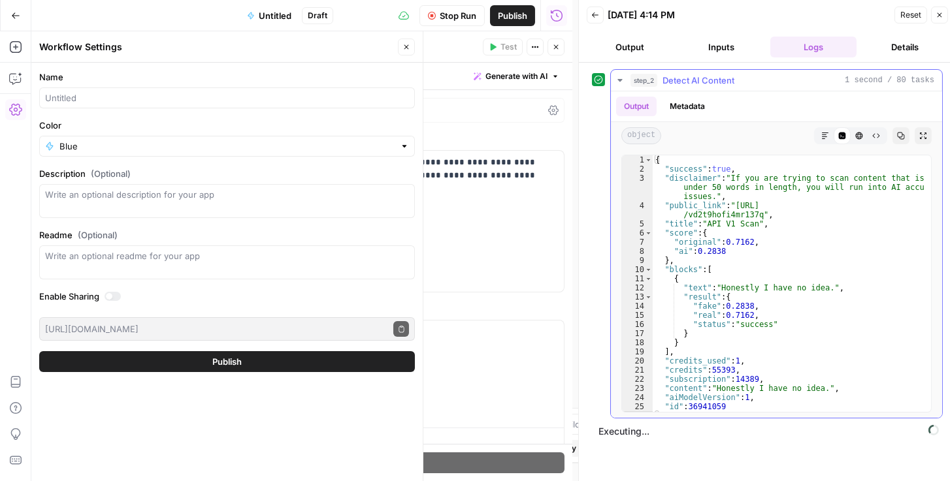
click at [476, 84] on button "step_2 Detect AI Content 1 second / 80 tasks" at bounding box center [776, 80] width 331 height 21
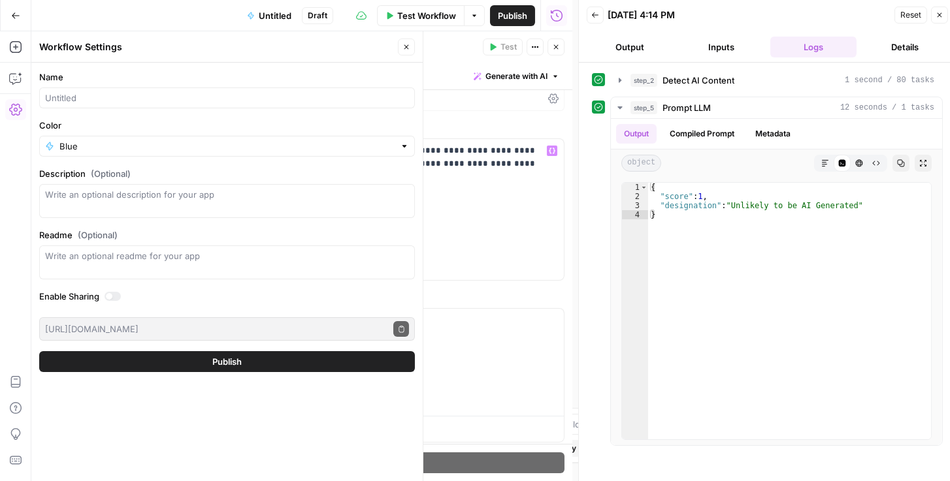
scroll to position [74, 0]
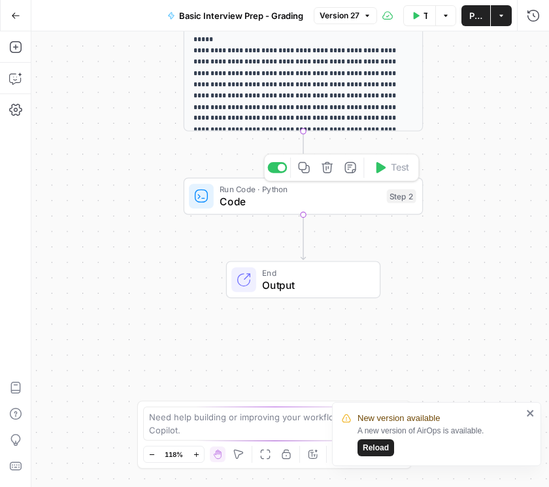
click at [253, 195] on span "Code" at bounding box center [300, 202] width 161 height 16
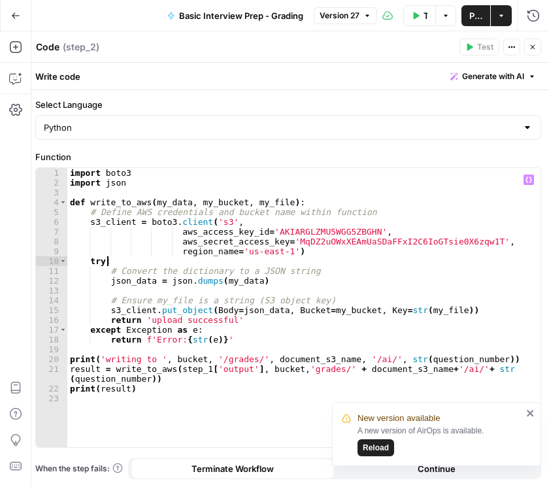
click at [292, 259] on div "import boto3 import json def write_to_aws ( my_data , my_bucket , my_file ) : #…" at bounding box center [304, 317] width 474 height 299
type textarea "**********"
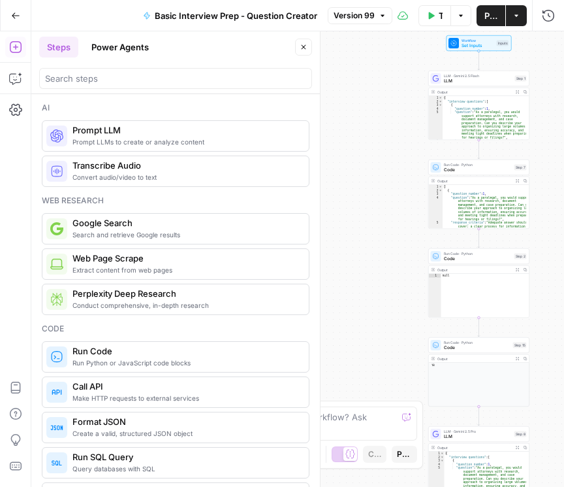
click at [306, 54] on button "Close" at bounding box center [303, 47] width 17 height 17
